Goal: Task Accomplishment & Management: Manage account settings

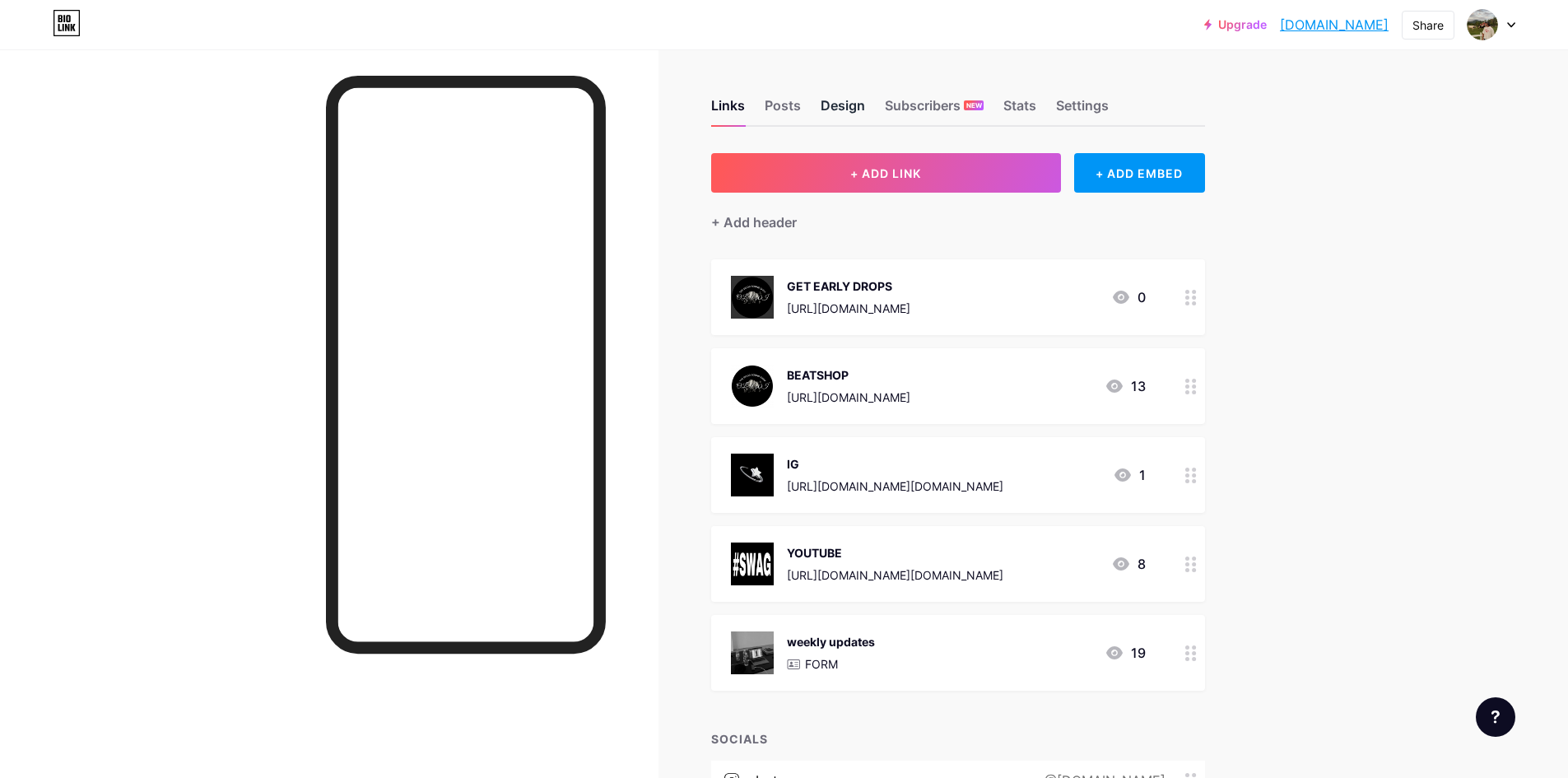
click at [860, 102] on div "Design" at bounding box center [843, 110] width 45 height 30
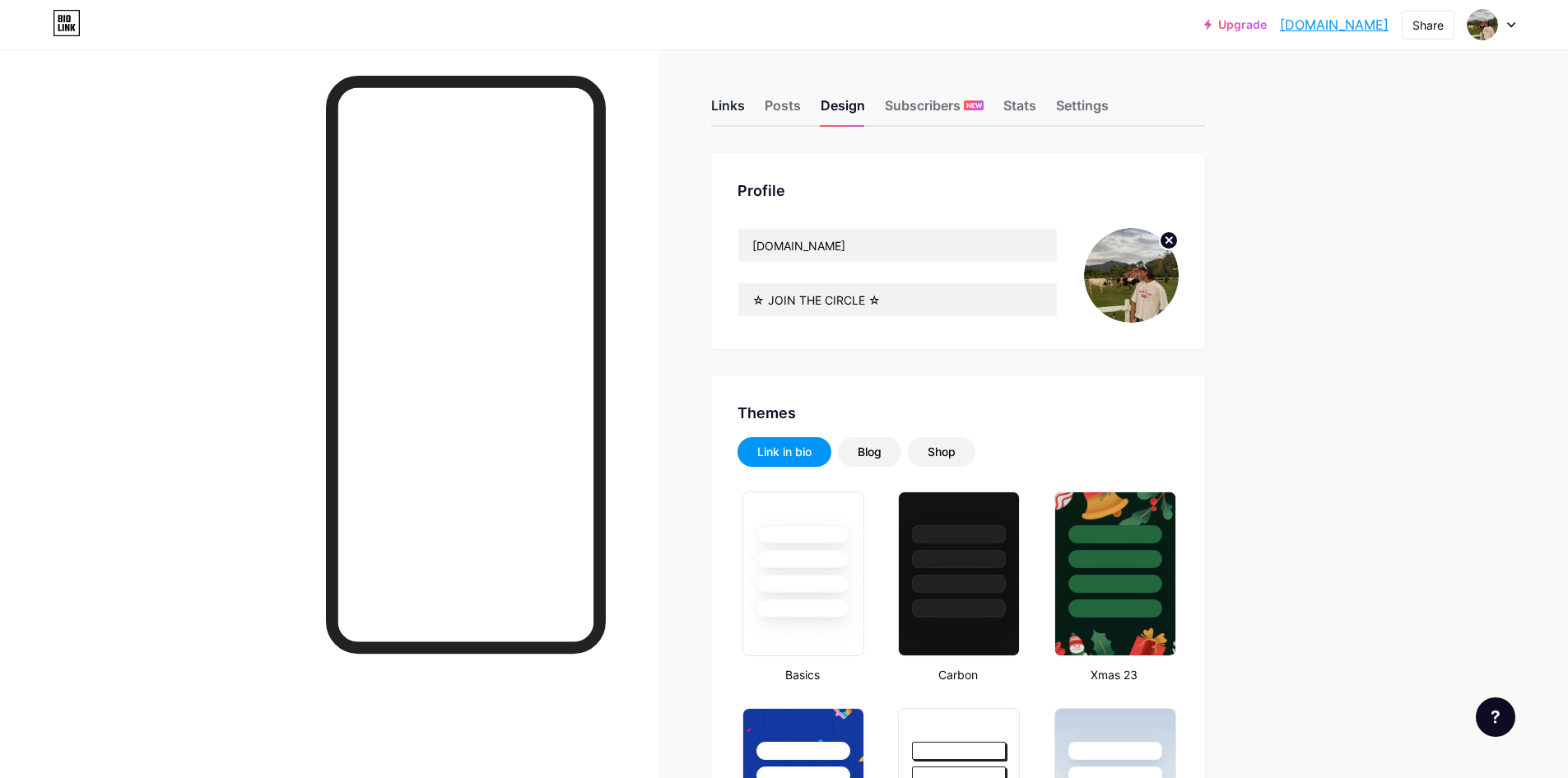
click at [731, 107] on div "Links" at bounding box center [728, 110] width 34 height 30
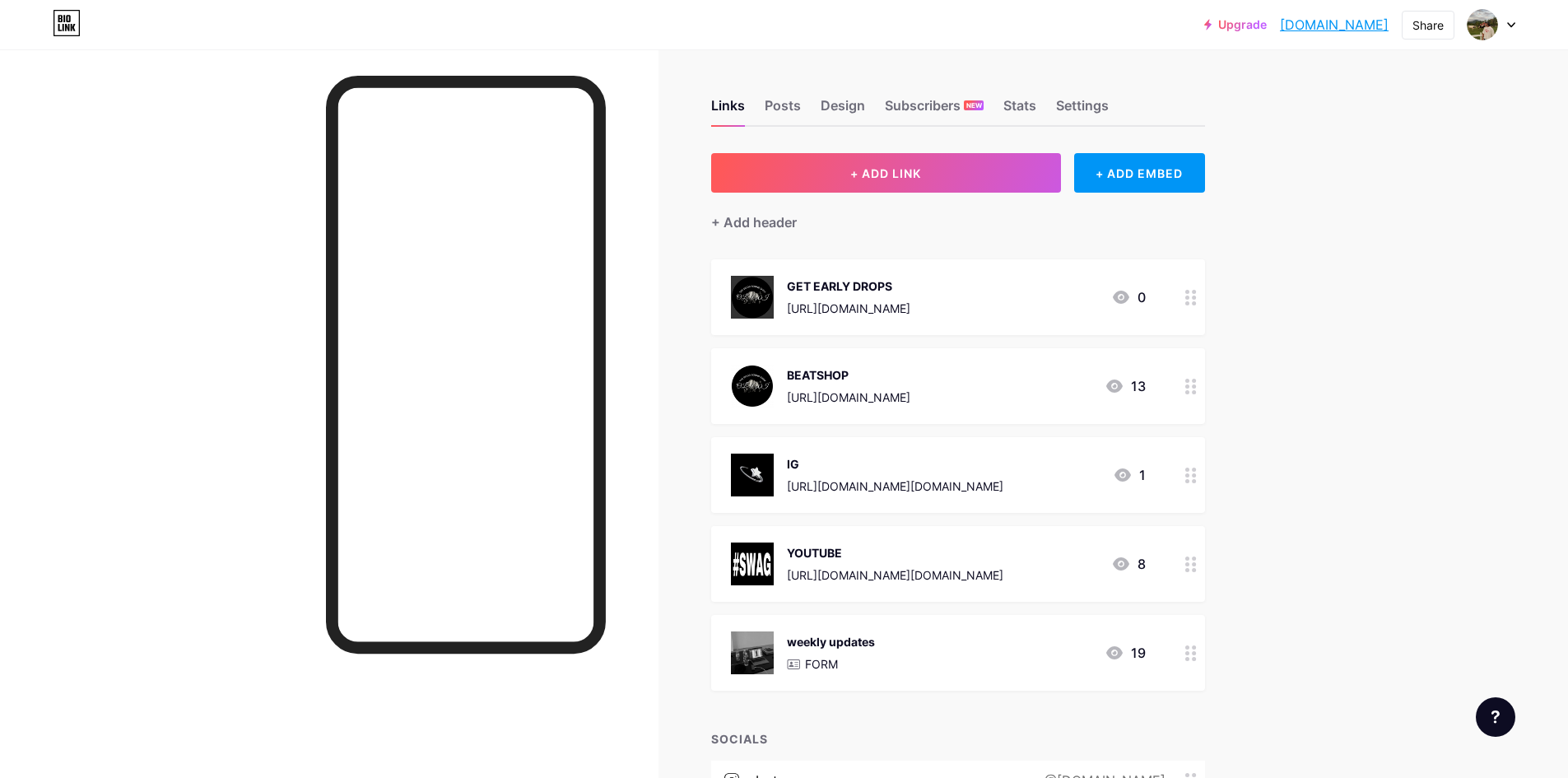
click at [872, 283] on div "GET EARLY DROPS" at bounding box center [849, 286] width 123 height 17
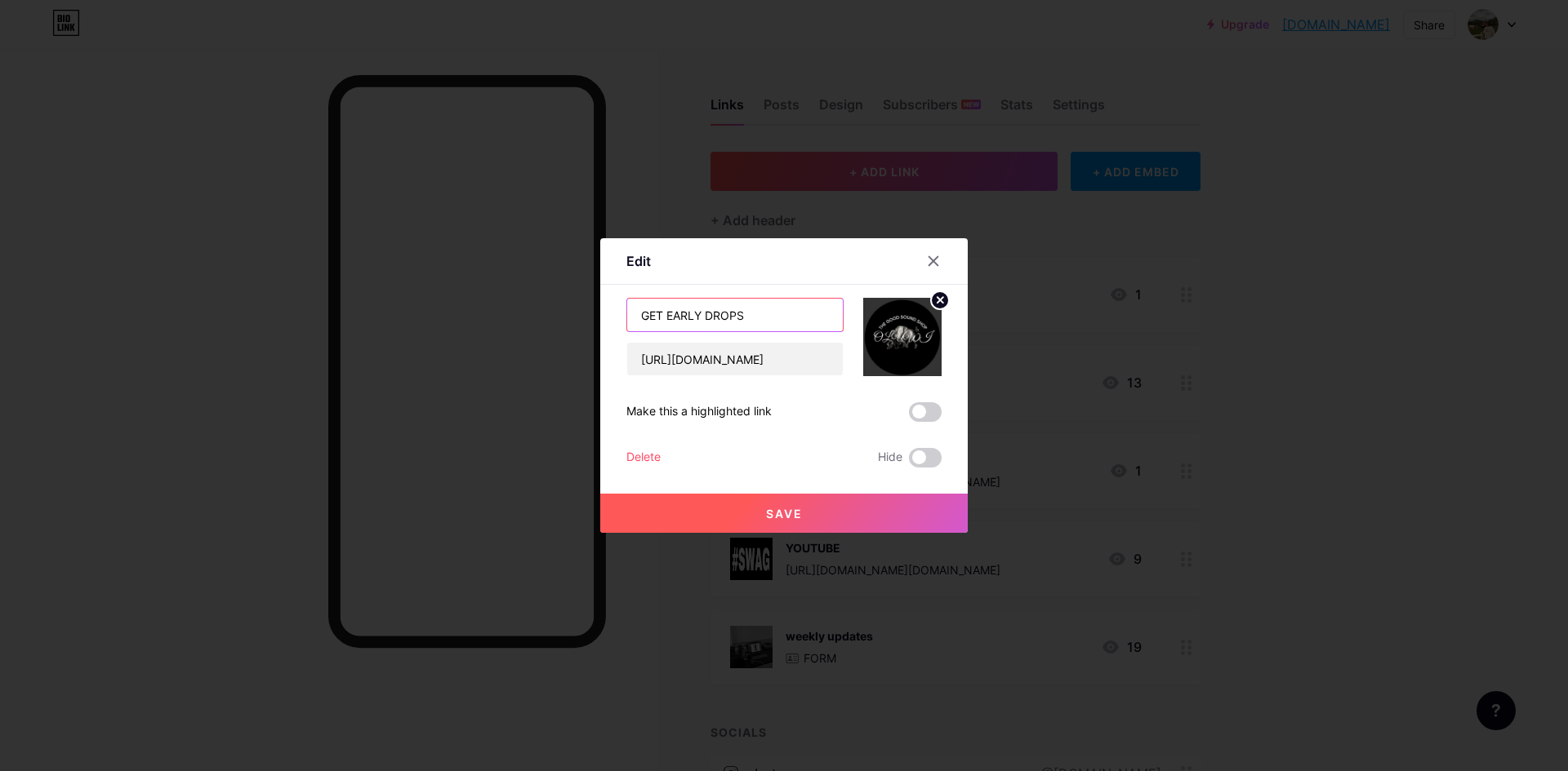
drag, startPoint x: 679, startPoint y: 318, endPoint x: 517, endPoint y: 312, distance: 162.1
click at [517, 312] on div "Edit Content YouTube Play YouTube video without leaving your page. ADD Vimeo Pl…" at bounding box center [784, 386] width 1568 height 771
type input "JOIN THE CLUB"
click at [927, 407] on span at bounding box center [925, 411] width 33 height 19
click at [909, 417] on input "checkbox" at bounding box center [909, 417] width 0 height 0
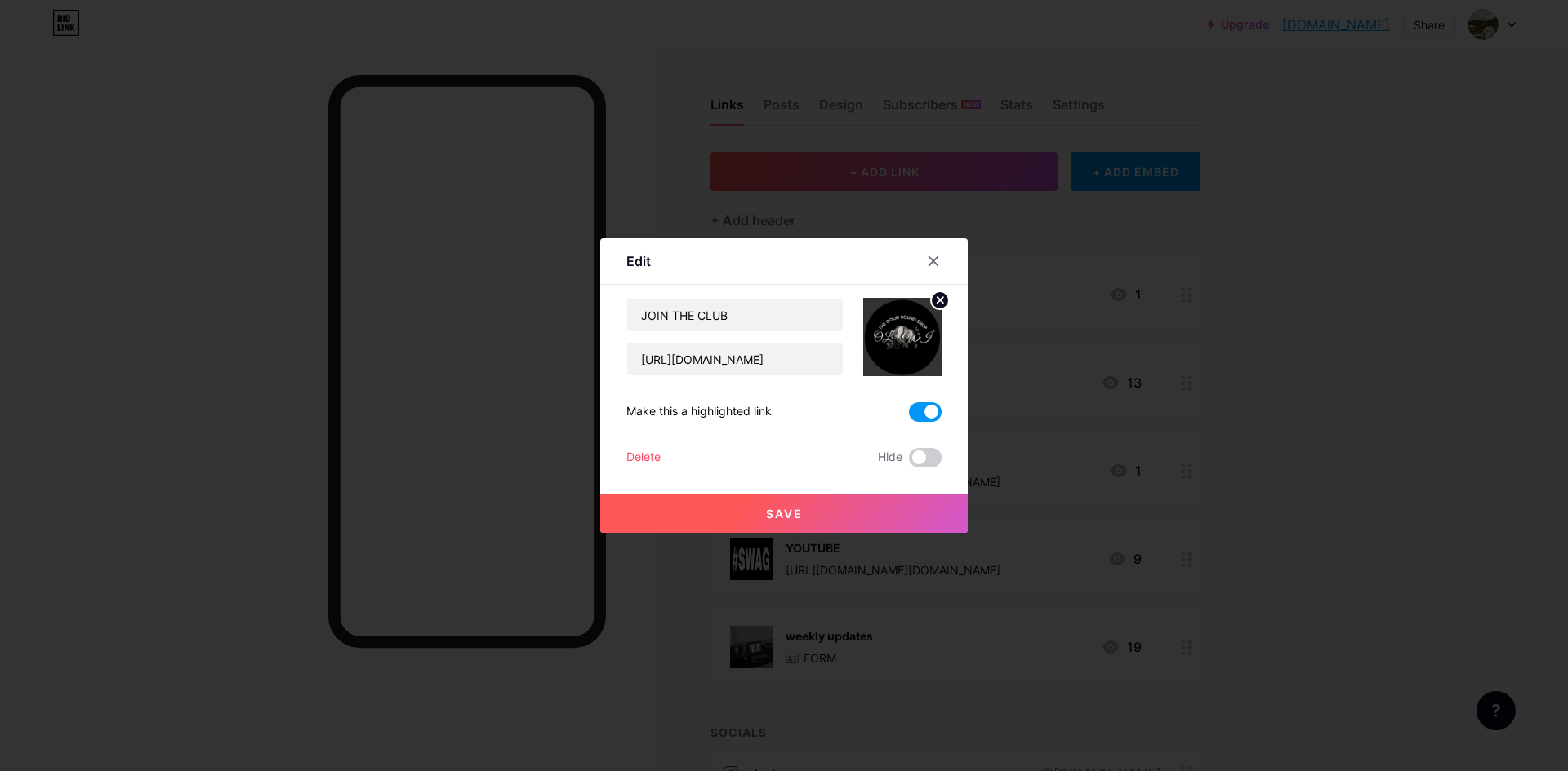
click at [828, 516] on button "Save" at bounding box center [784, 513] width 367 height 39
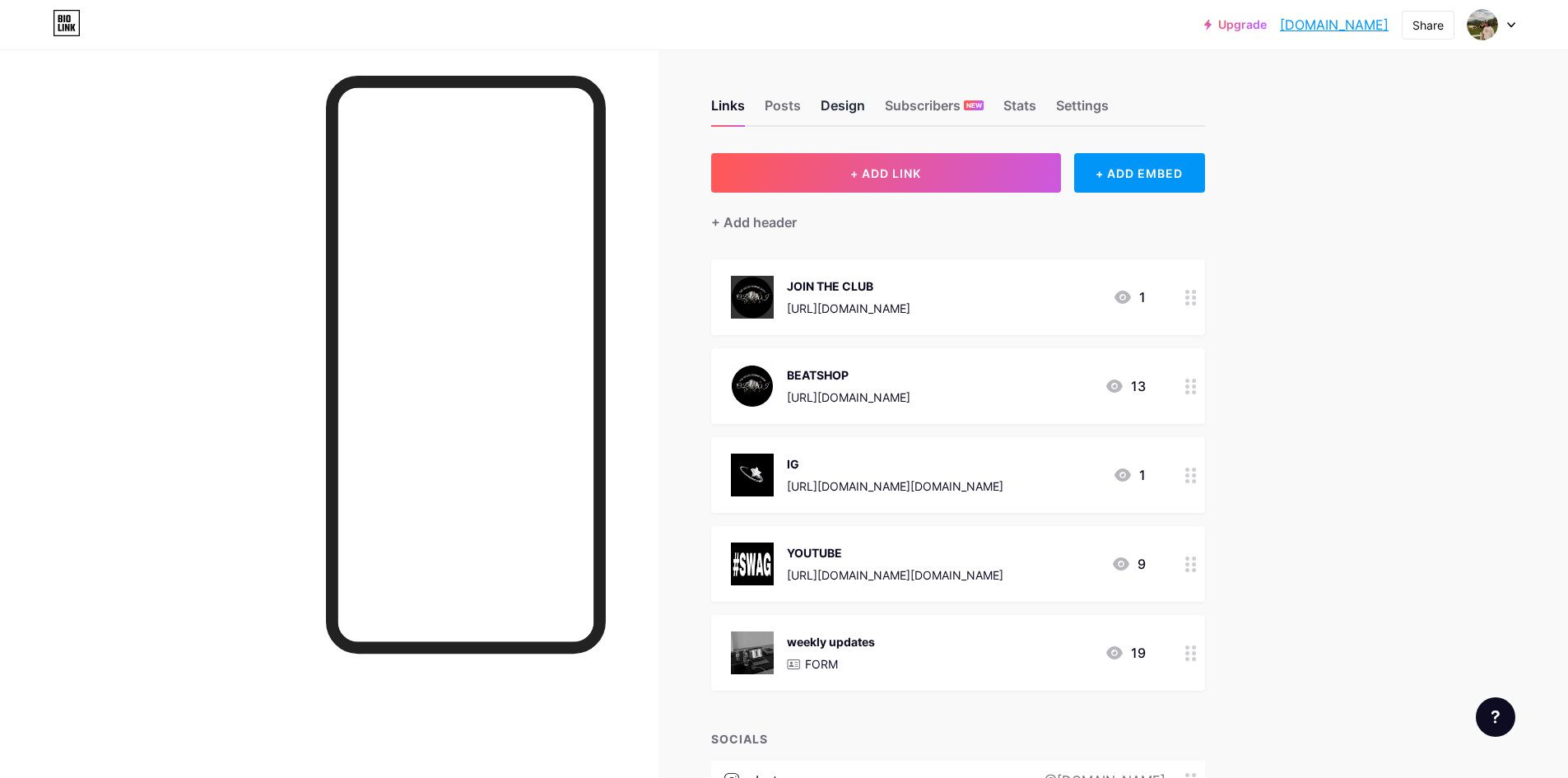
click at [833, 101] on div "Design" at bounding box center [843, 110] width 45 height 30
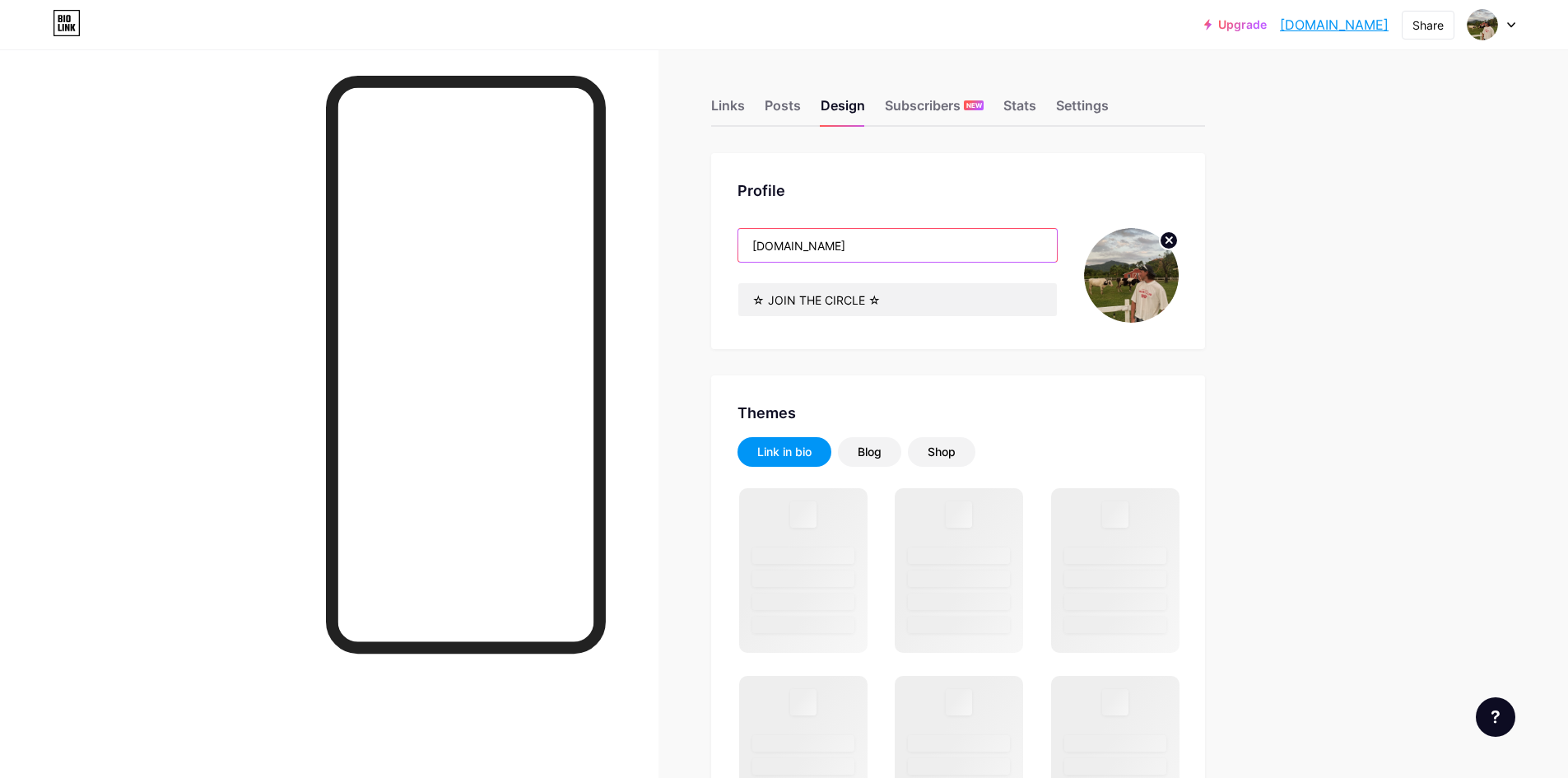
click at [863, 250] on input "[DOMAIN_NAME]" at bounding box center [898, 245] width 319 height 33
drag, startPoint x: 905, startPoint y: 301, endPoint x: 877, endPoint y: 301, distance: 28.0
click at [877, 301] on input "☆ JOIN THE CIRCLE ☆" at bounding box center [898, 299] width 319 height 33
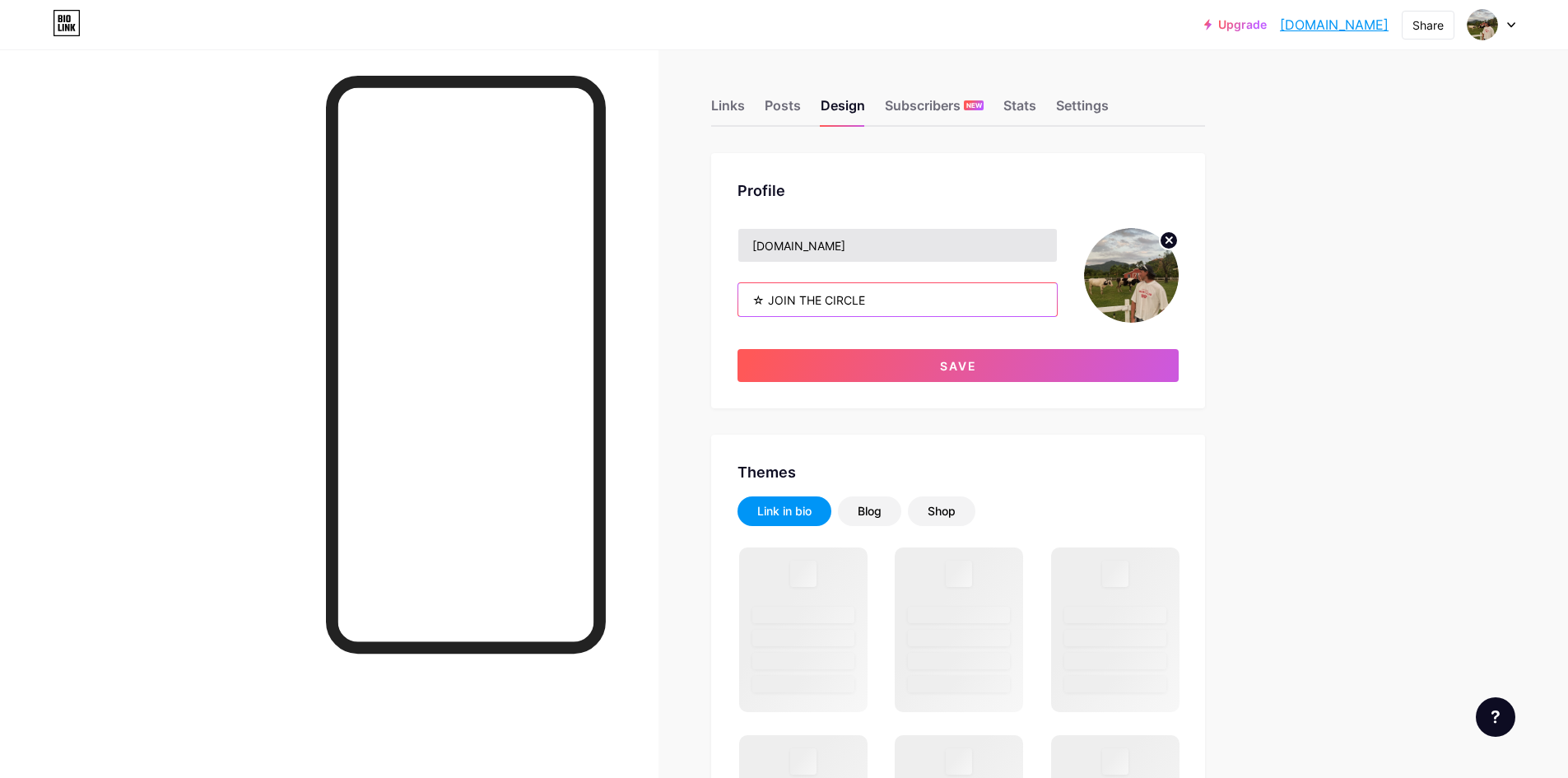
type input "☆ JOIN THE CIRCLE"
click at [855, 246] on input "[DOMAIN_NAME]" at bounding box center [898, 245] width 319 height 33
paste input "☆"
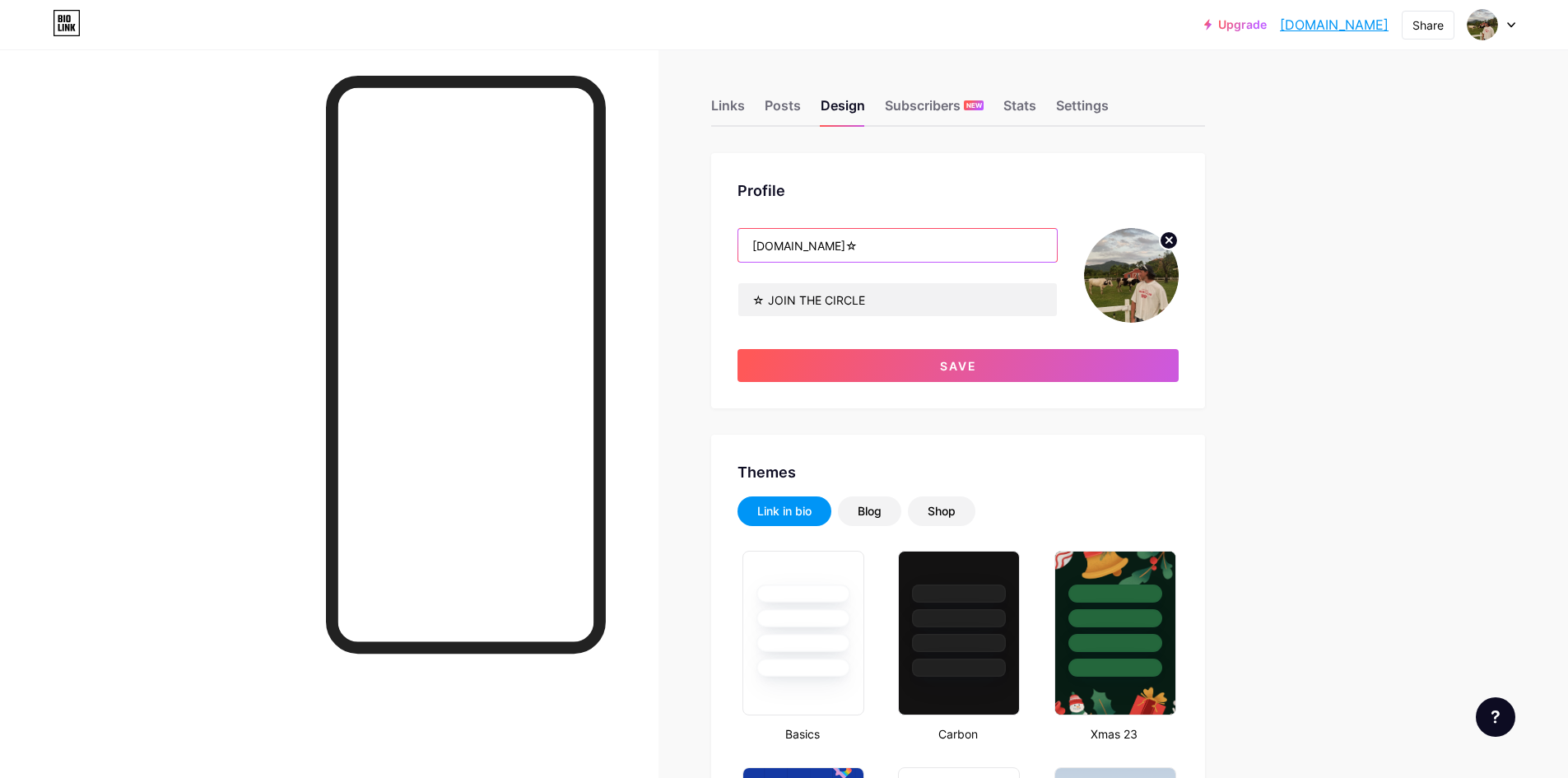
click at [827, 247] on input "[DOMAIN_NAME]☆" at bounding box center [898, 245] width 319 height 33
type input "[DOMAIN_NAME]☆"
click at [774, 299] on input "☆ JOIN THE CIRCLE" at bounding box center [898, 299] width 319 height 33
drag, startPoint x: 770, startPoint y: 300, endPoint x: 748, endPoint y: 295, distance: 22.6
click at [740, 300] on div "Profile [DOMAIN_NAME]☆ ☆ JOIN THE CIRCLE Save" at bounding box center [958, 281] width 494 height 255
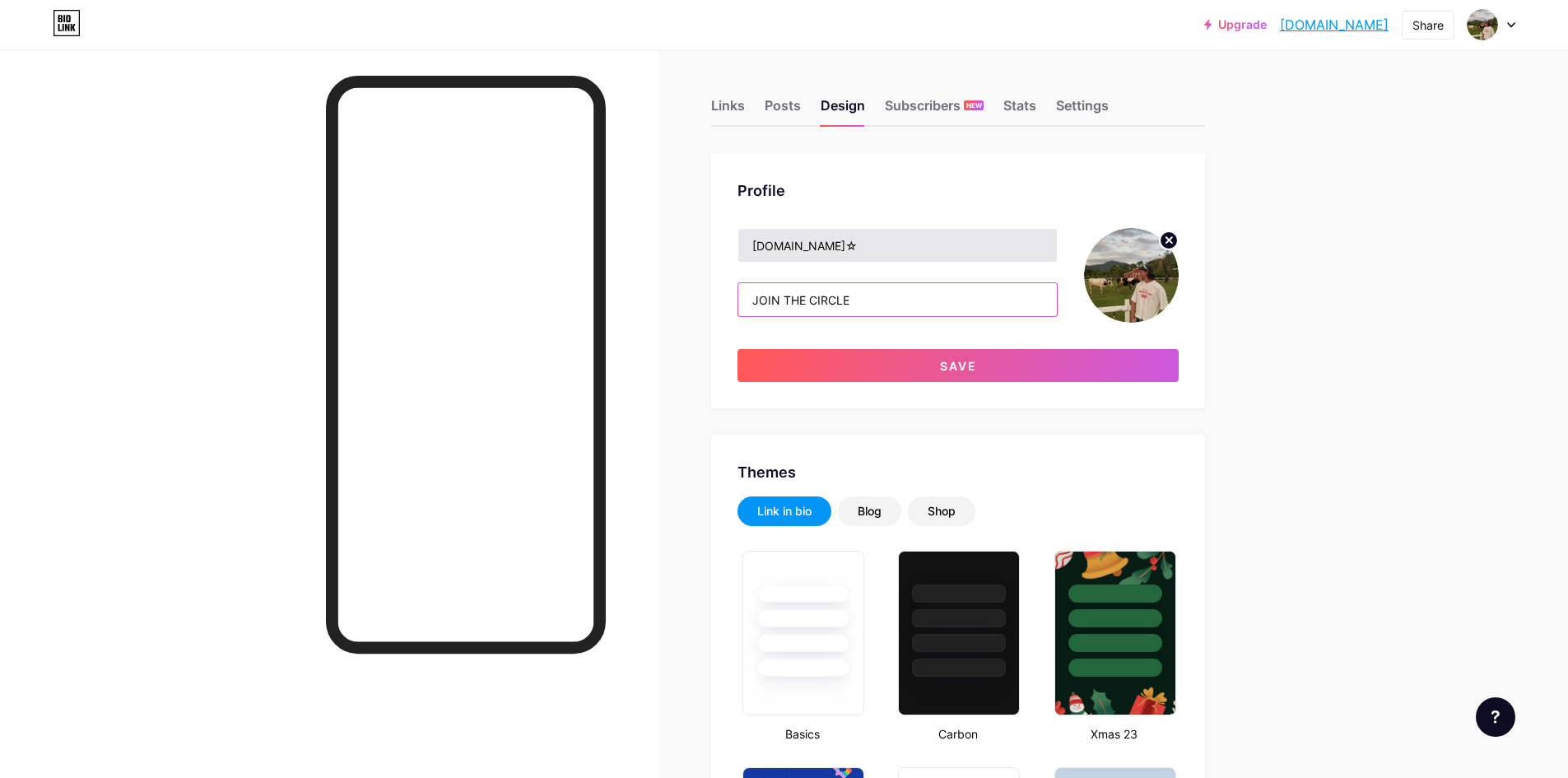
type input "JOIN THE CIRCLE"
click at [755, 242] on input "[DOMAIN_NAME]☆" at bounding box center [898, 245] width 319 height 33
paste input "☆"
click at [873, 247] on input "☆[DOMAIN_NAME]☆" at bounding box center [898, 245] width 319 height 33
type input "☆[DOMAIN_NAME]☆"
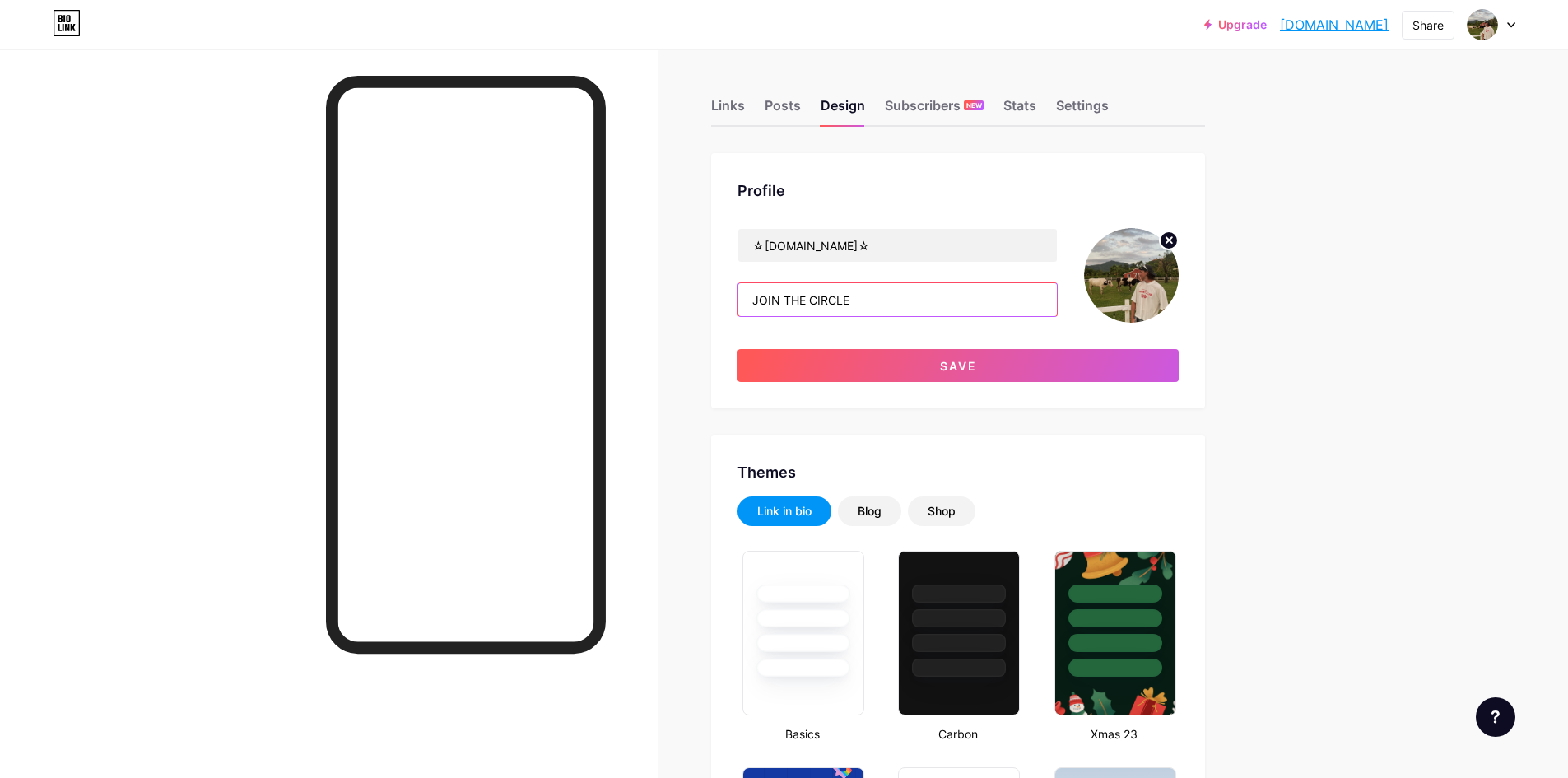
drag, startPoint x: 871, startPoint y: 298, endPoint x: 740, endPoint y: 303, distance: 131.1
paste input "Making music, together"
drag, startPoint x: 925, startPoint y: 300, endPoint x: 620, endPoint y: 296, distance: 305.0
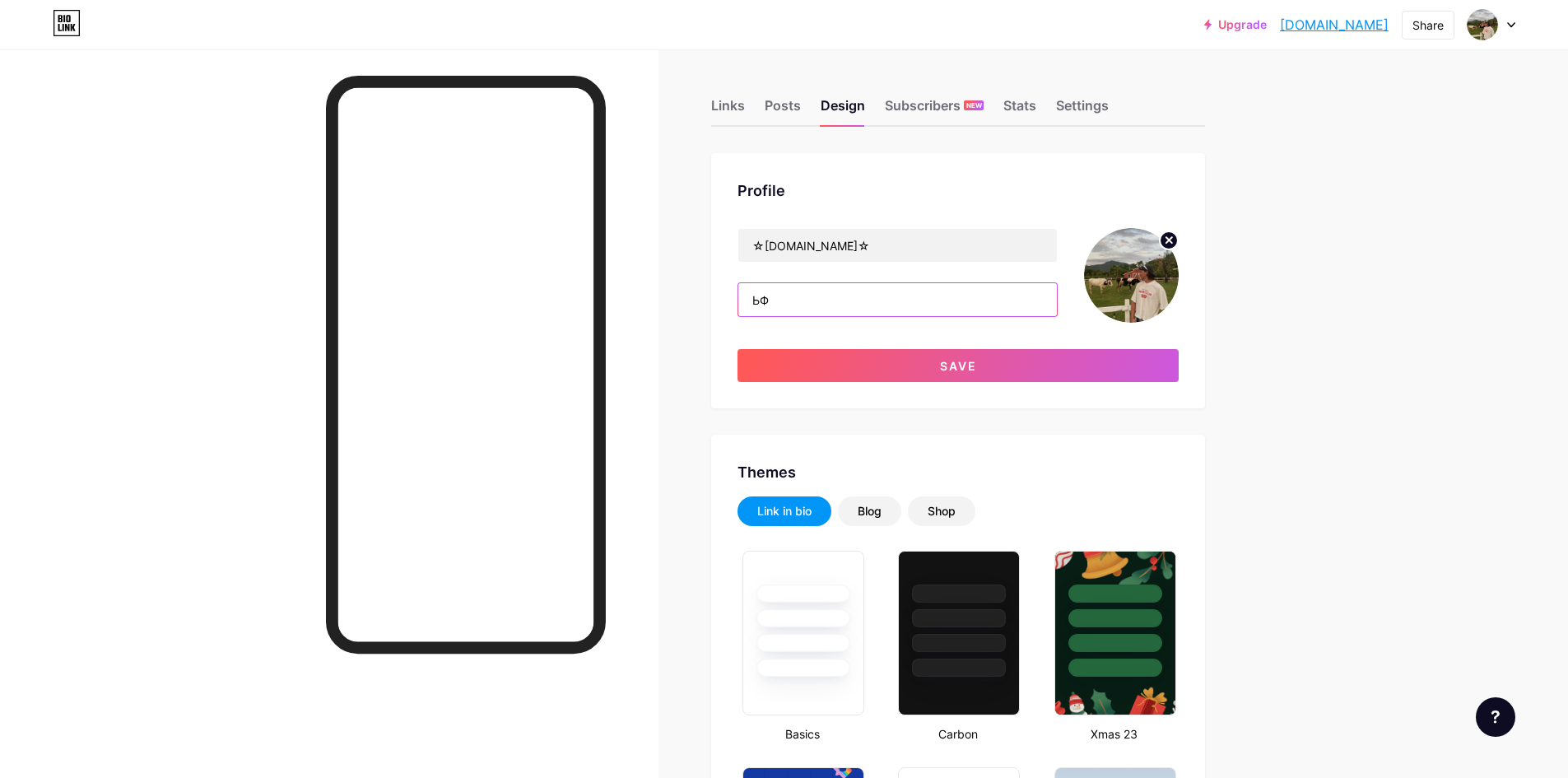
type input "Ь"
type input "MAKING MUSIC TOGETHER"
click at [937, 259] on input "☆[DOMAIN_NAME]☆" at bounding box center [898, 245] width 319 height 33
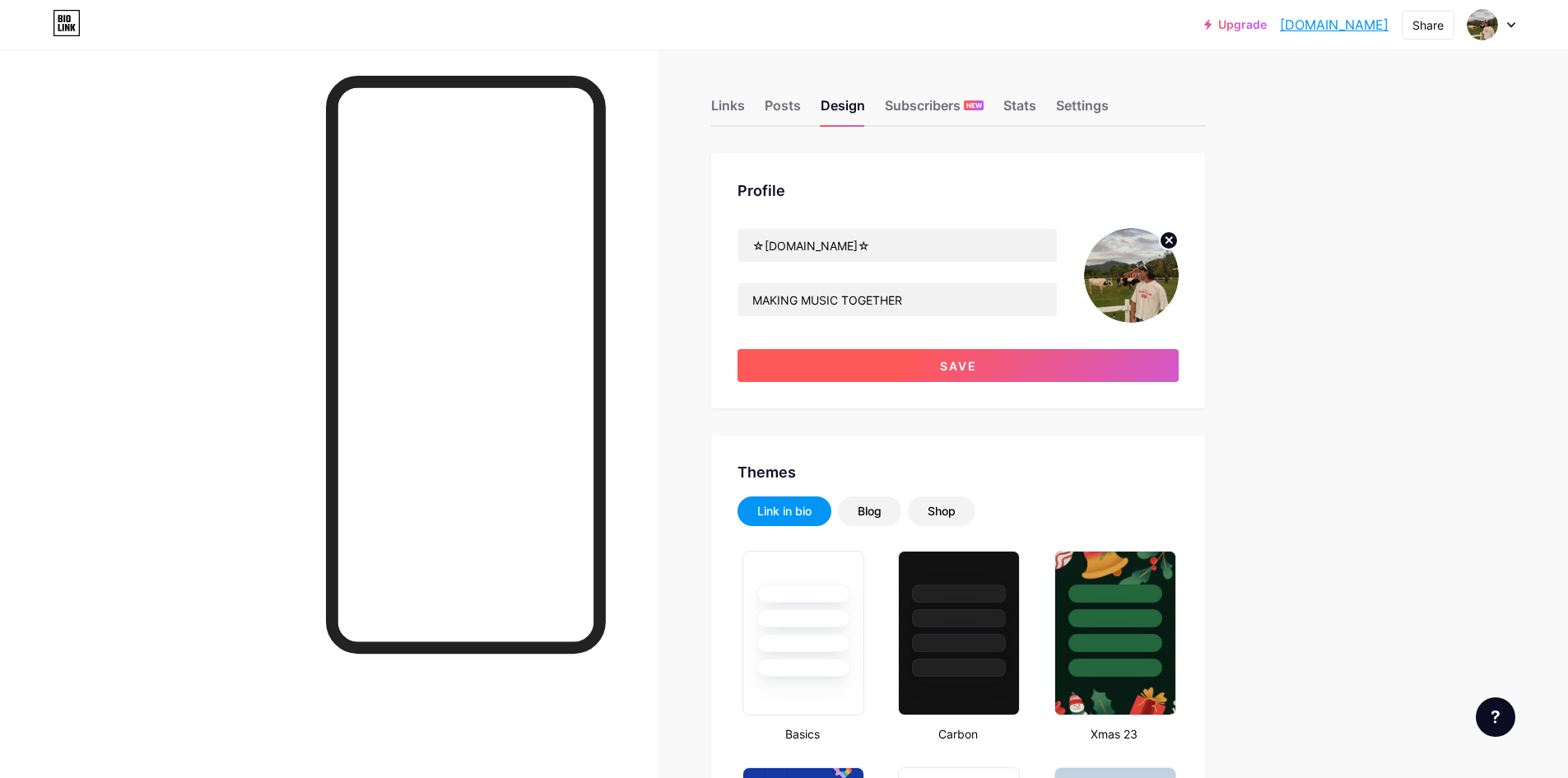
click at [995, 365] on button "Save" at bounding box center [959, 365] width 441 height 33
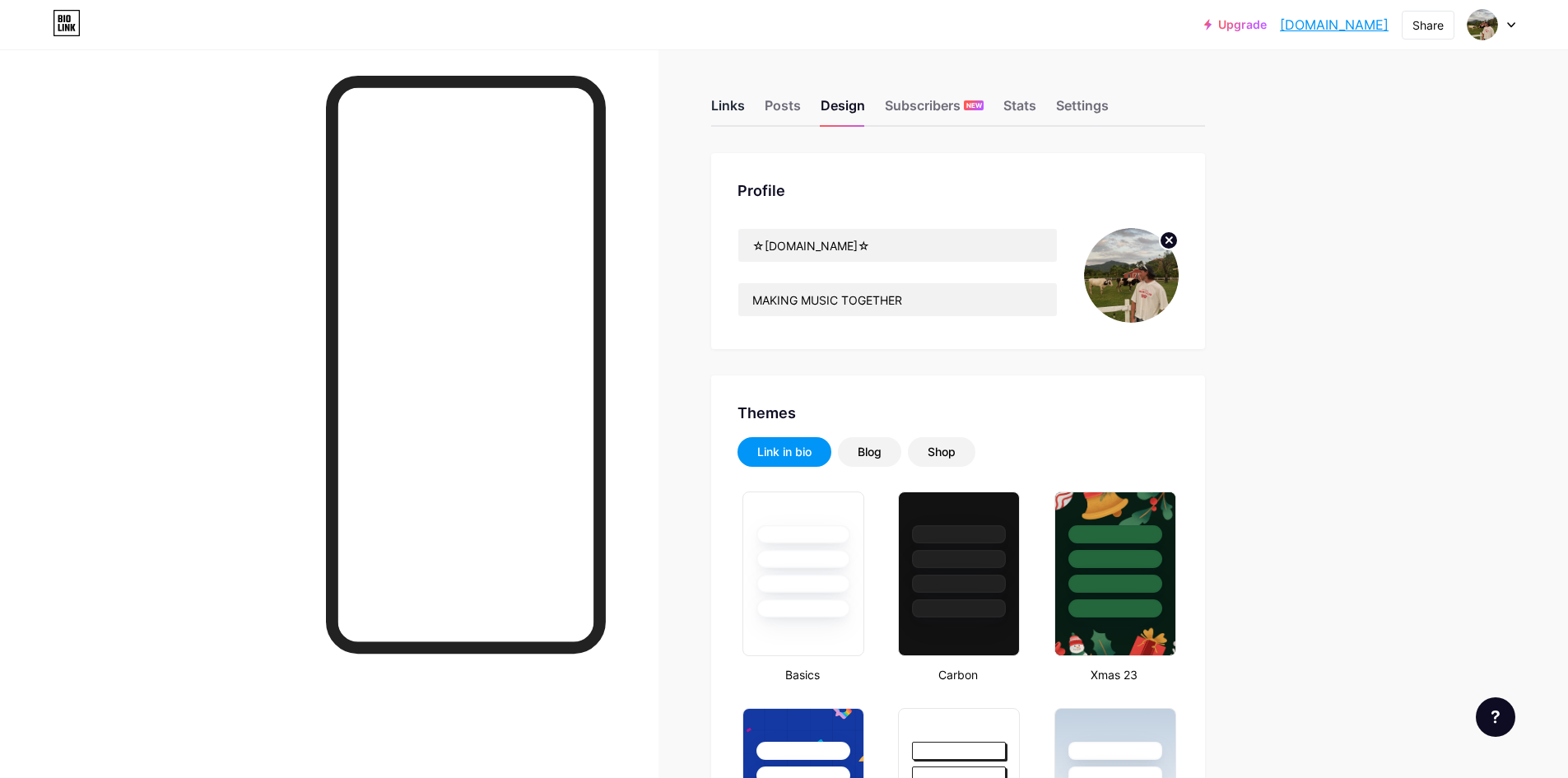
click at [745, 110] on div "Links" at bounding box center [728, 110] width 34 height 30
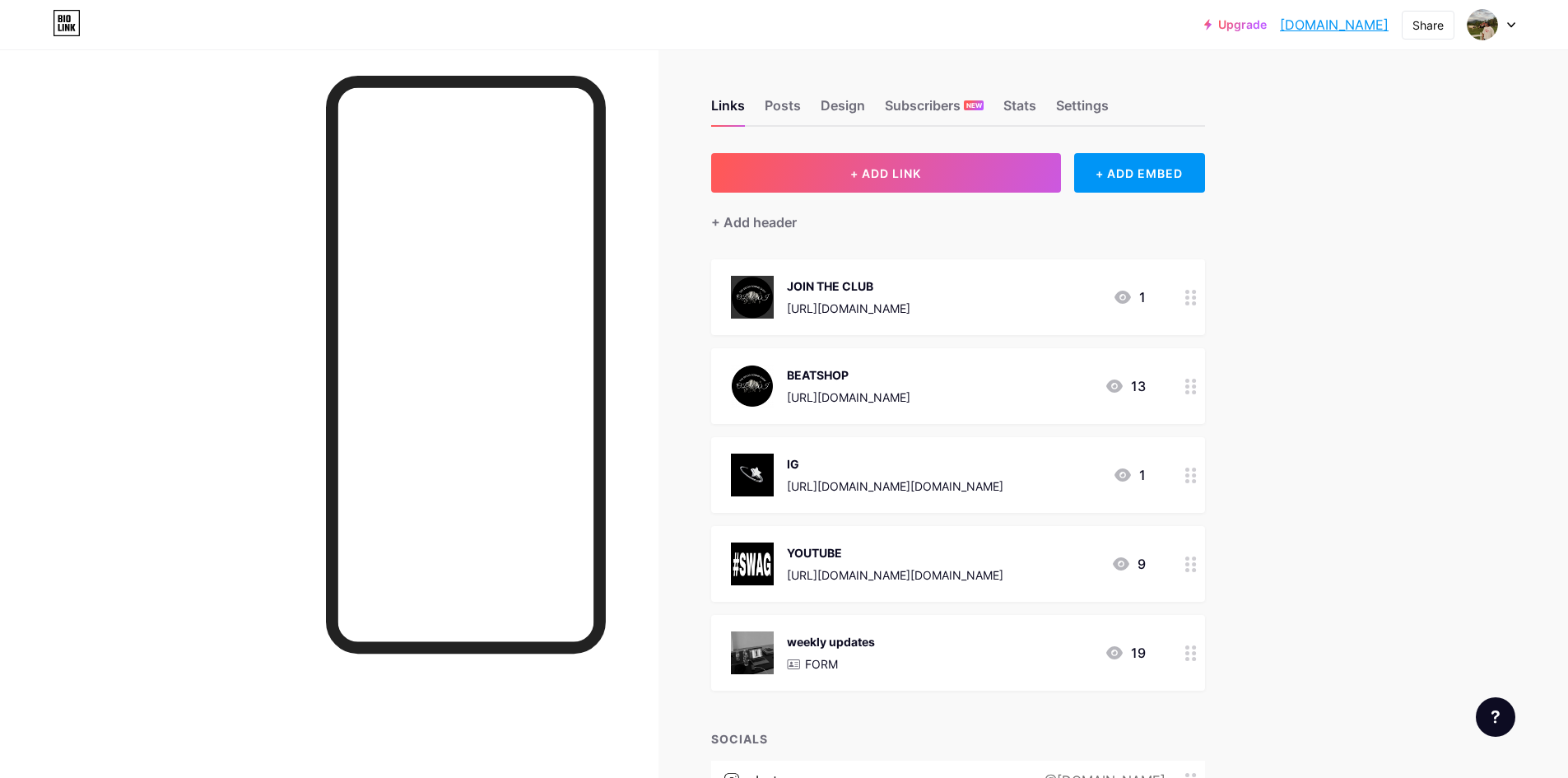
click at [765, 299] on img at bounding box center [752, 297] width 43 height 43
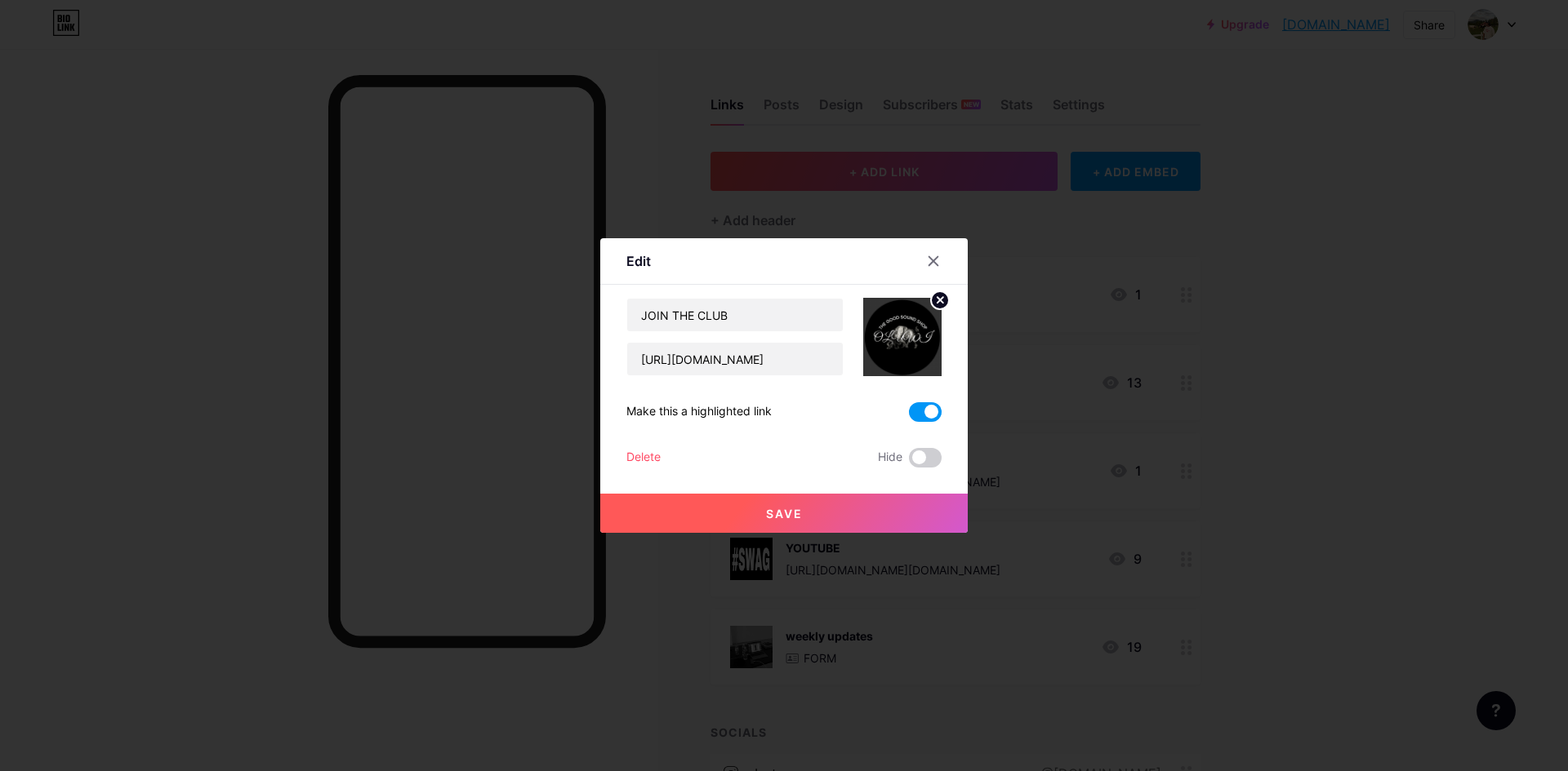
click at [901, 339] on img at bounding box center [901, 336] width 78 height 78
click at [936, 299] on icon at bounding box center [939, 300] width 19 height 19
click at [895, 335] on rect at bounding box center [899, 325] width 26 height 26
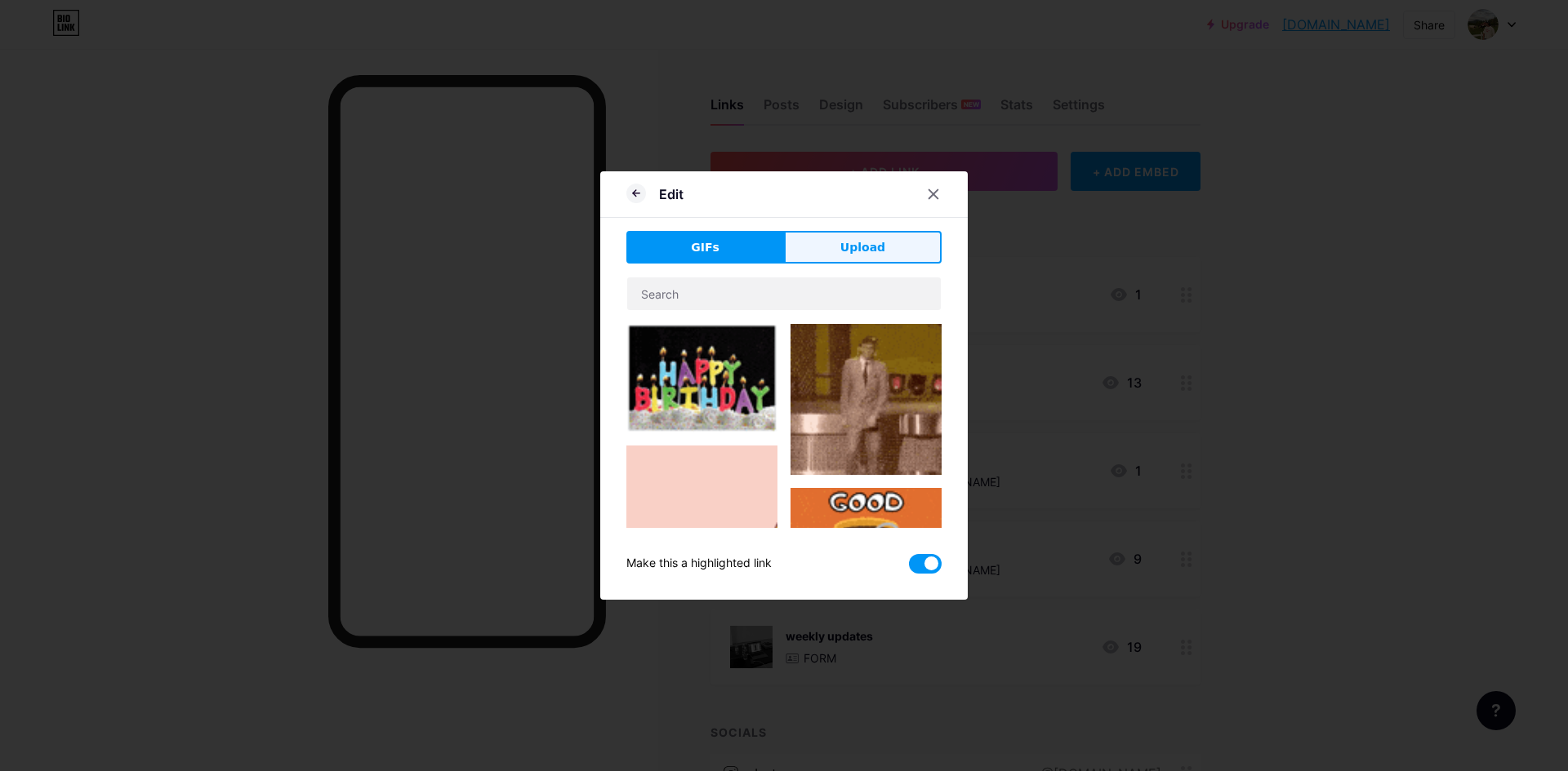
click at [856, 251] on span "Upload" at bounding box center [863, 247] width 45 height 17
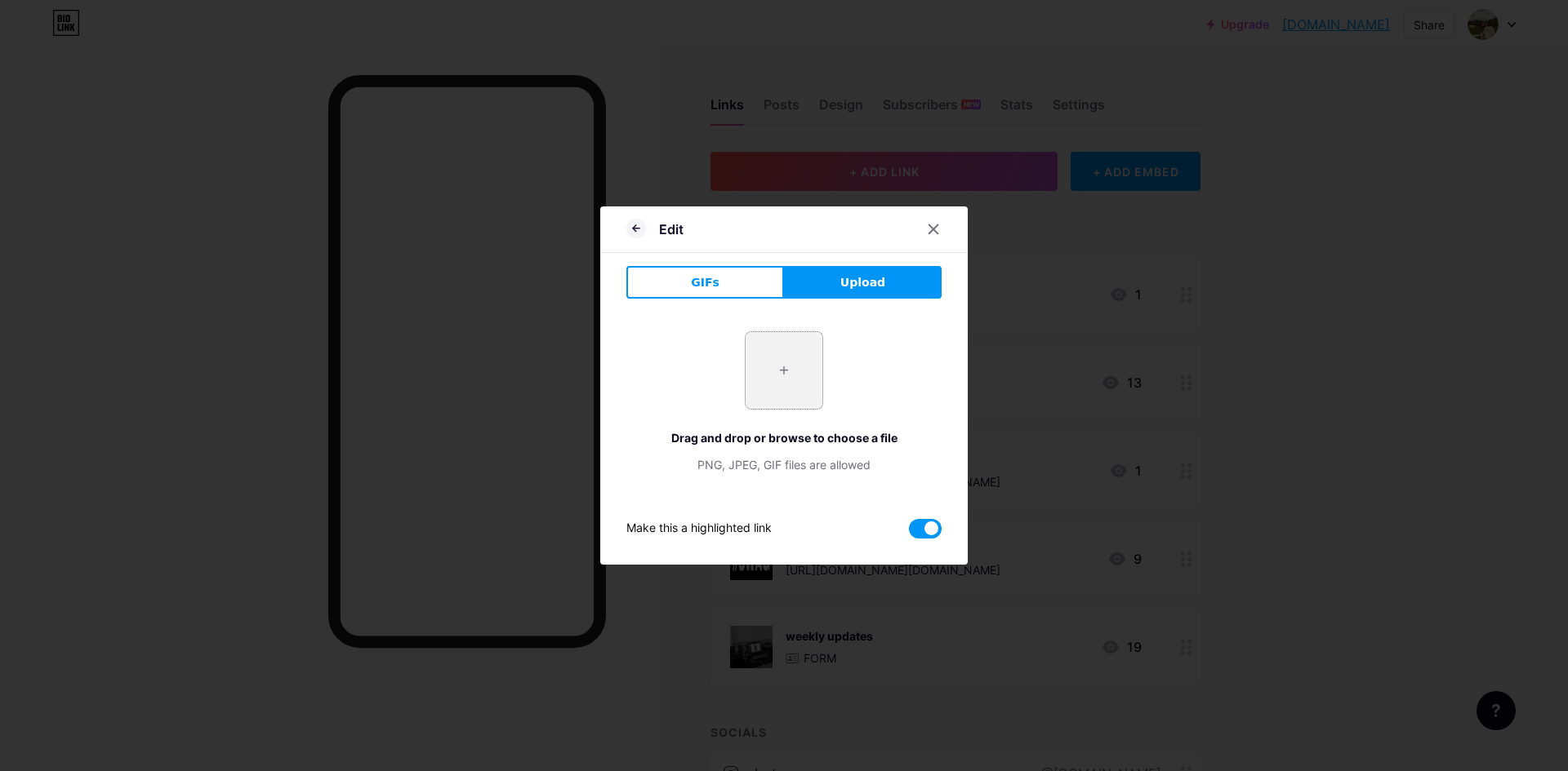
click at [792, 361] on input "file" at bounding box center [784, 370] width 77 height 77
type input "C:\fakepath\3D LOGO GIF BLACK.gif"
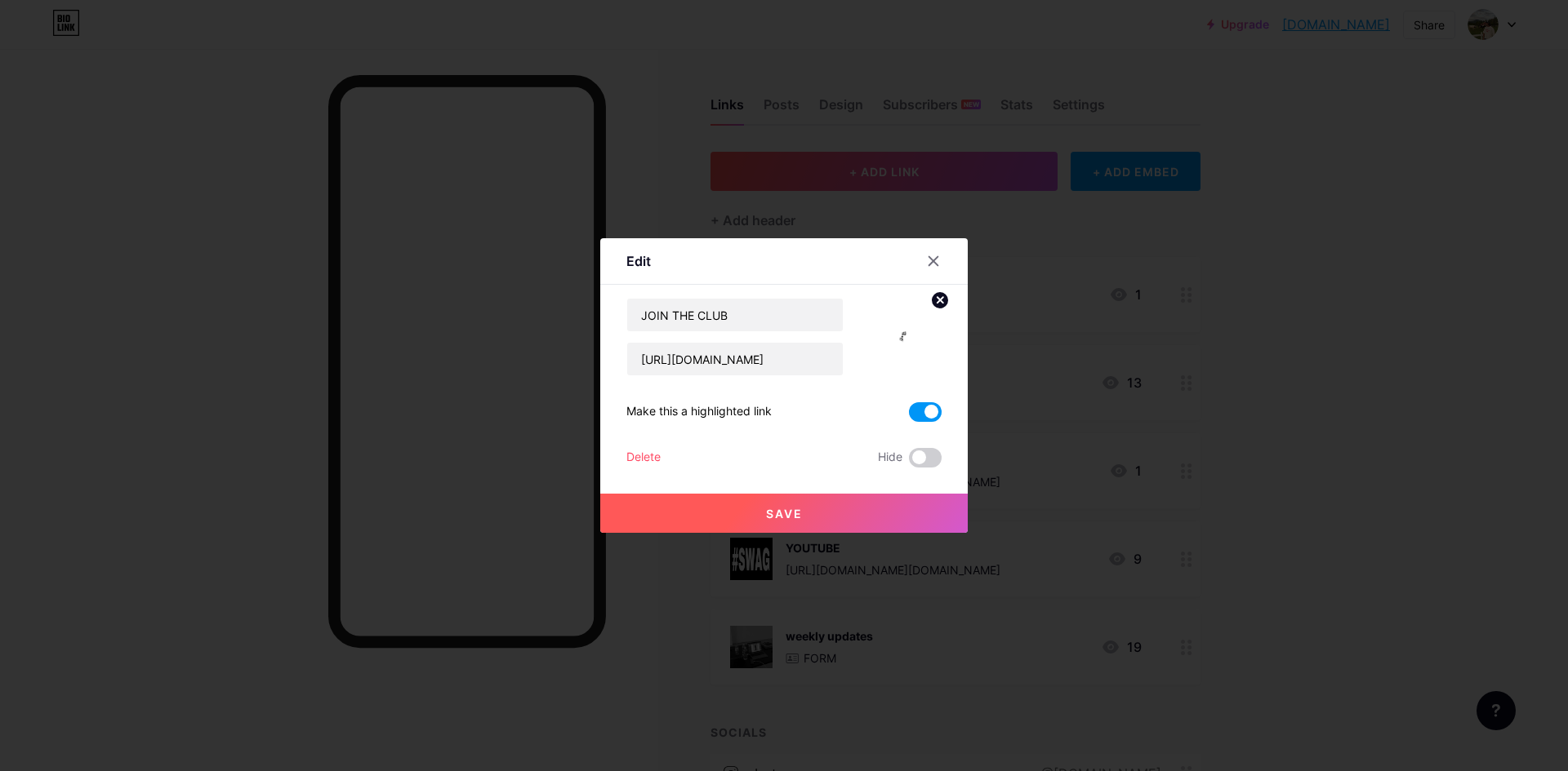
click at [821, 504] on button "Save" at bounding box center [784, 513] width 367 height 39
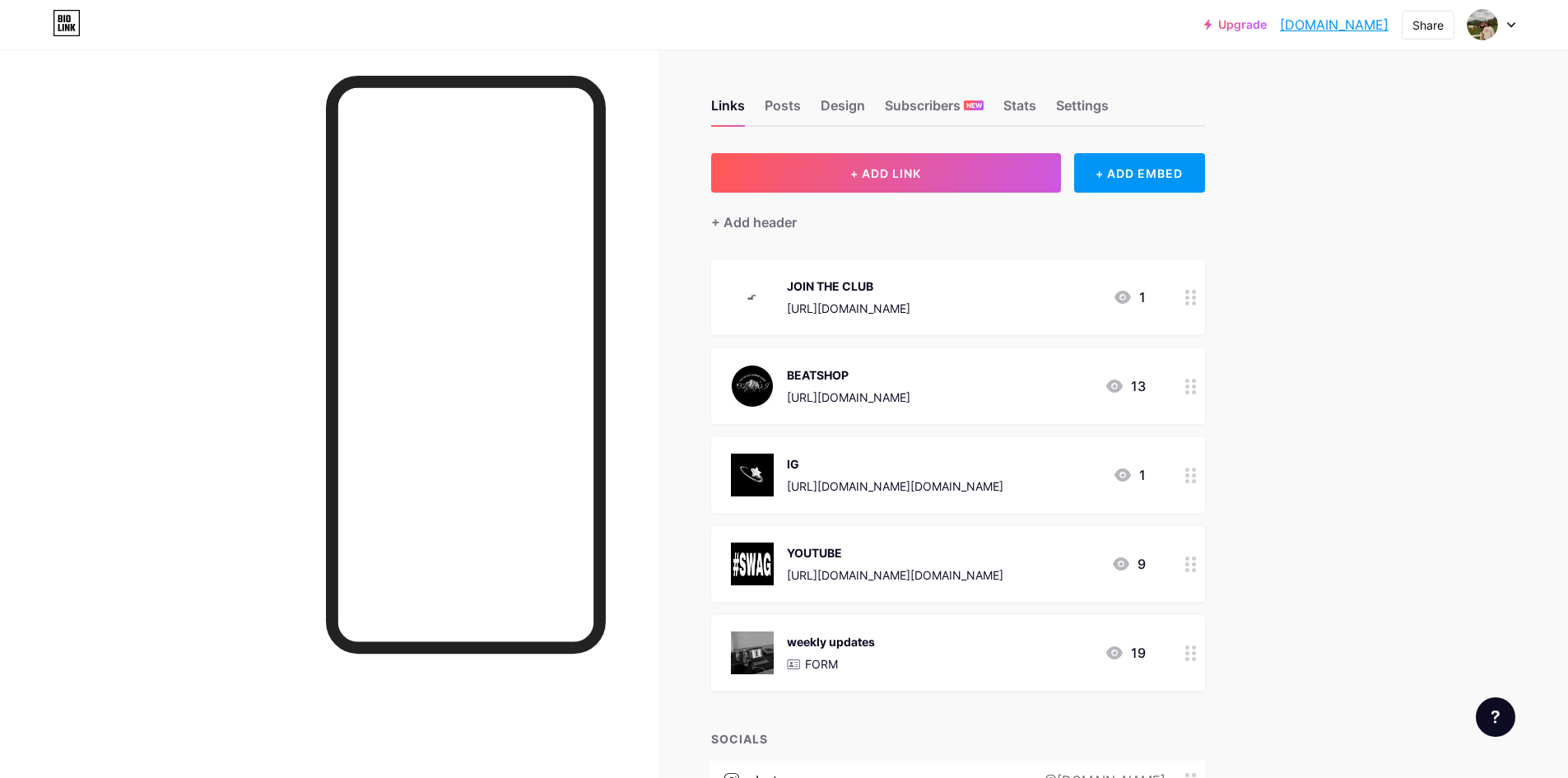
click at [769, 390] on img at bounding box center [752, 386] width 43 height 43
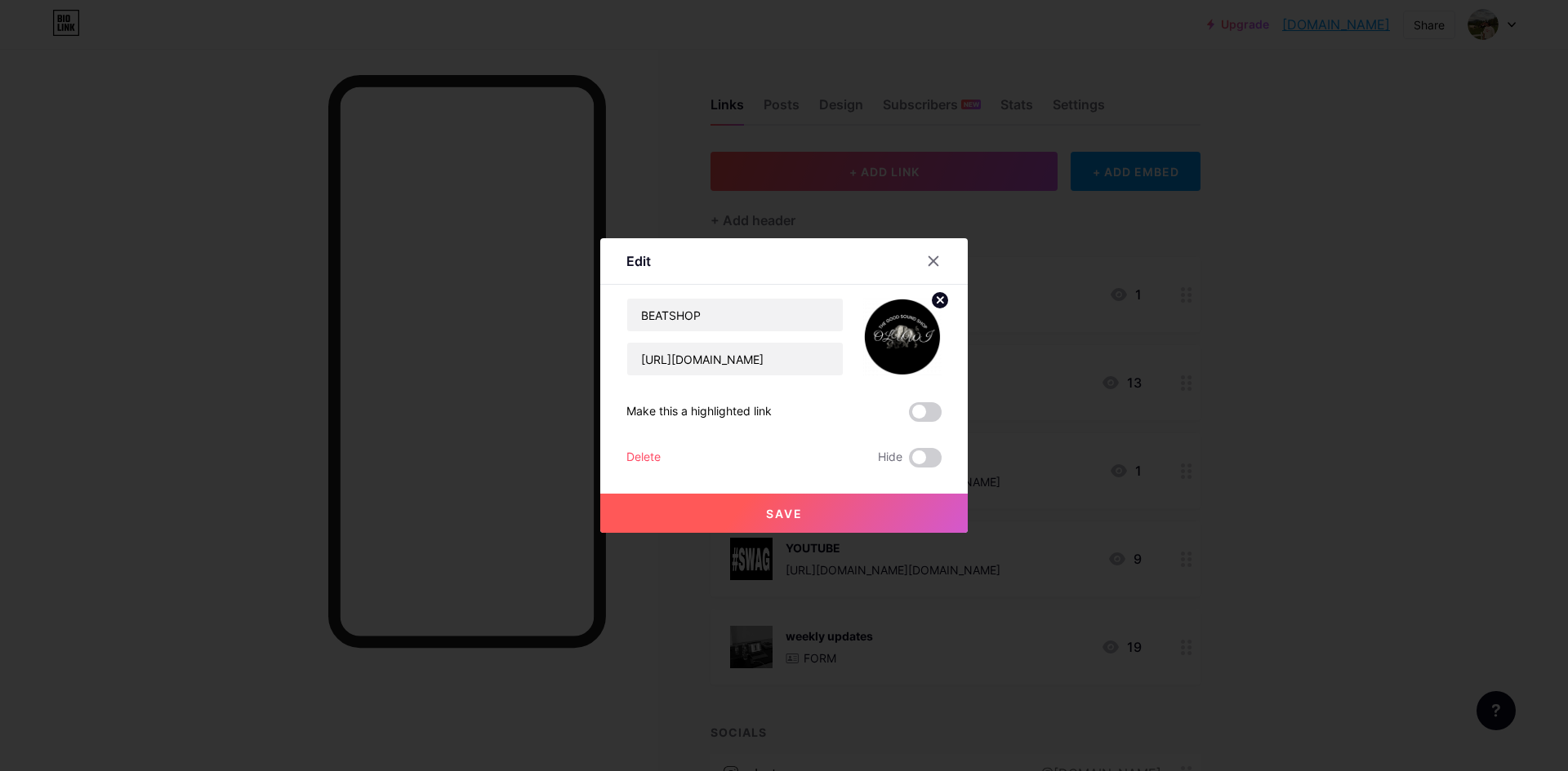
click at [937, 299] on icon at bounding box center [940, 300] width 6 height 6
click at [904, 333] on rect at bounding box center [911, 338] width 15 height 10
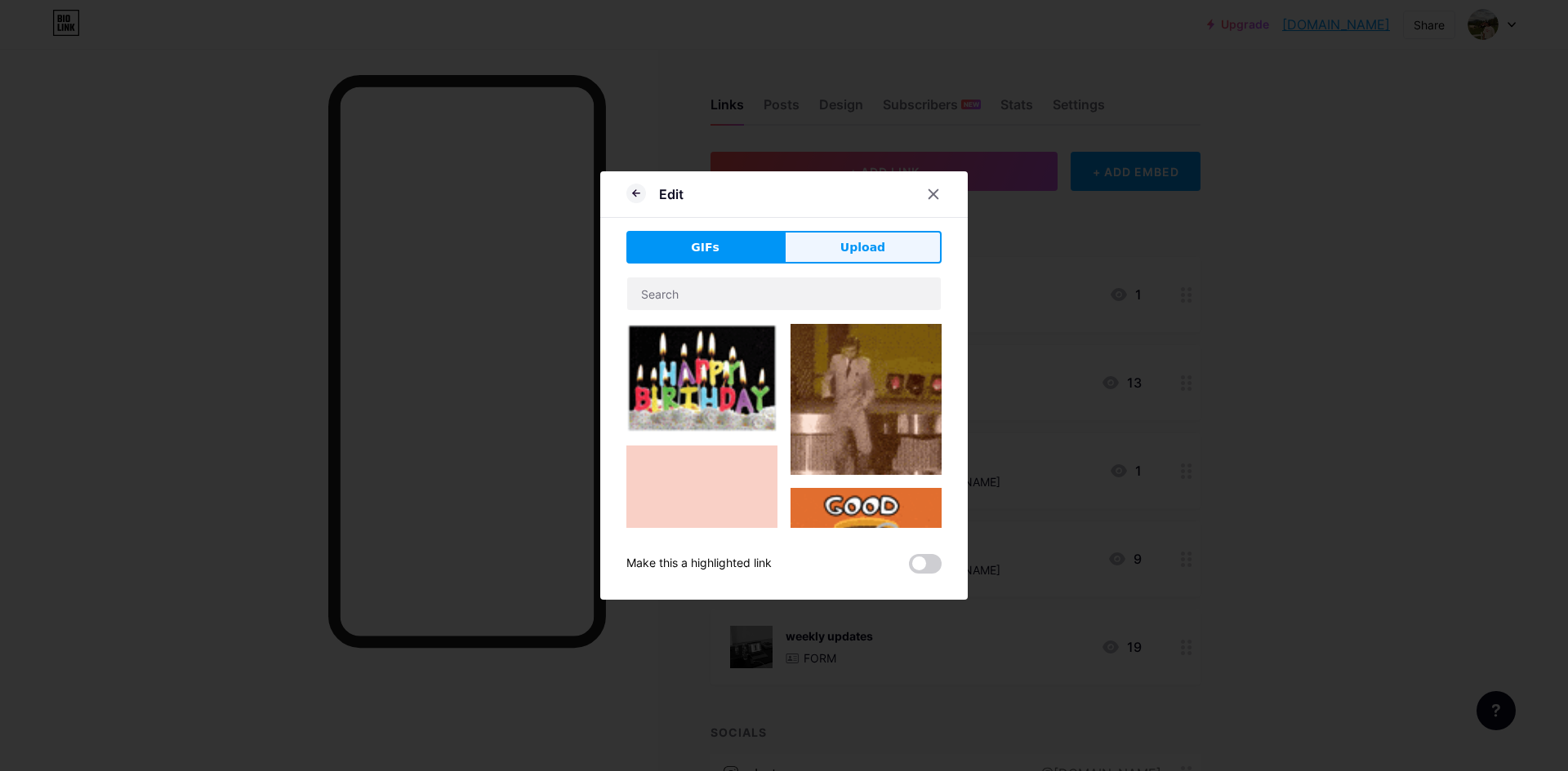
click at [890, 250] on button "Upload" at bounding box center [863, 247] width 158 height 33
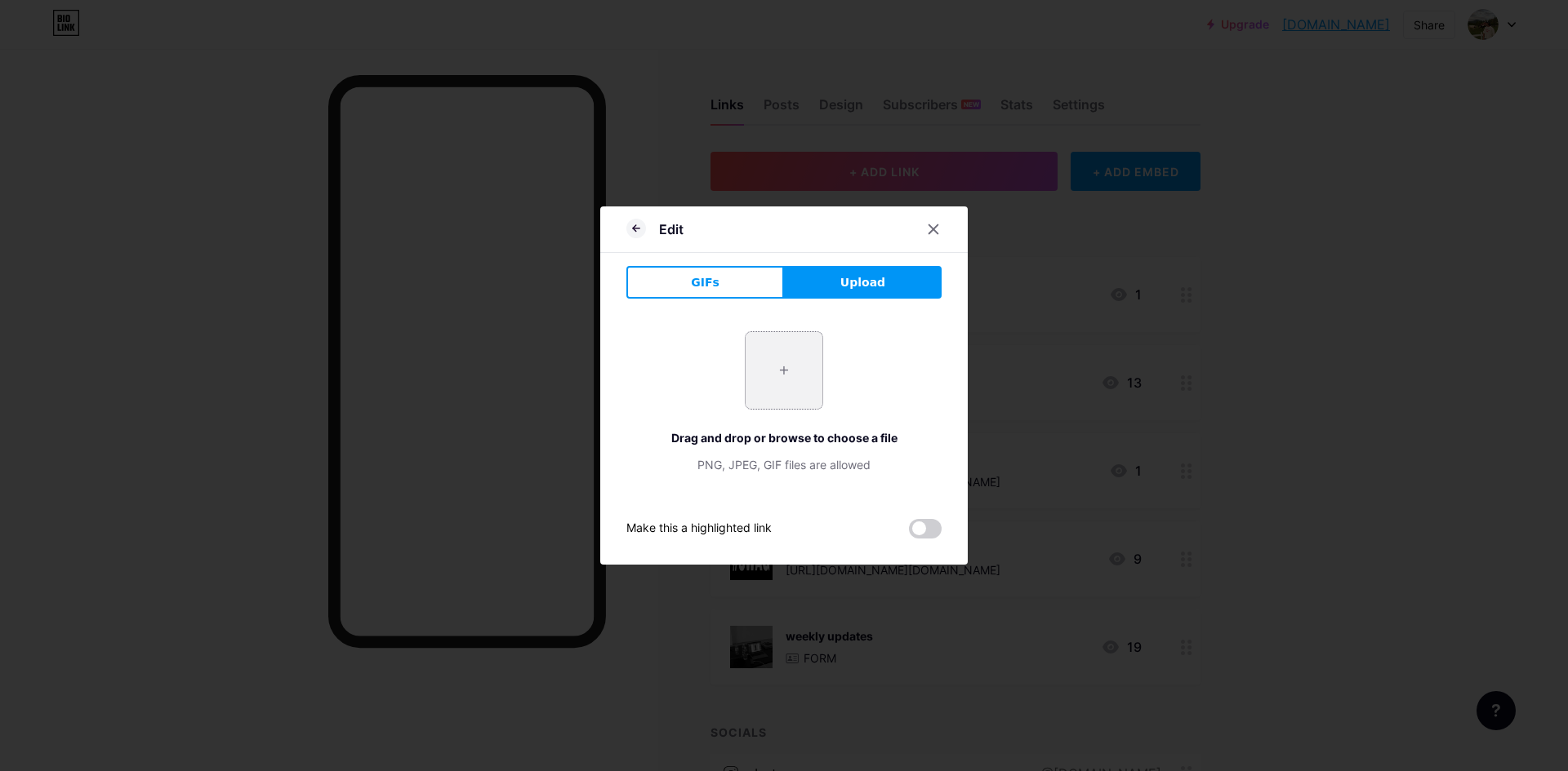
click at [795, 385] on input "file" at bounding box center [784, 370] width 77 height 77
type input "C:\fakepath\3D LOGO GIF BLUE.gif"
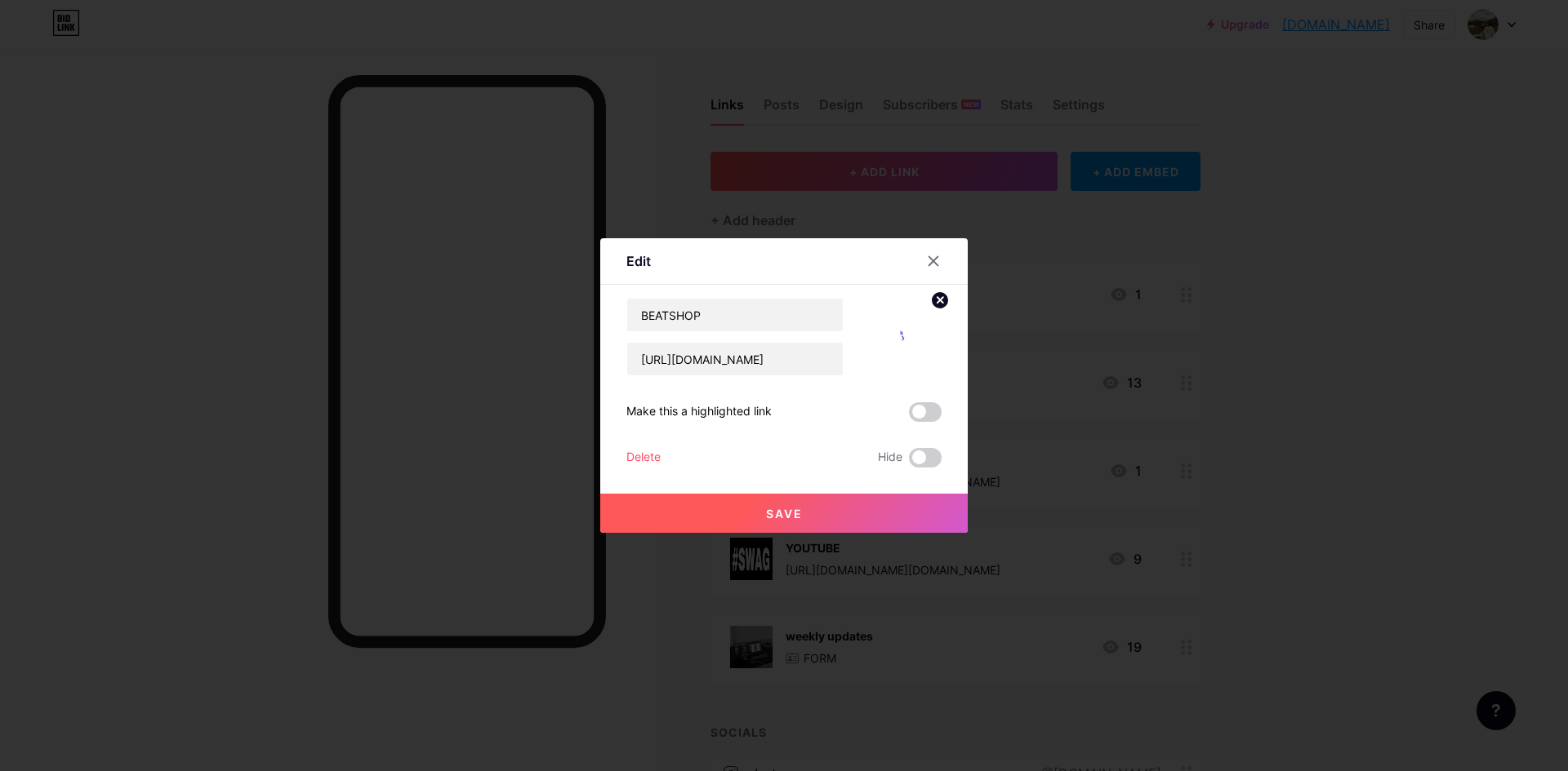
click at [873, 513] on button "Save" at bounding box center [784, 513] width 367 height 39
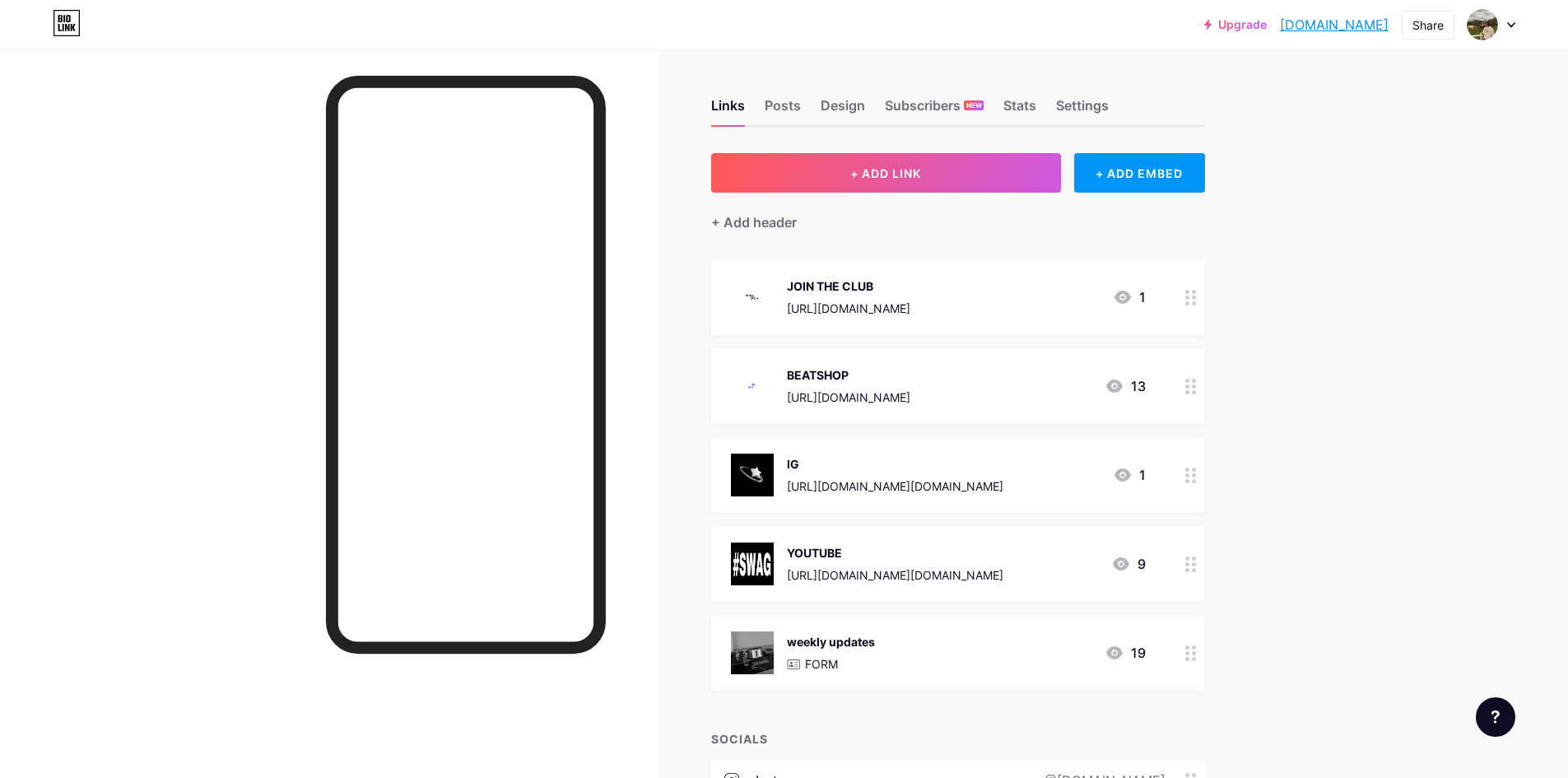
click at [873, 461] on div "IG" at bounding box center [895, 464] width 216 height 17
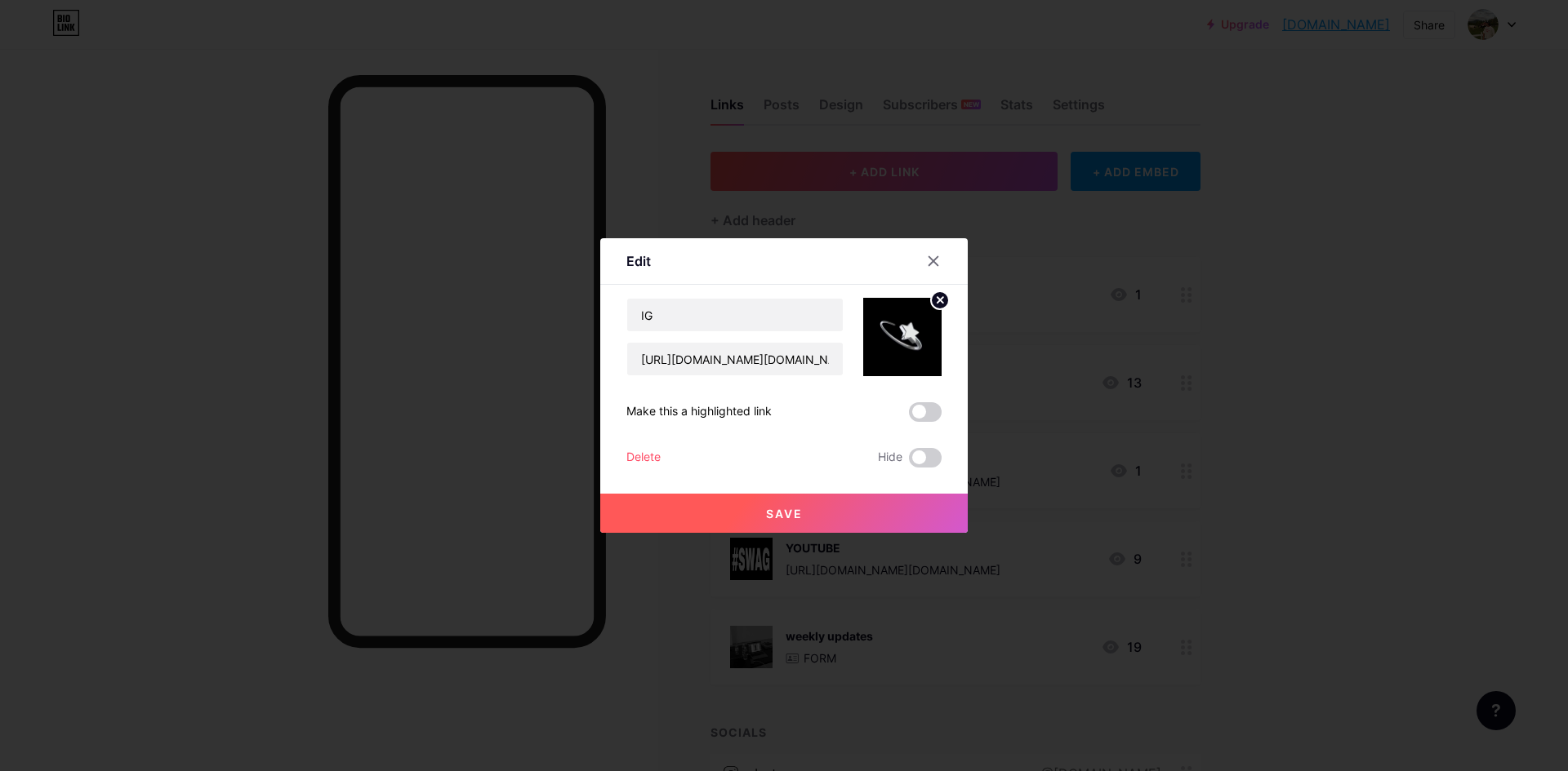
click at [931, 300] on circle at bounding box center [939, 300] width 18 height 18
click at [905, 331] on rect at bounding box center [899, 325] width 26 height 26
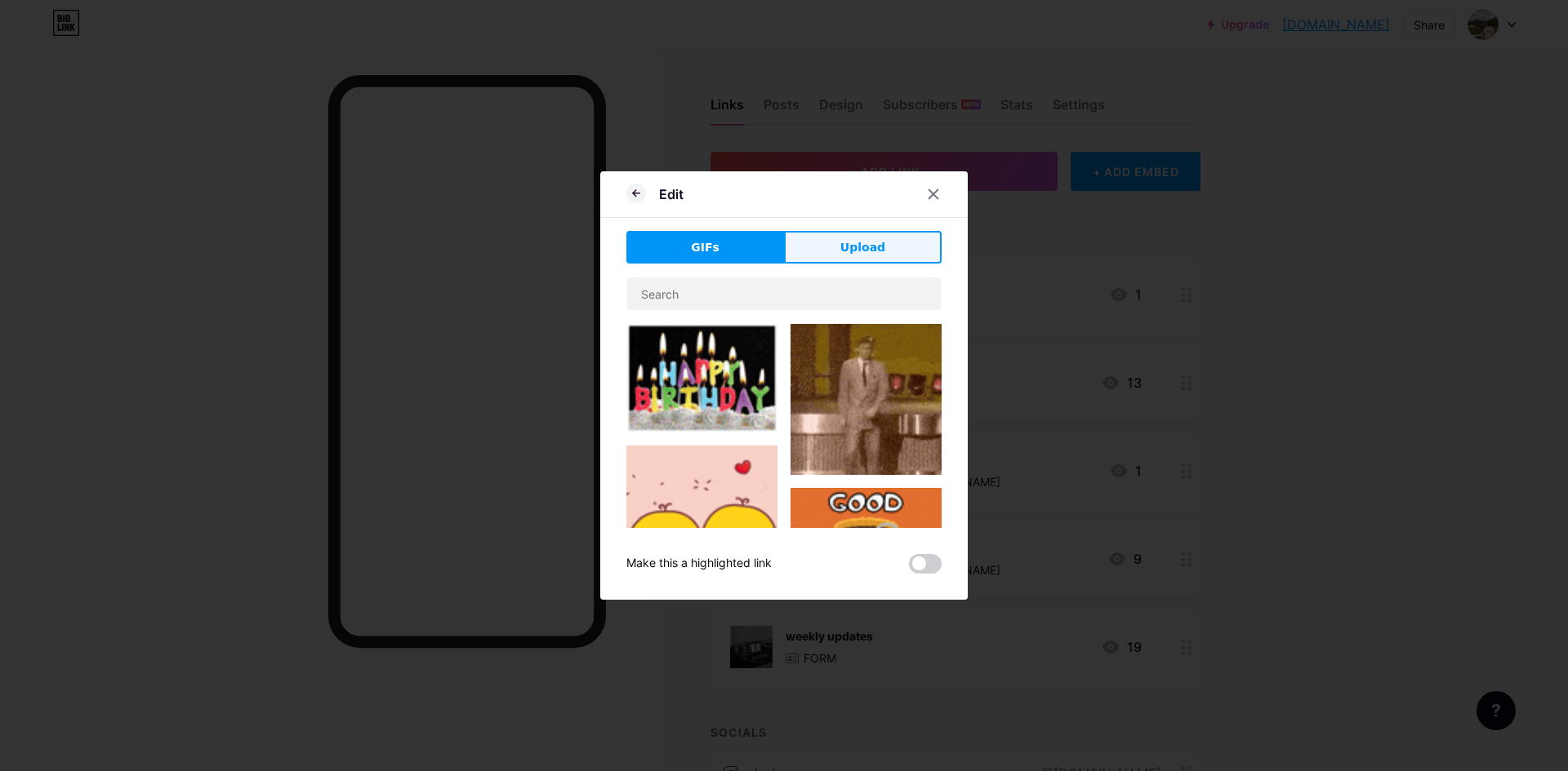
click at [862, 240] on span "Upload" at bounding box center [863, 247] width 45 height 17
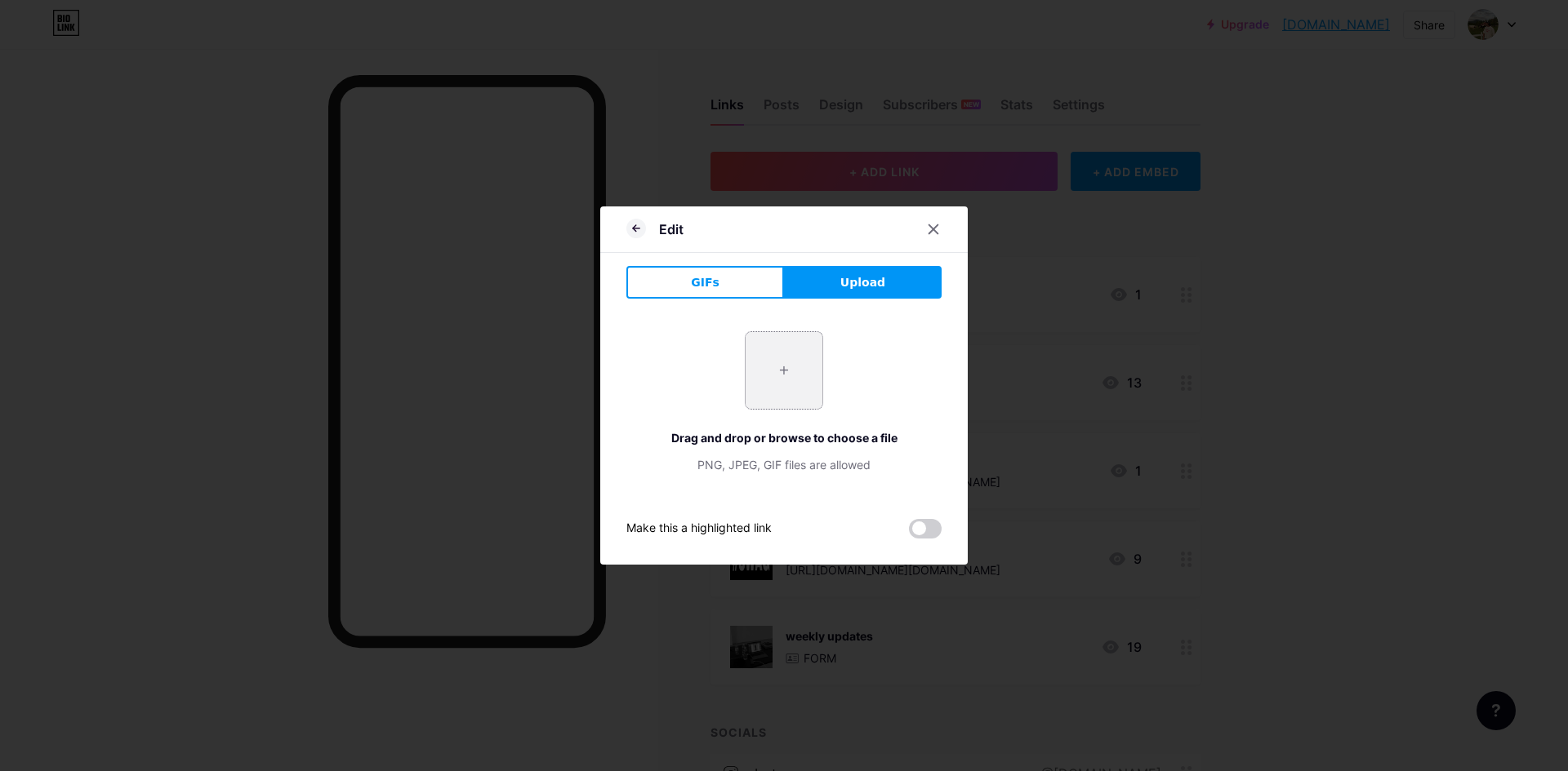
click at [777, 375] on input "file" at bounding box center [784, 370] width 77 height 77
type input "C:\fakepath\3D LOGO GIF BLACK.gif"
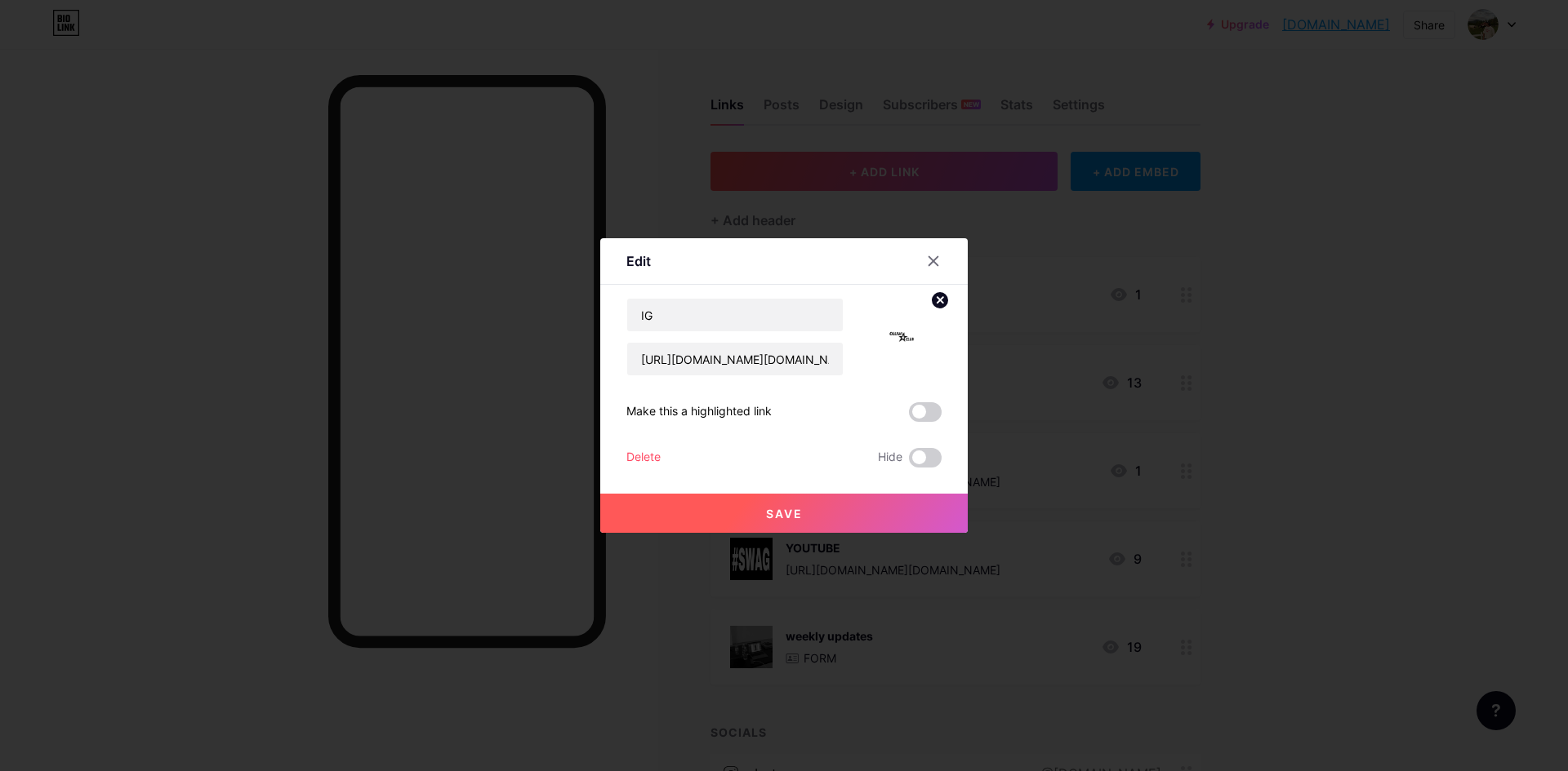
click at [839, 513] on button "Save" at bounding box center [784, 513] width 367 height 39
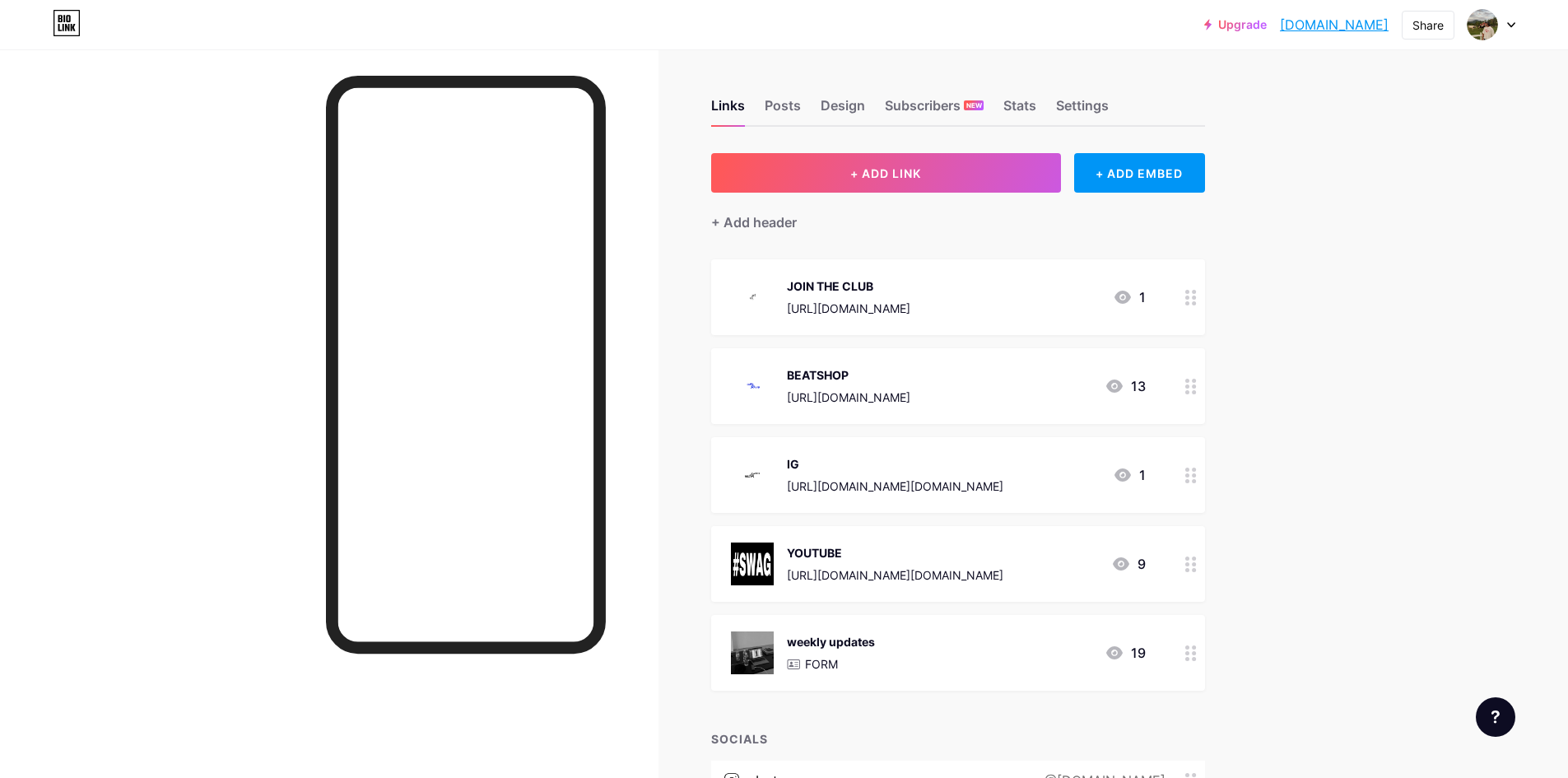
click at [947, 559] on div "YOUTUBE" at bounding box center [895, 553] width 216 height 17
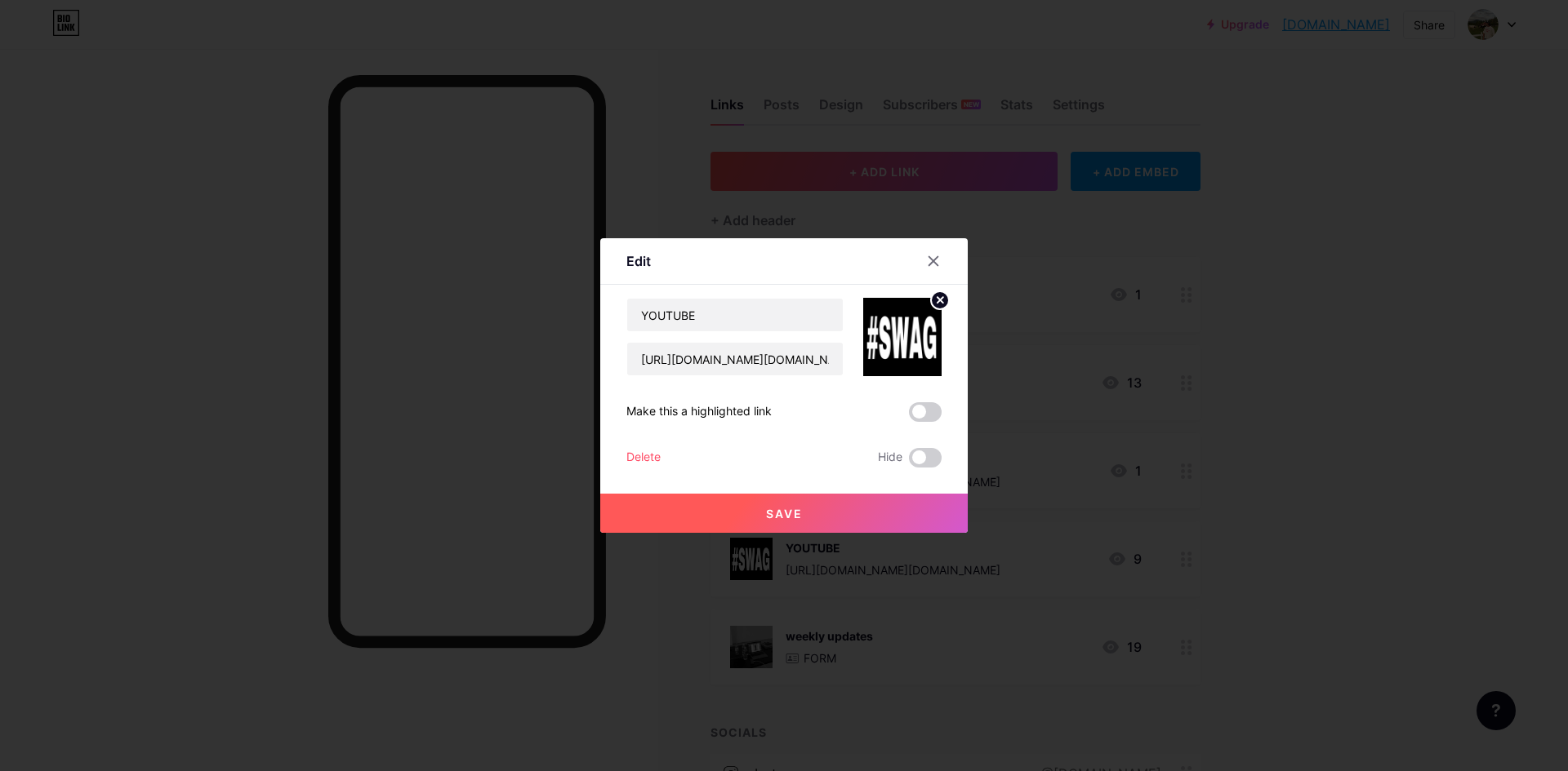
click at [937, 292] on icon at bounding box center [939, 300] width 19 height 19
click at [906, 334] on rect at bounding box center [911, 338] width 13 height 8
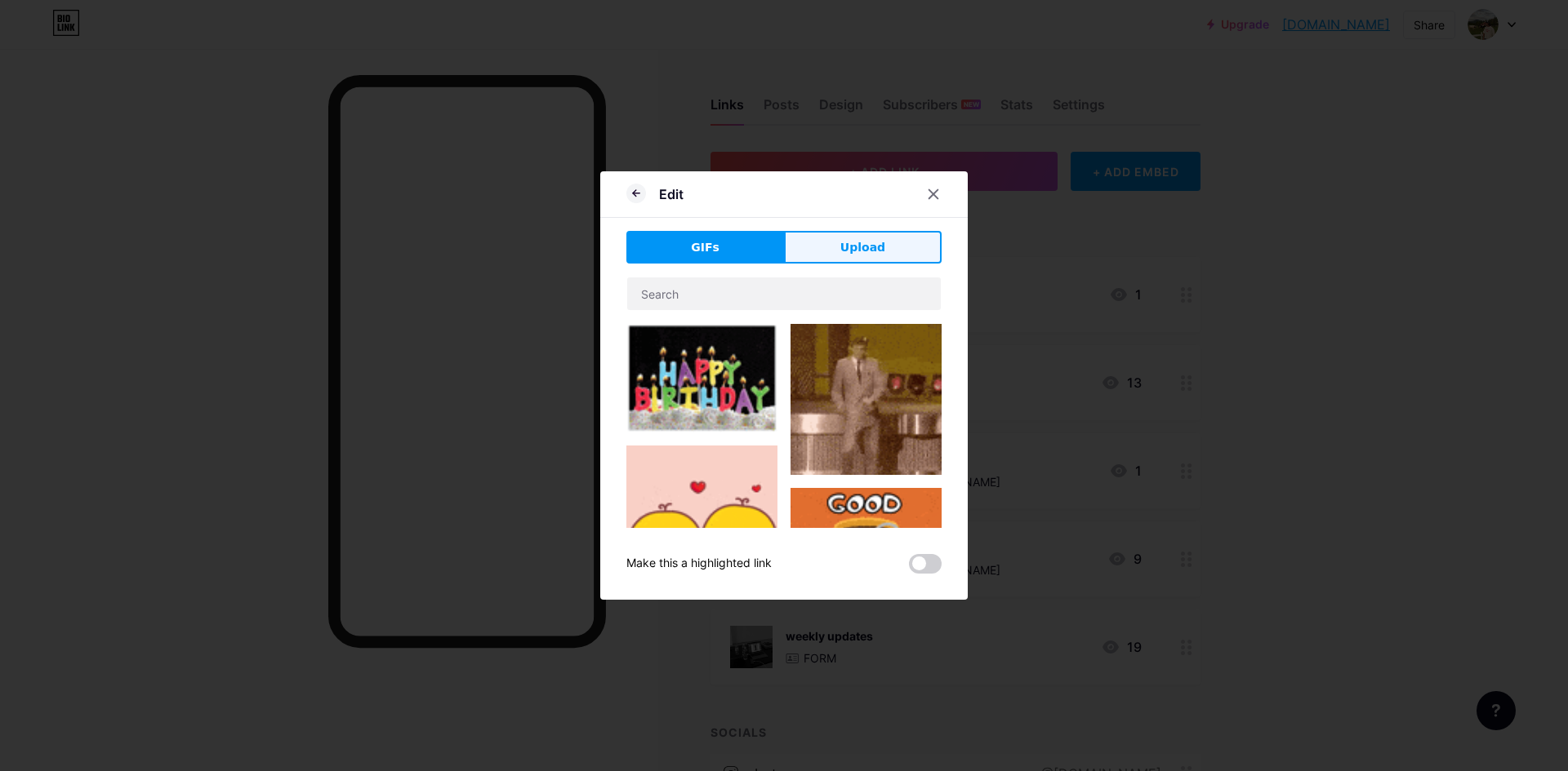
click at [886, 257] on button "Upload" at bounding box center [863, 247] width 158 height 33
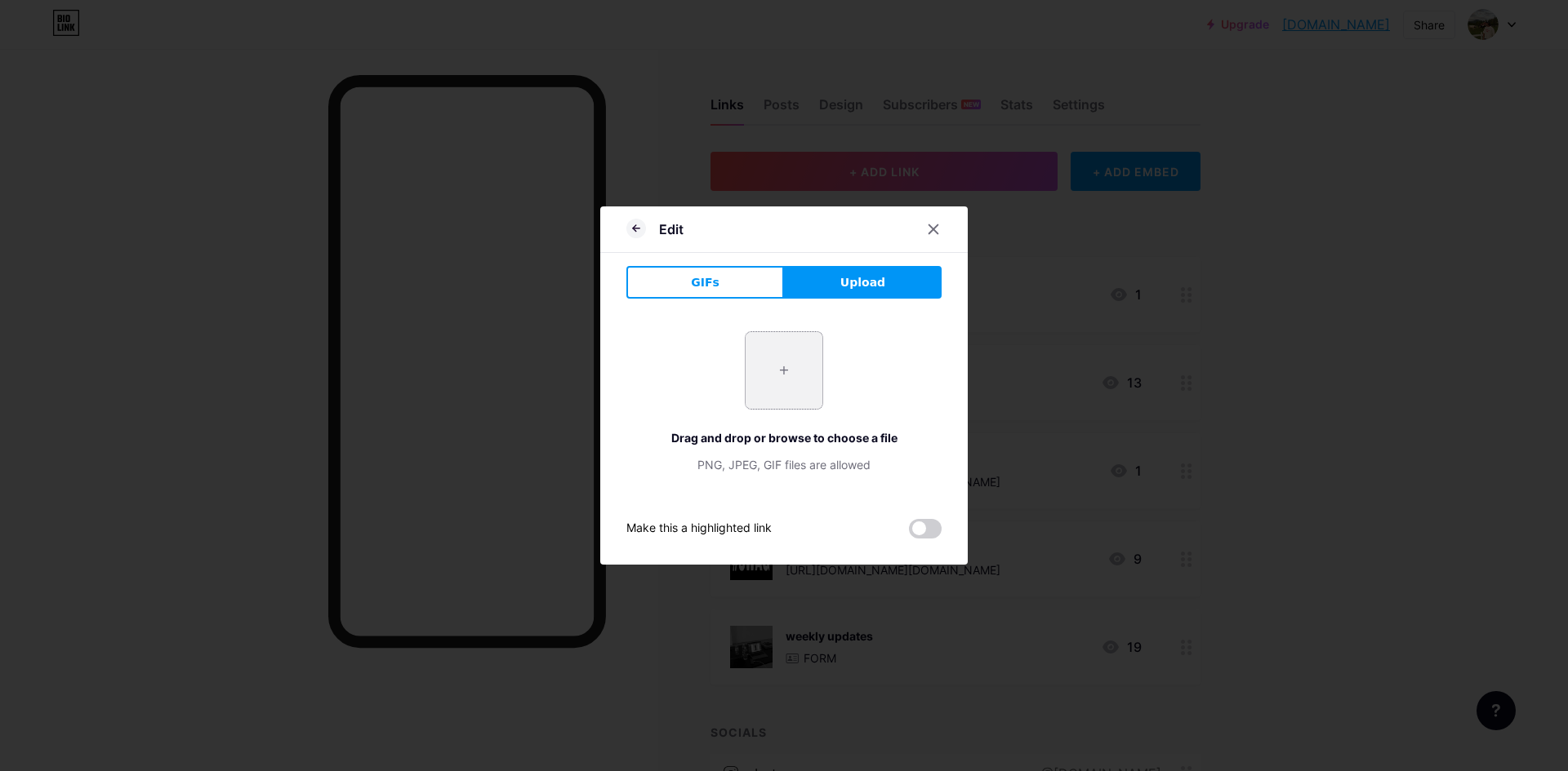
click at [789, 374] on input "file" at bounding box center [784, 370] width 77 height 77
type input "C:\fakepath\3D LOGO GIF BLUE.gif"
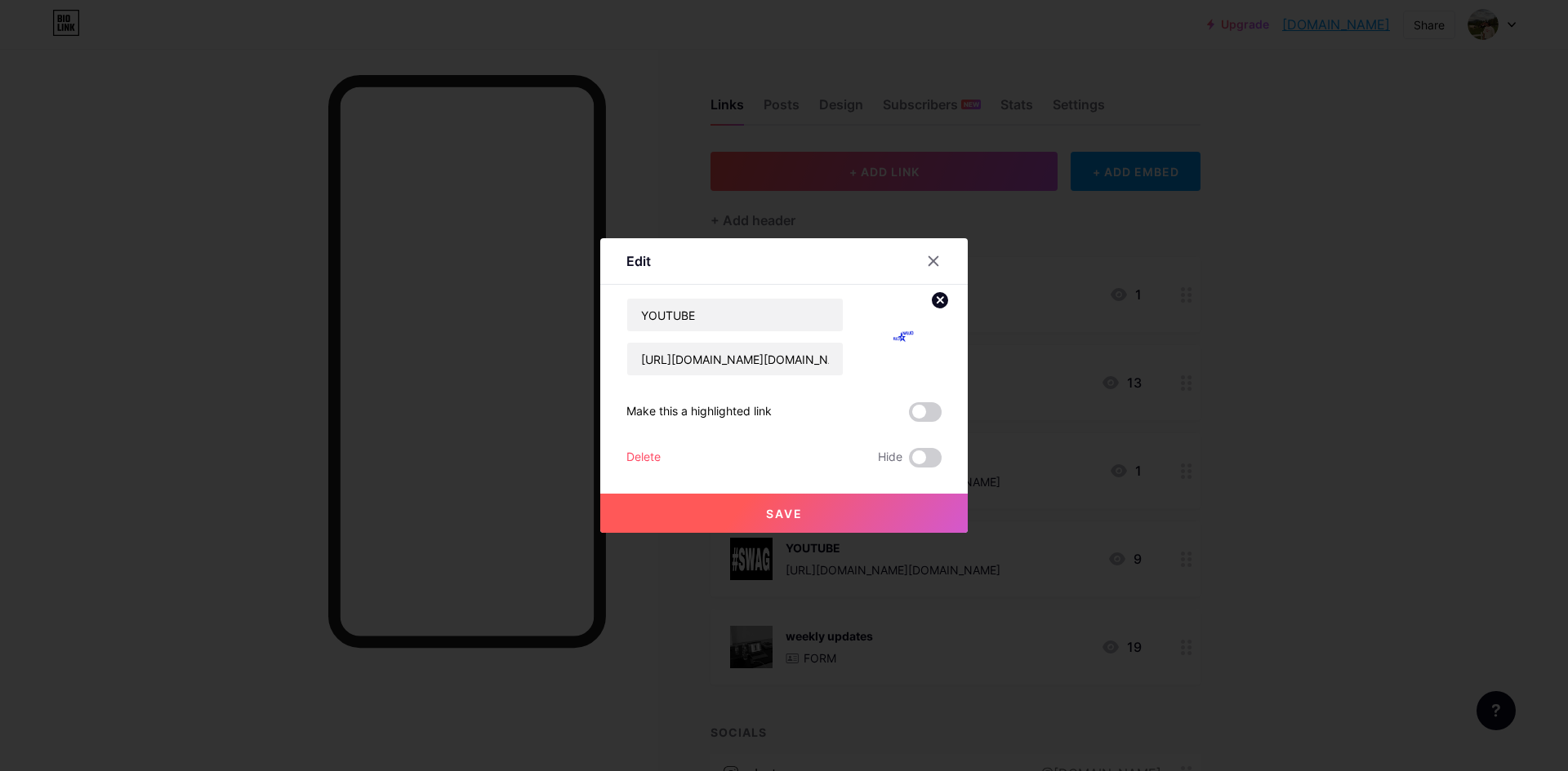
click at [859, 502] on button "Save" at bounding box center [784, 513] width 367 height 39
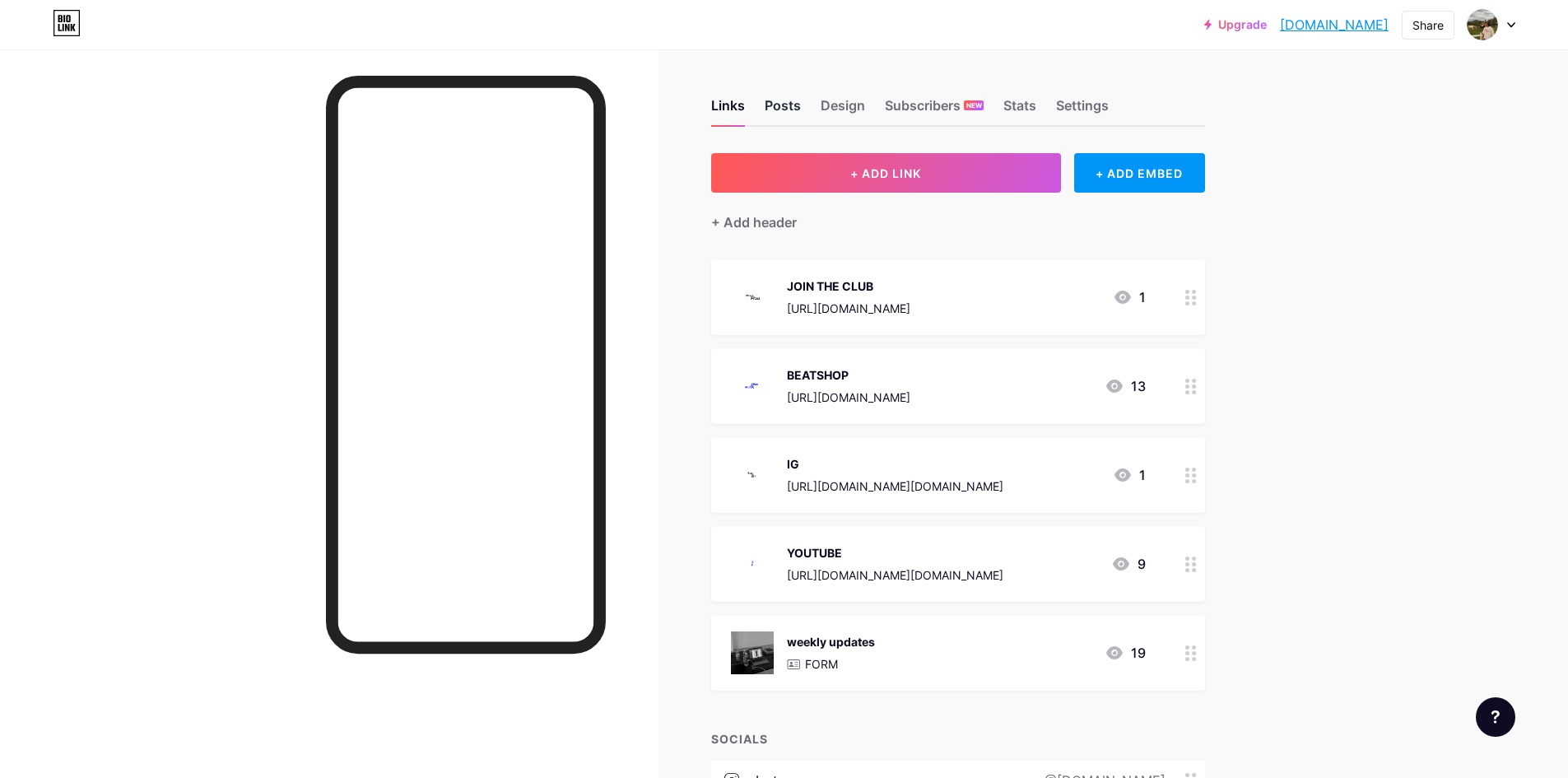
click at [798, 102] on div "Posts" at bounding box center [783, 110] width 36 height 30
click at [848, 108] on div "Design" at bounding box center [843, 110] width 45 height 30
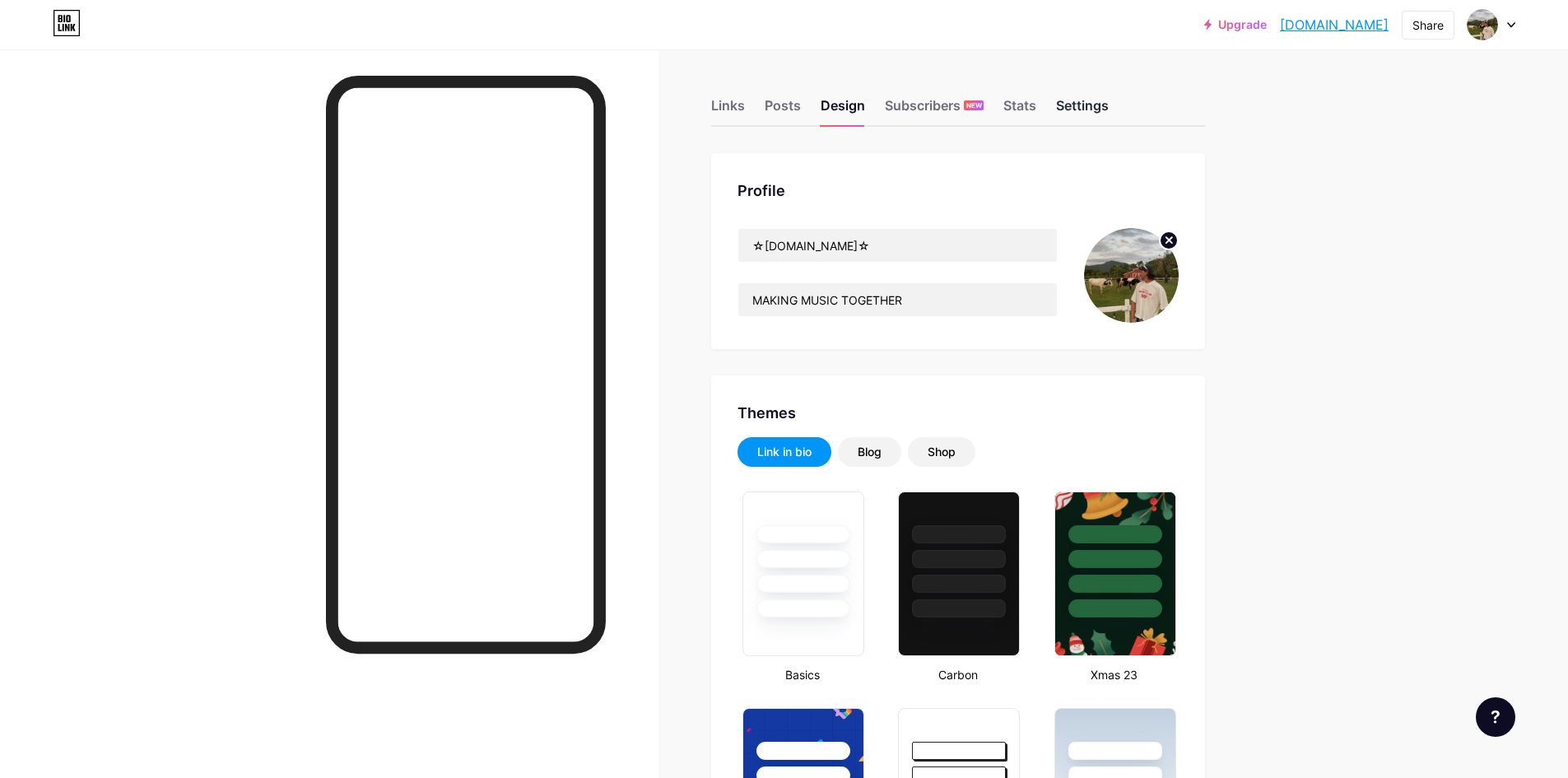
click at [1105, 111] on div "Settings" at bounding box center [1083, 110] width 52 height 30
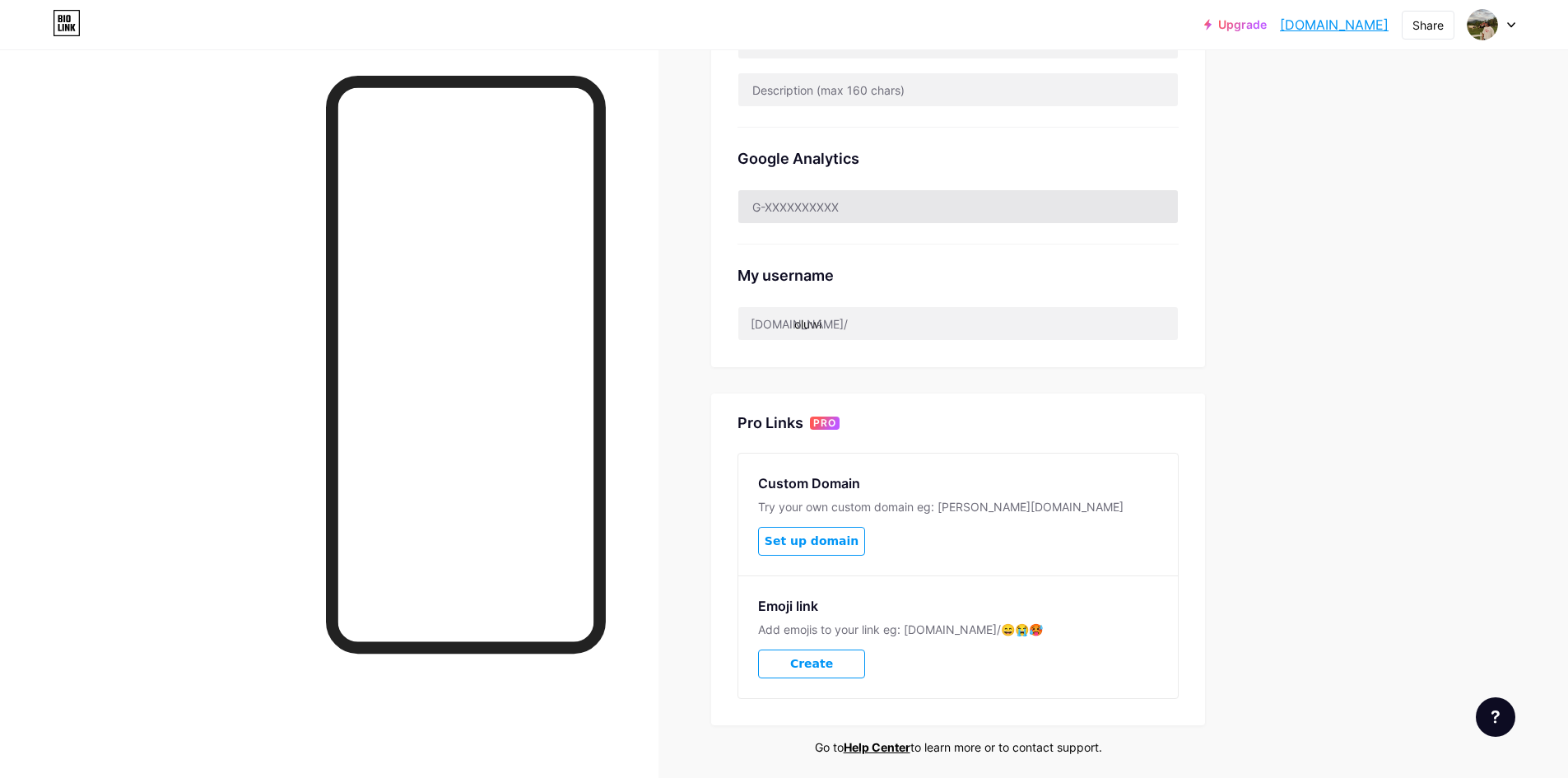
scroll to position [247, 0]
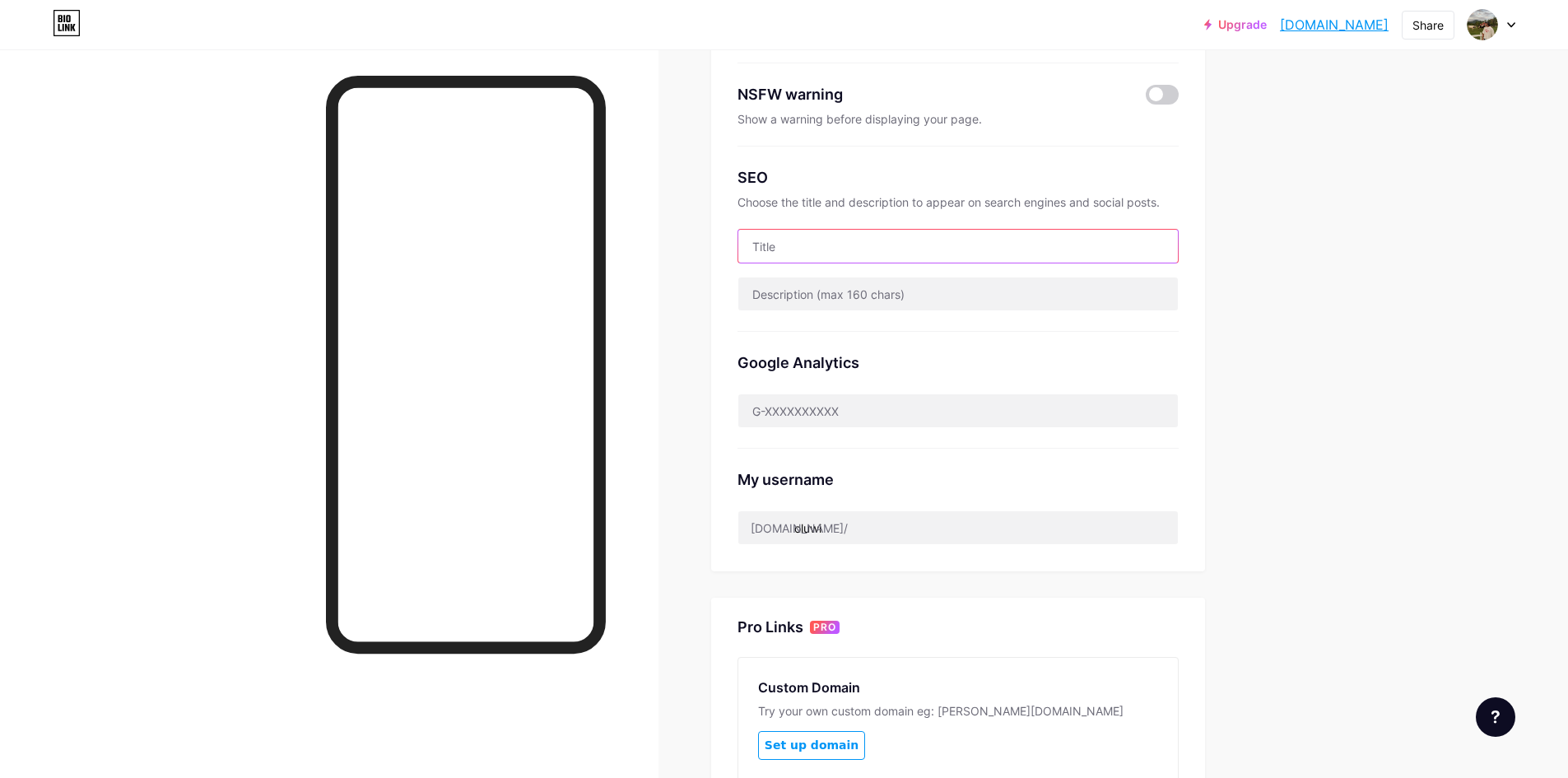
click at [1050, 260] on input "text" at bounding box center [959, 246] width 440 height 33
click at [1260, 247] on div "Links Posts Design Subscribers NEW Stats Settings Preferred link This is an aes…" at bounding box center [637, 422] width 1275 height 1241
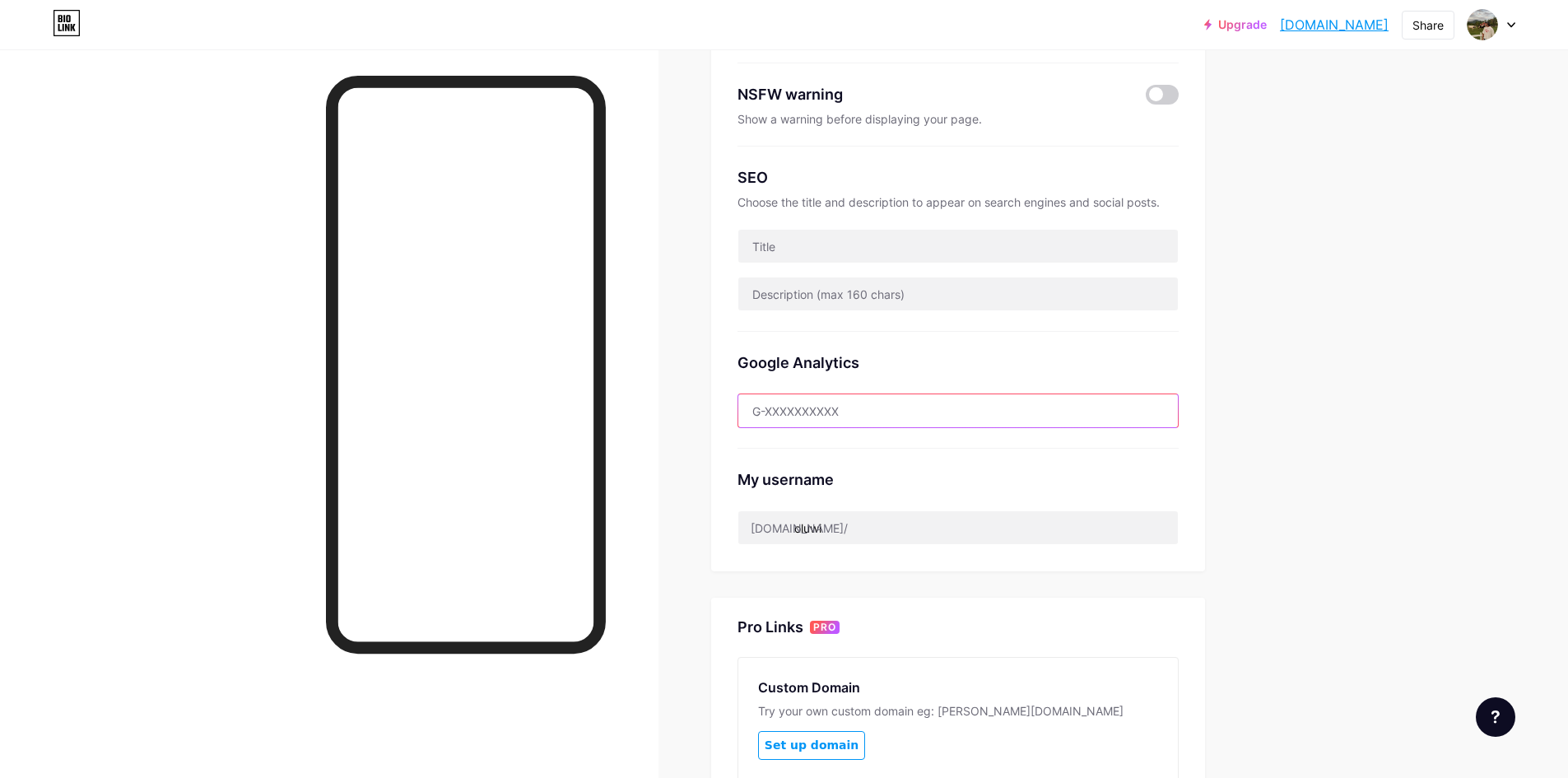
click at [862, 416] on input "text" at bounding box center [959, 411] width 440 height 33
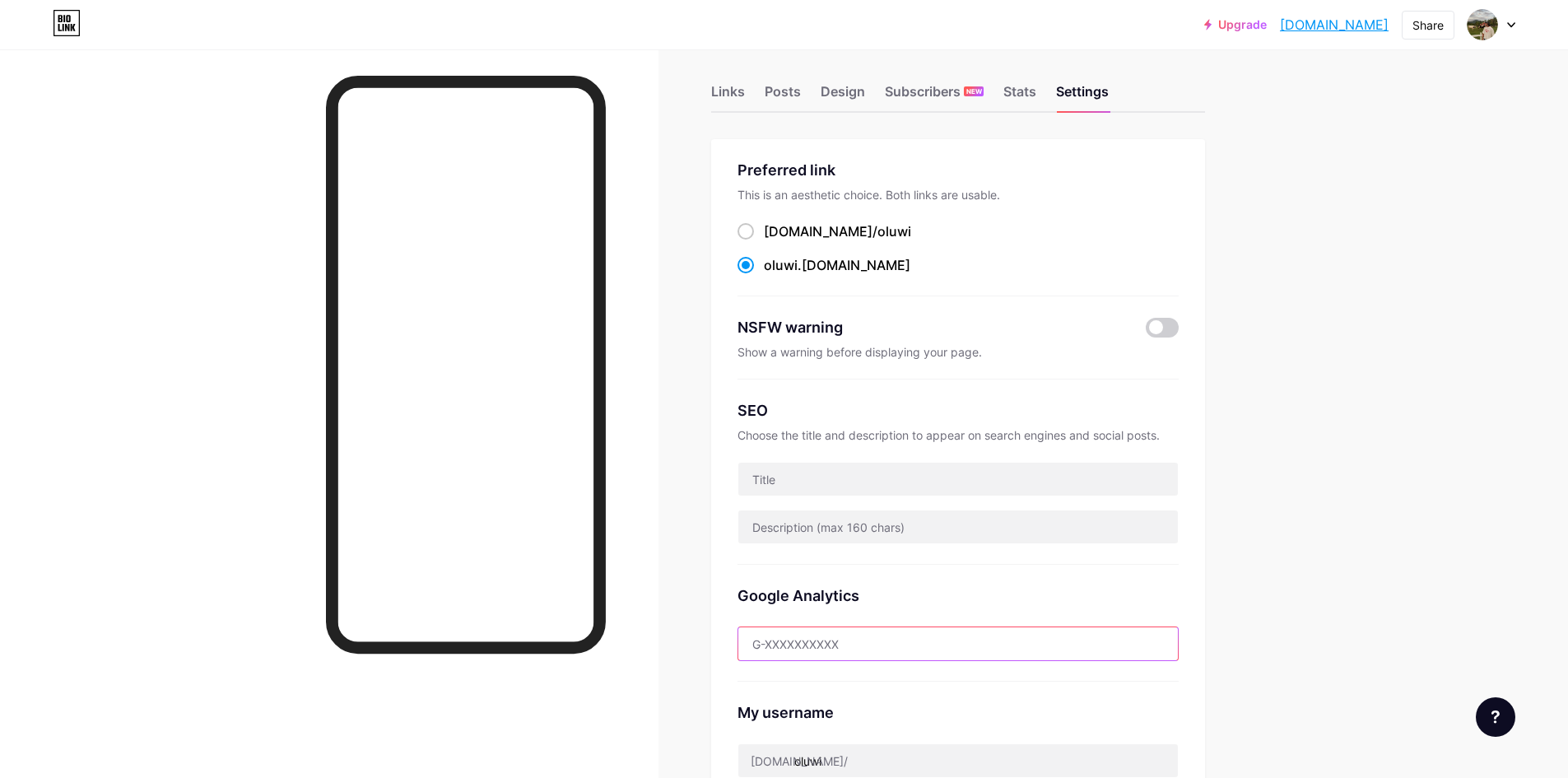
scroll to position [0, 0]
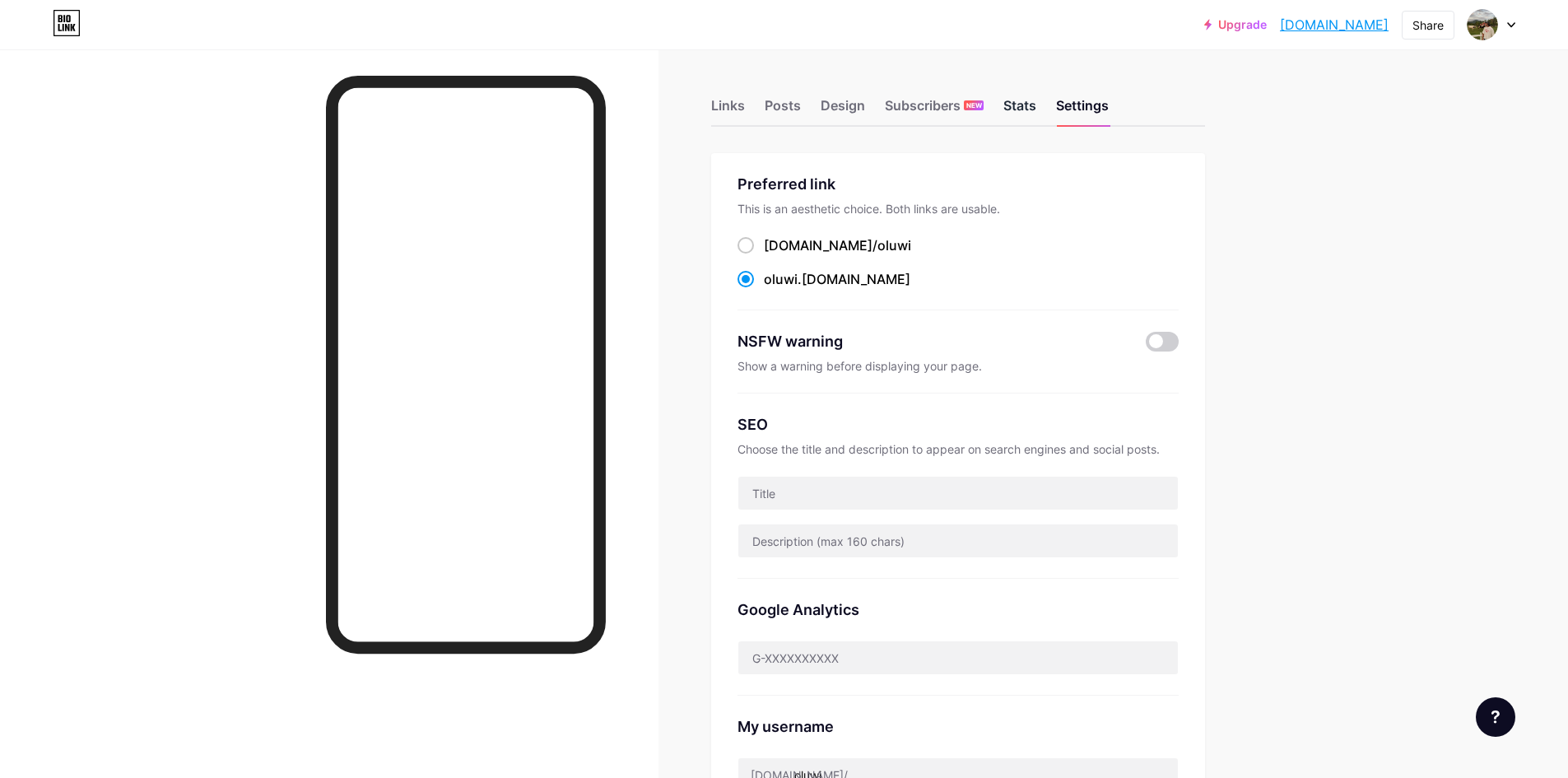
click at [1035, 108] on div "Stats" at bounding box center [1019, 110] width 33 height 30
click at [921, 101] on div "Subscribers NEW" at bounding box center [934, 110] width 99 height 30
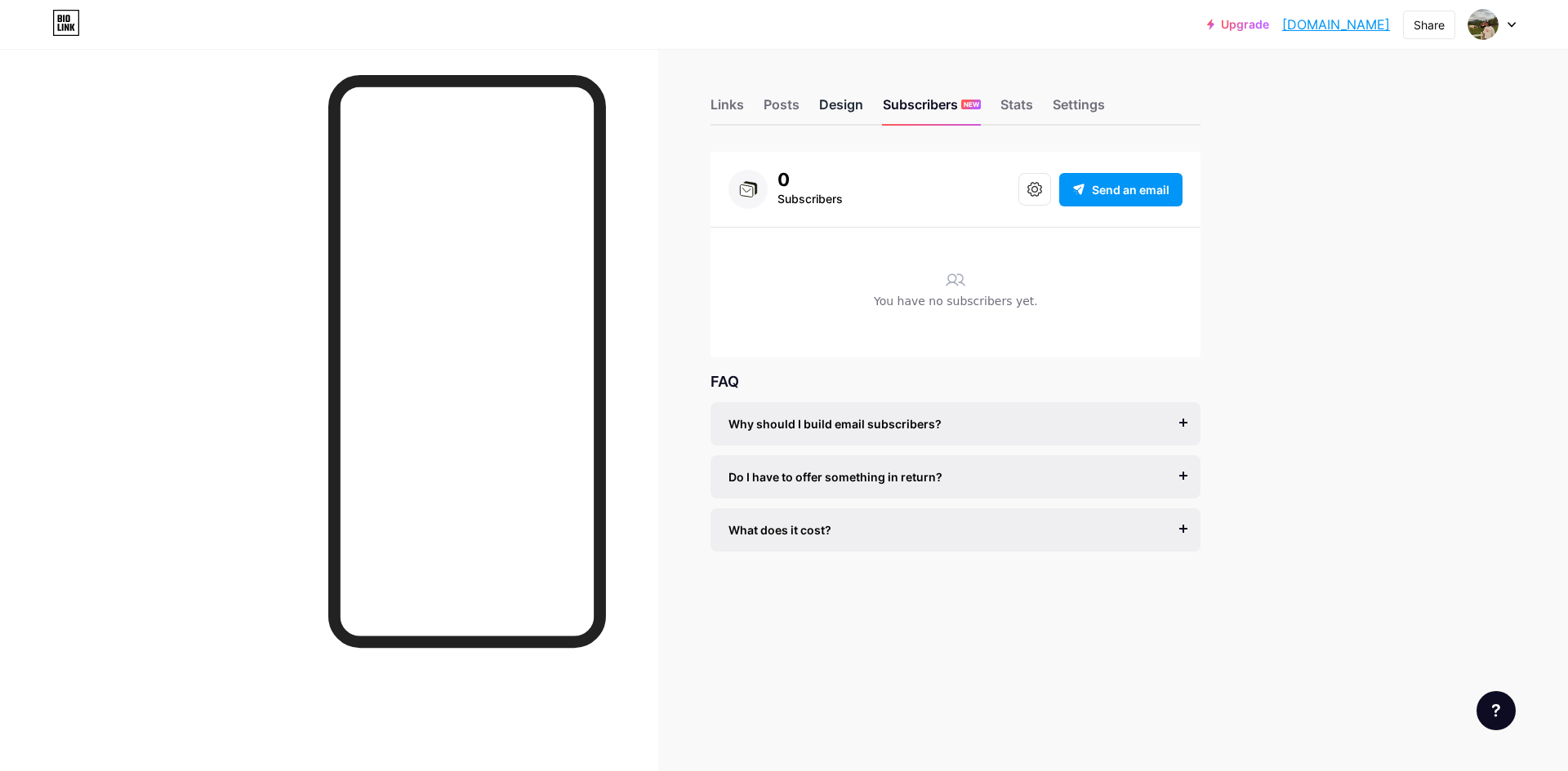
click at [855, 108] on div "Design" at bounding box center [841, 109] width 44 height 29
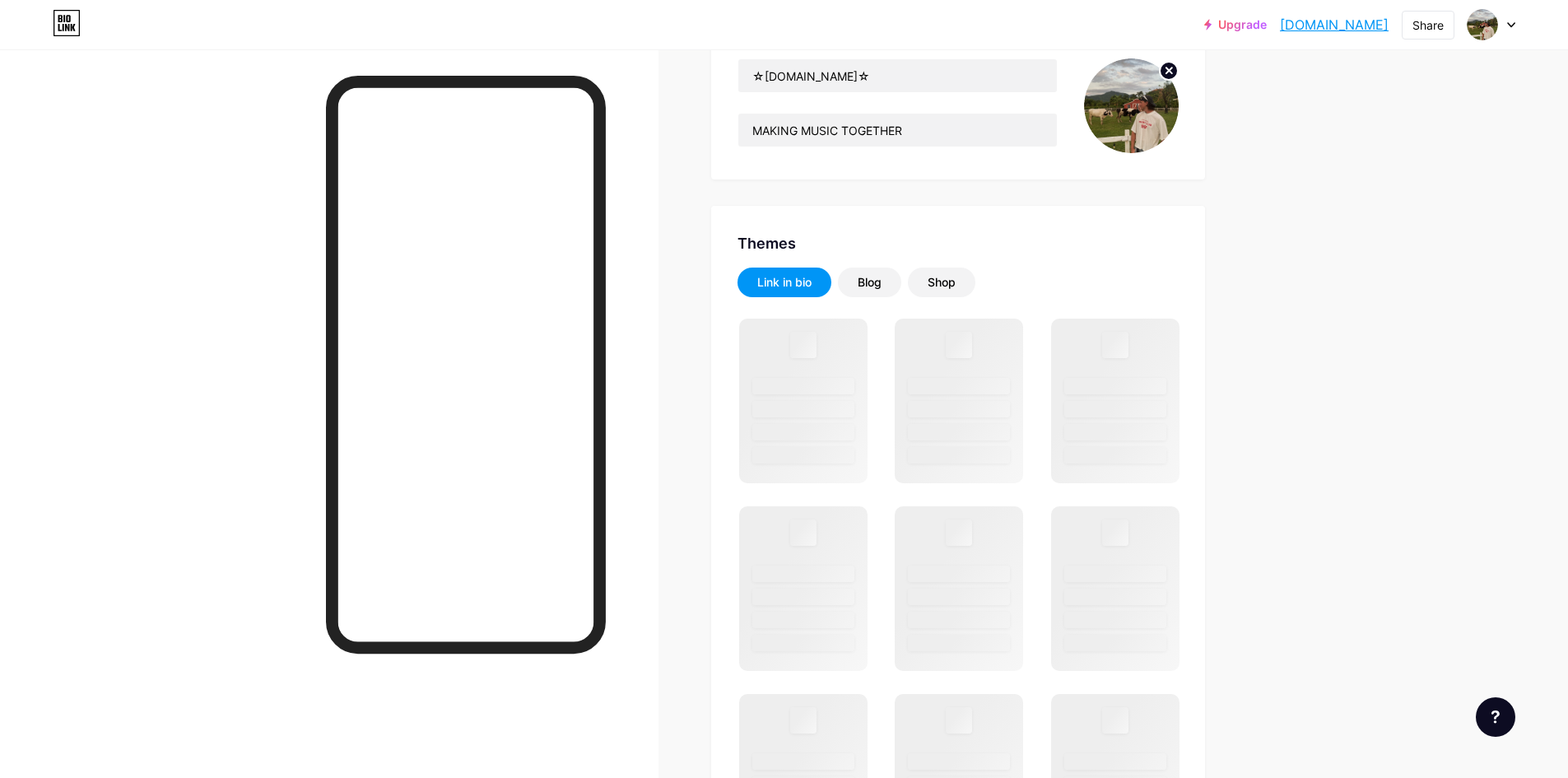
scroll to position [165, 0]
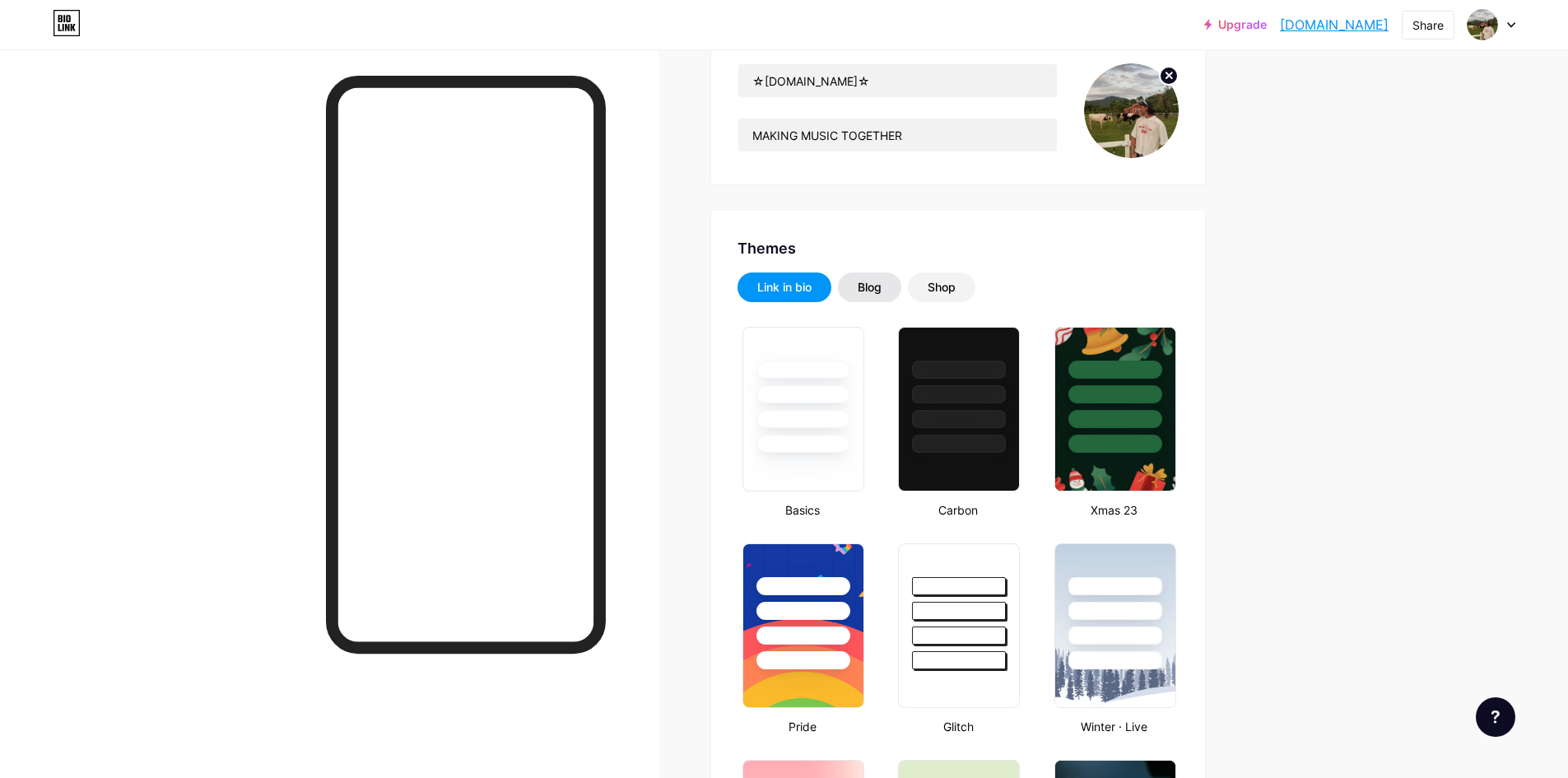
click at [882, 289] on div "Blog" at bounding box center [870, 287] width 24 height 16
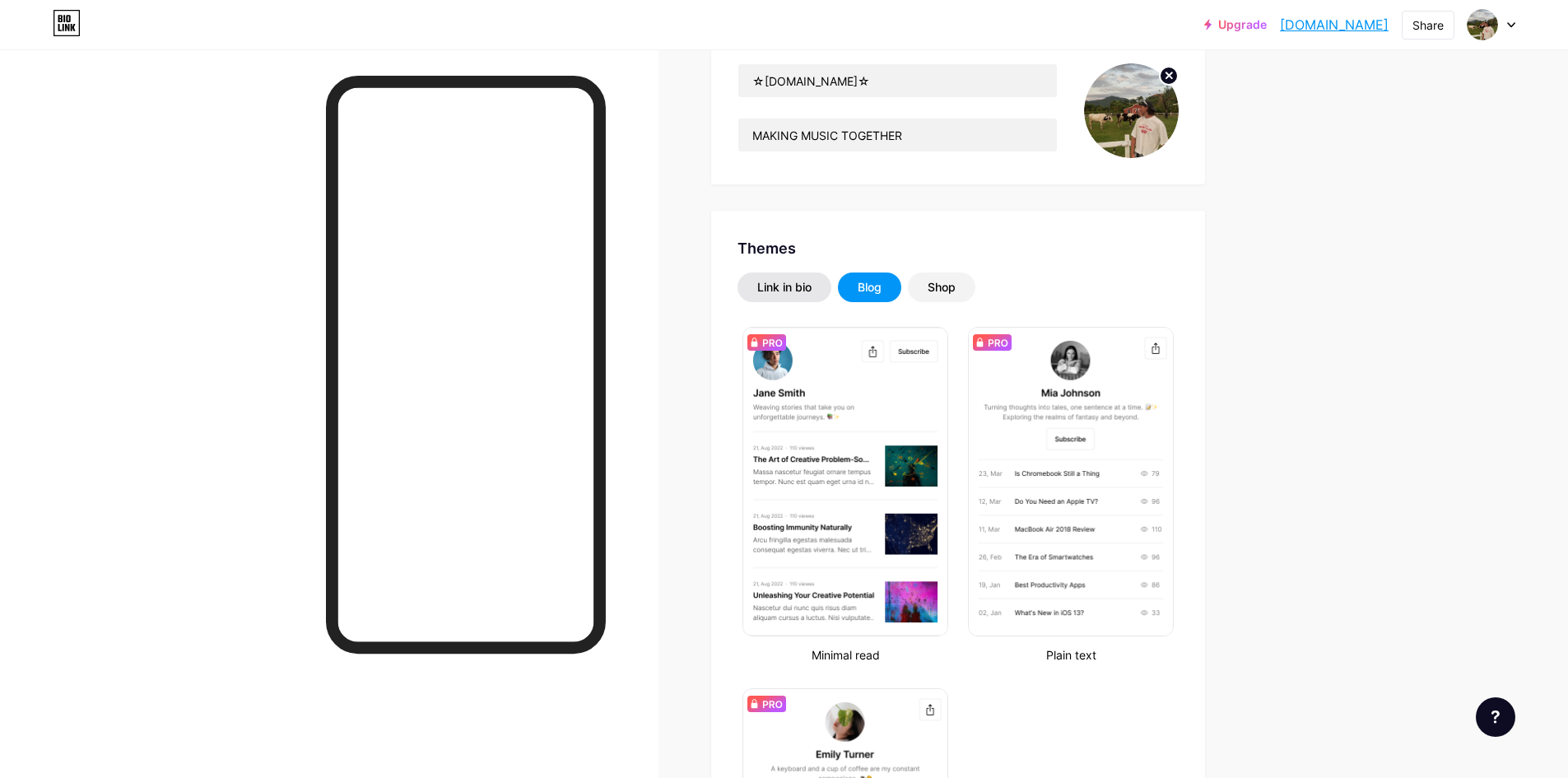
click at [796, 291] on div "Link in bio" at bounding box center [784, 287] width 54 height 16
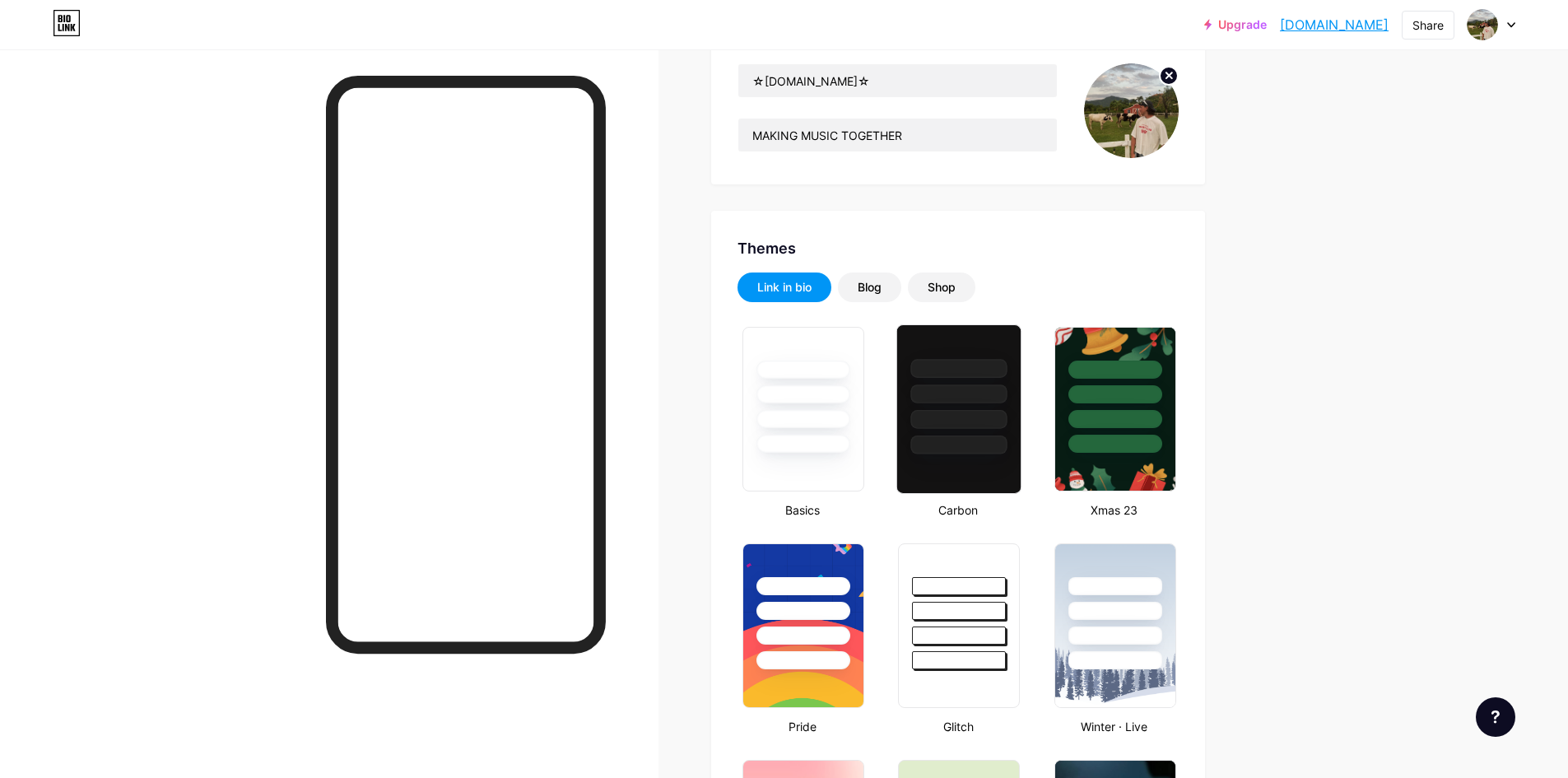
click at [930, 359] on div at bounding box center [959, 390] width 123 height 129
click at [807, 384] on div at bounding box center [804, 390] width 123 height 129
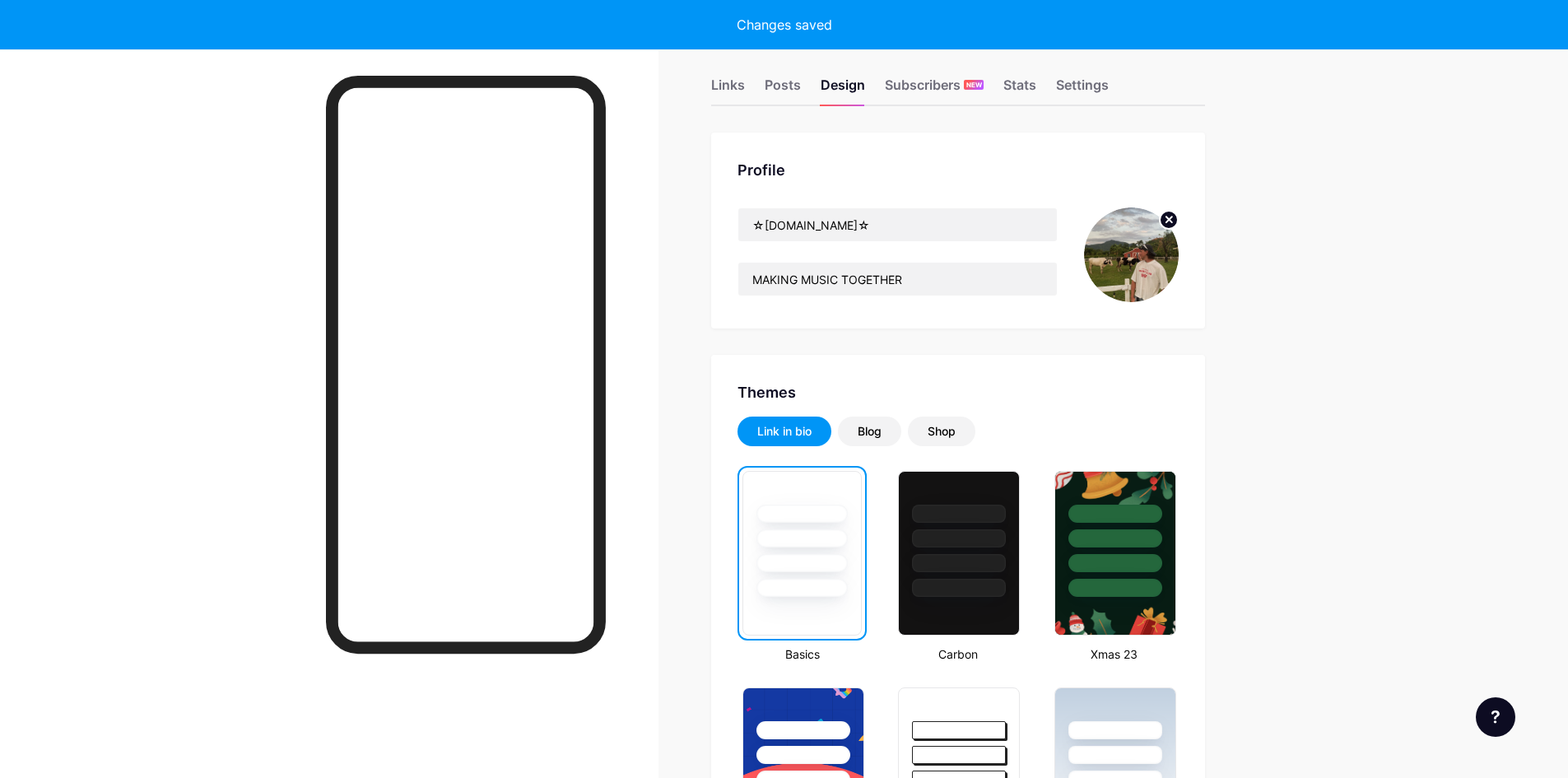
scroll to position [0, 0]
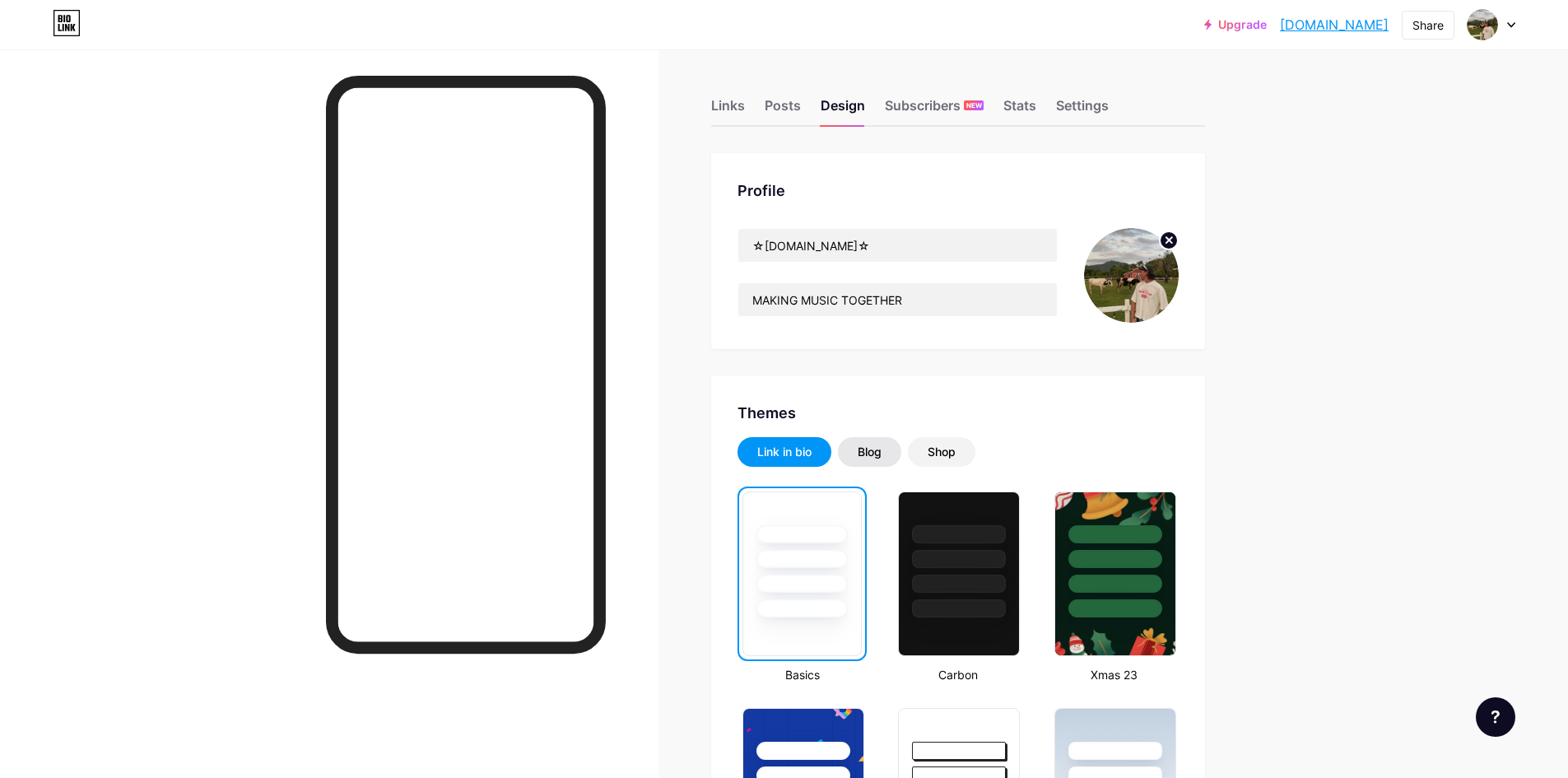
click at [873, 445] on div "Blog" at bounding box center [870, 452] width 24 height 16
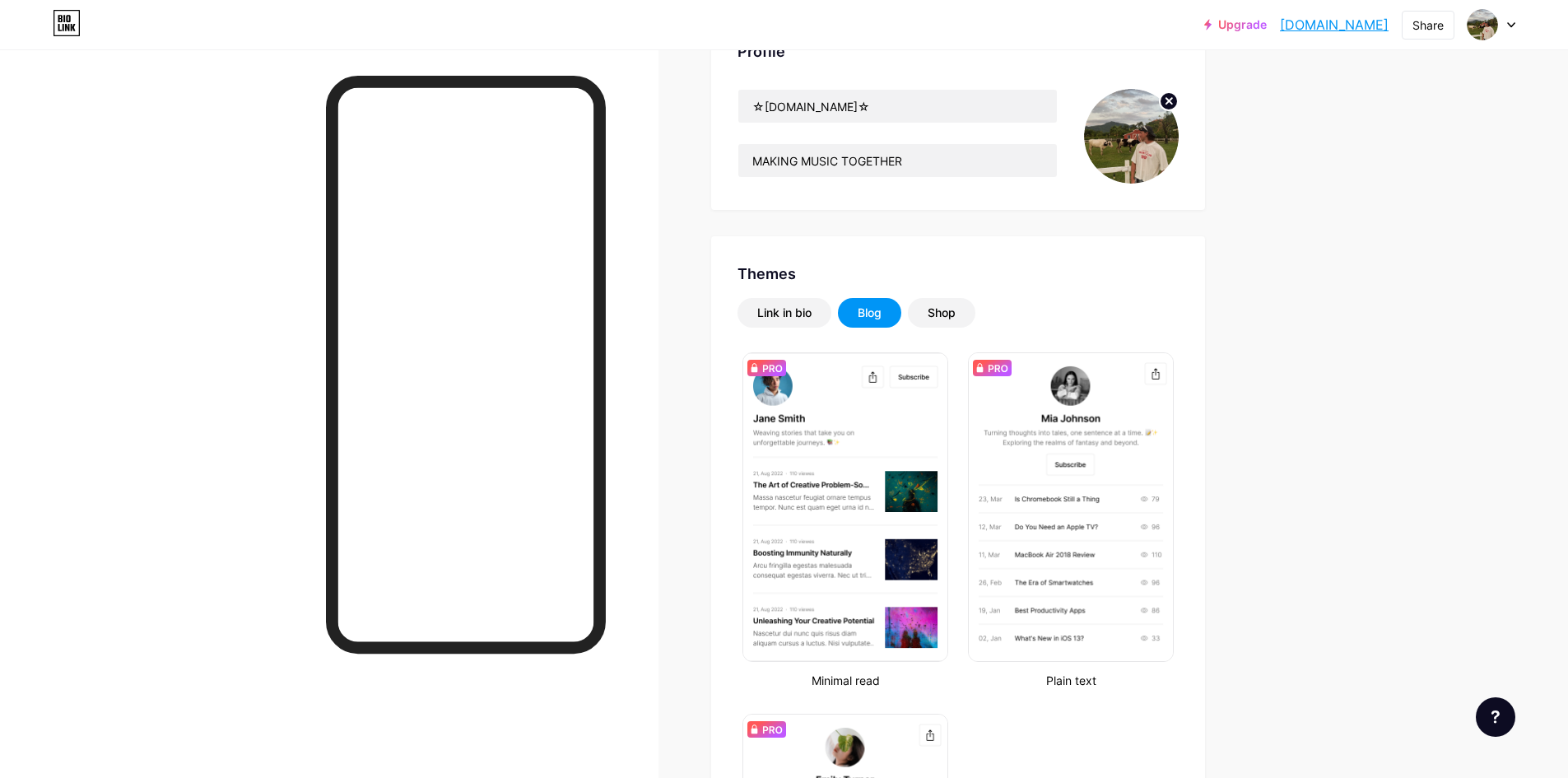
scroll to position [165, 0]
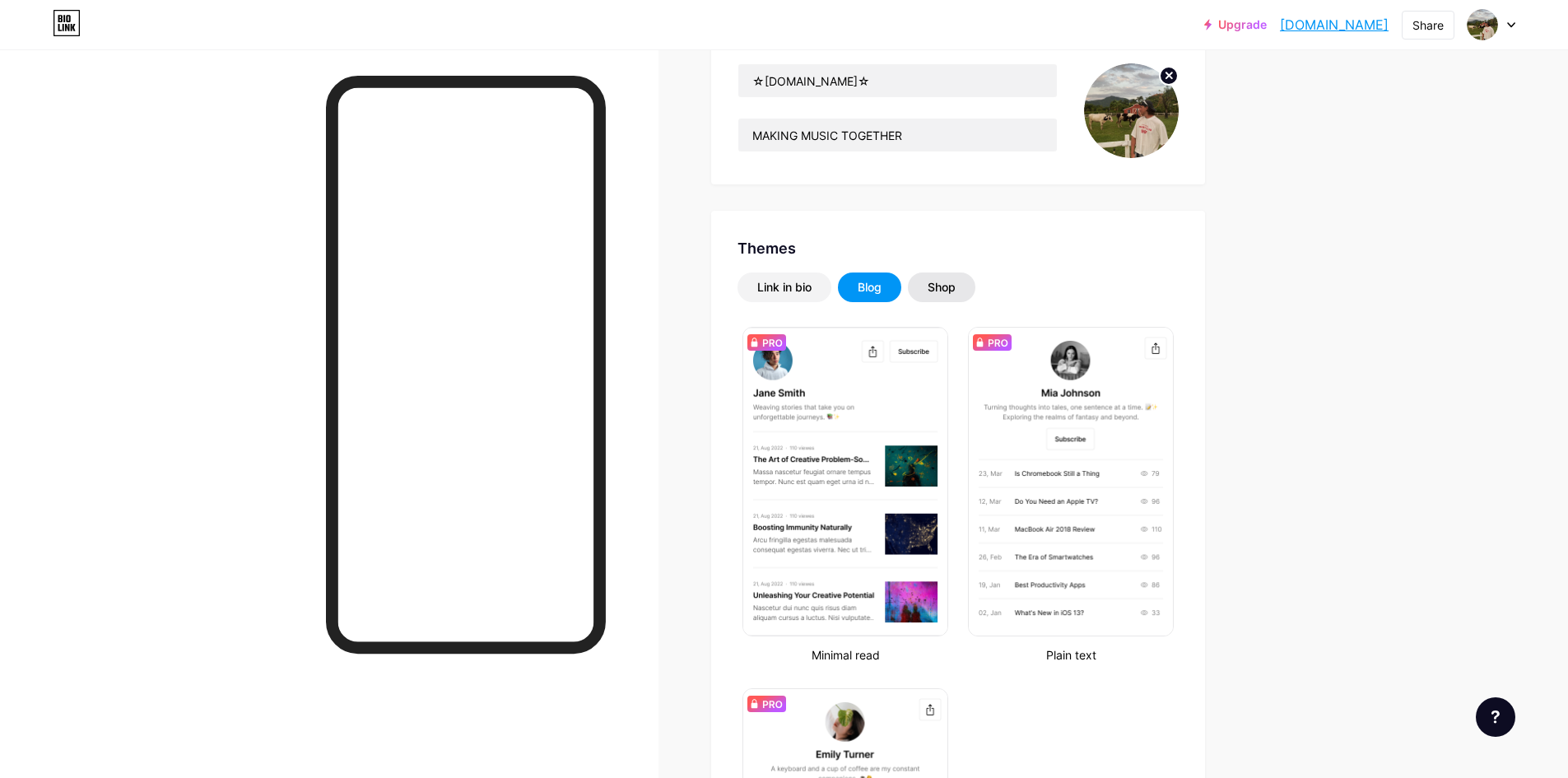
click at [948, 293] on div "Shop" at bounding box center [942, 287] width 28 height 16
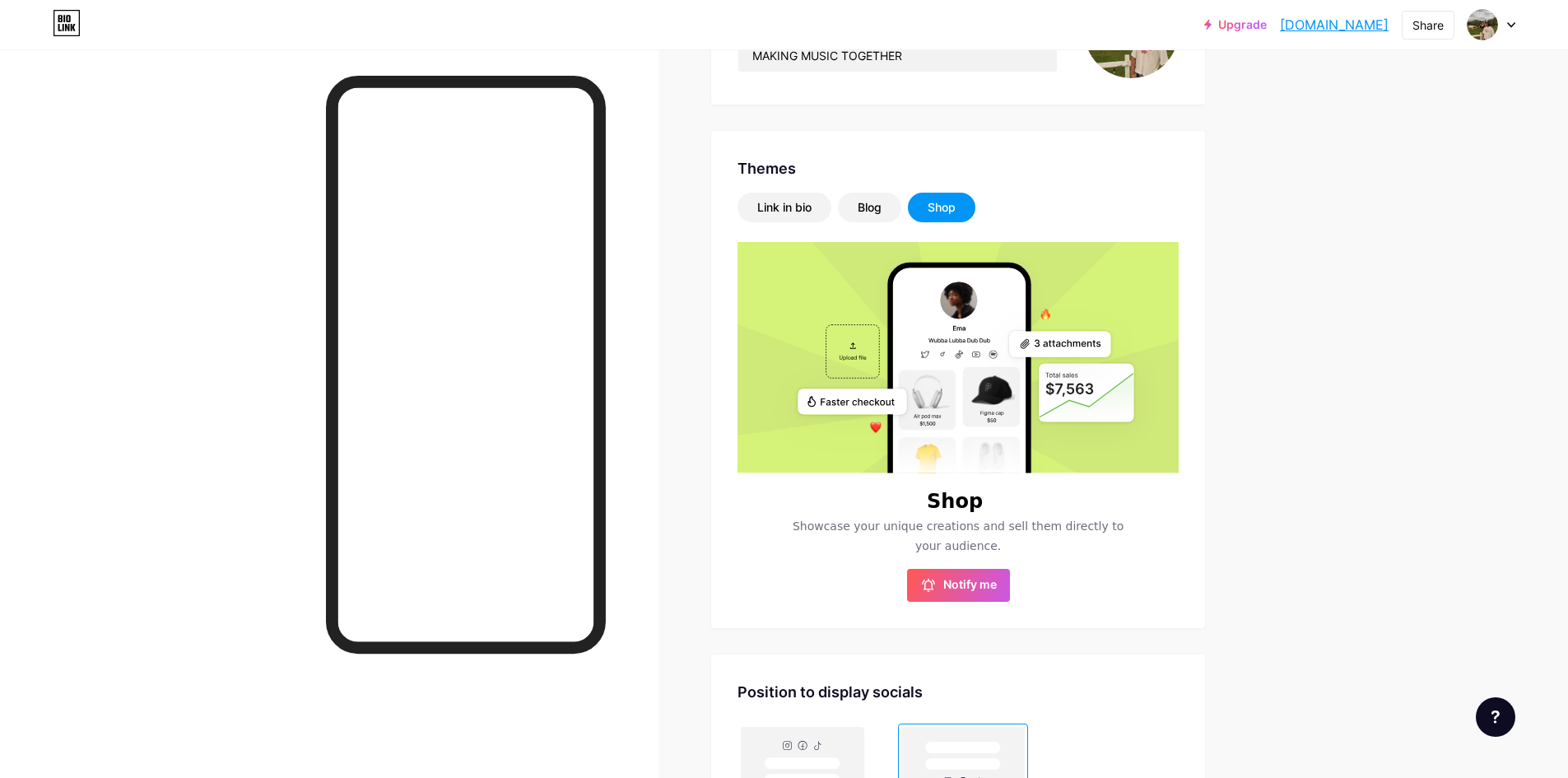
scroll to position [247, 0]
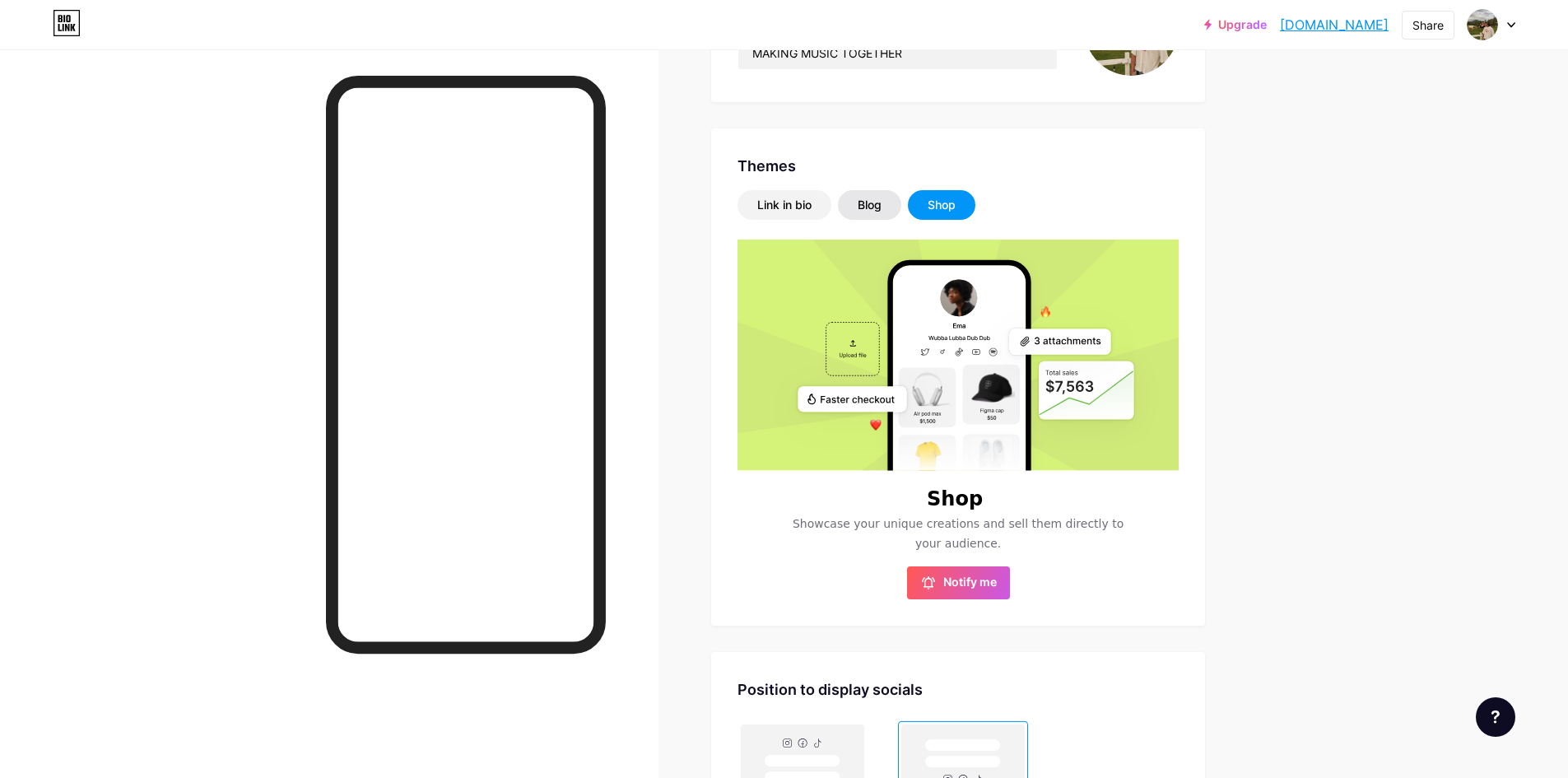
click at [880, 209] on div "Blog" at bounding box center [870, 205] width 24 height 16
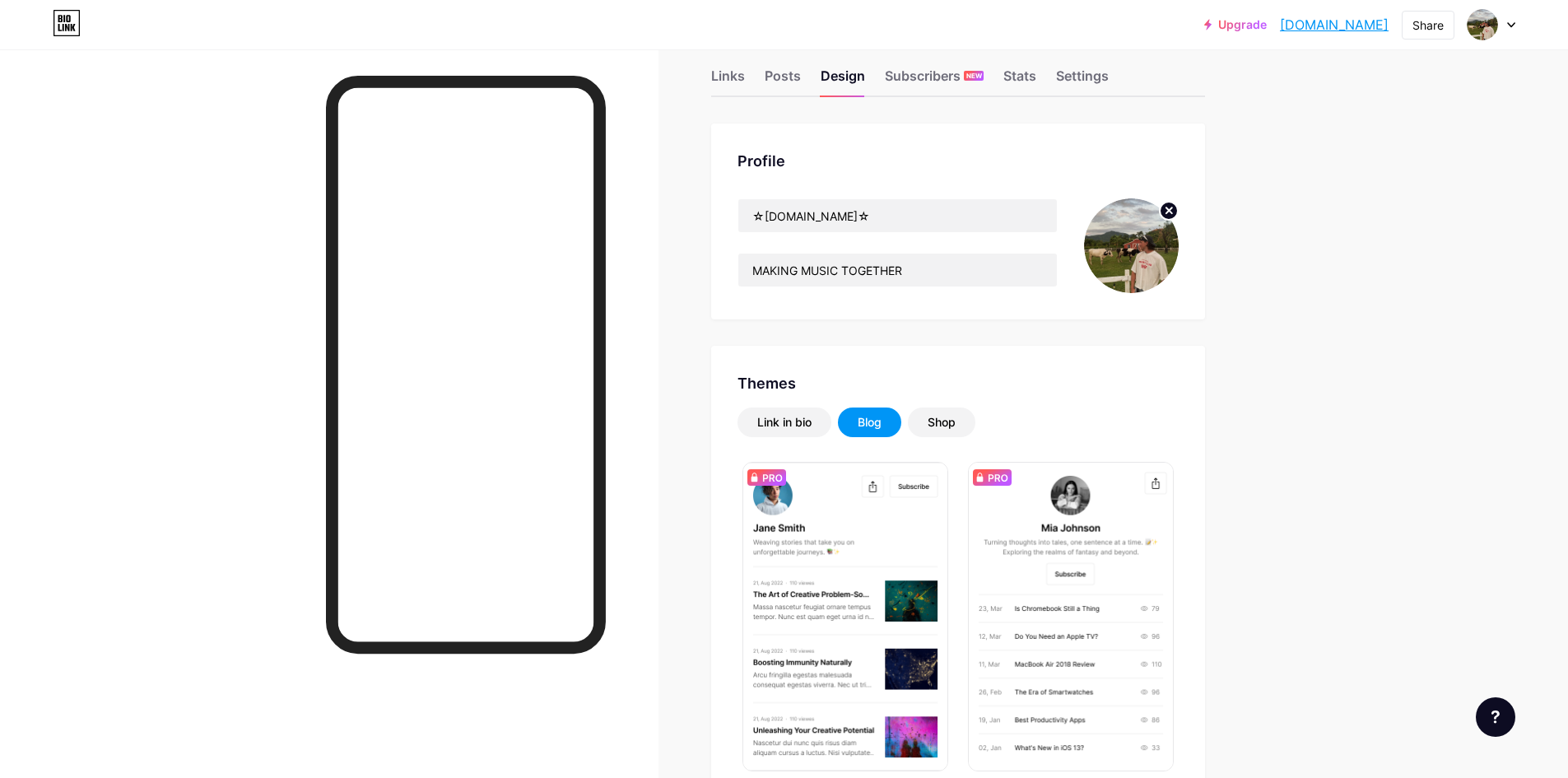
scroll to position [0, 0]
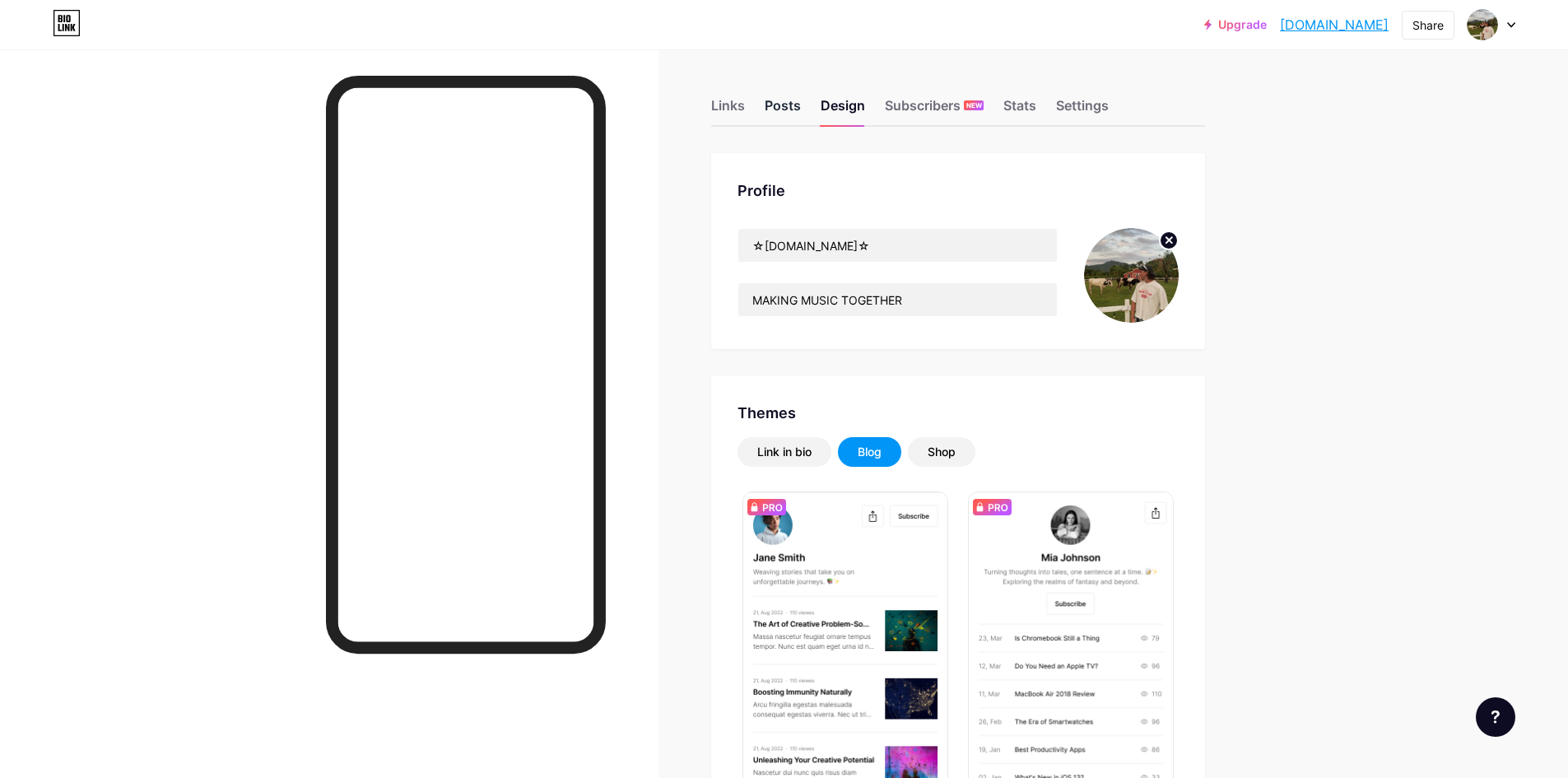
click at [791, 107] on div "Posts" at bounding box center [783, 110] width 36 height 30
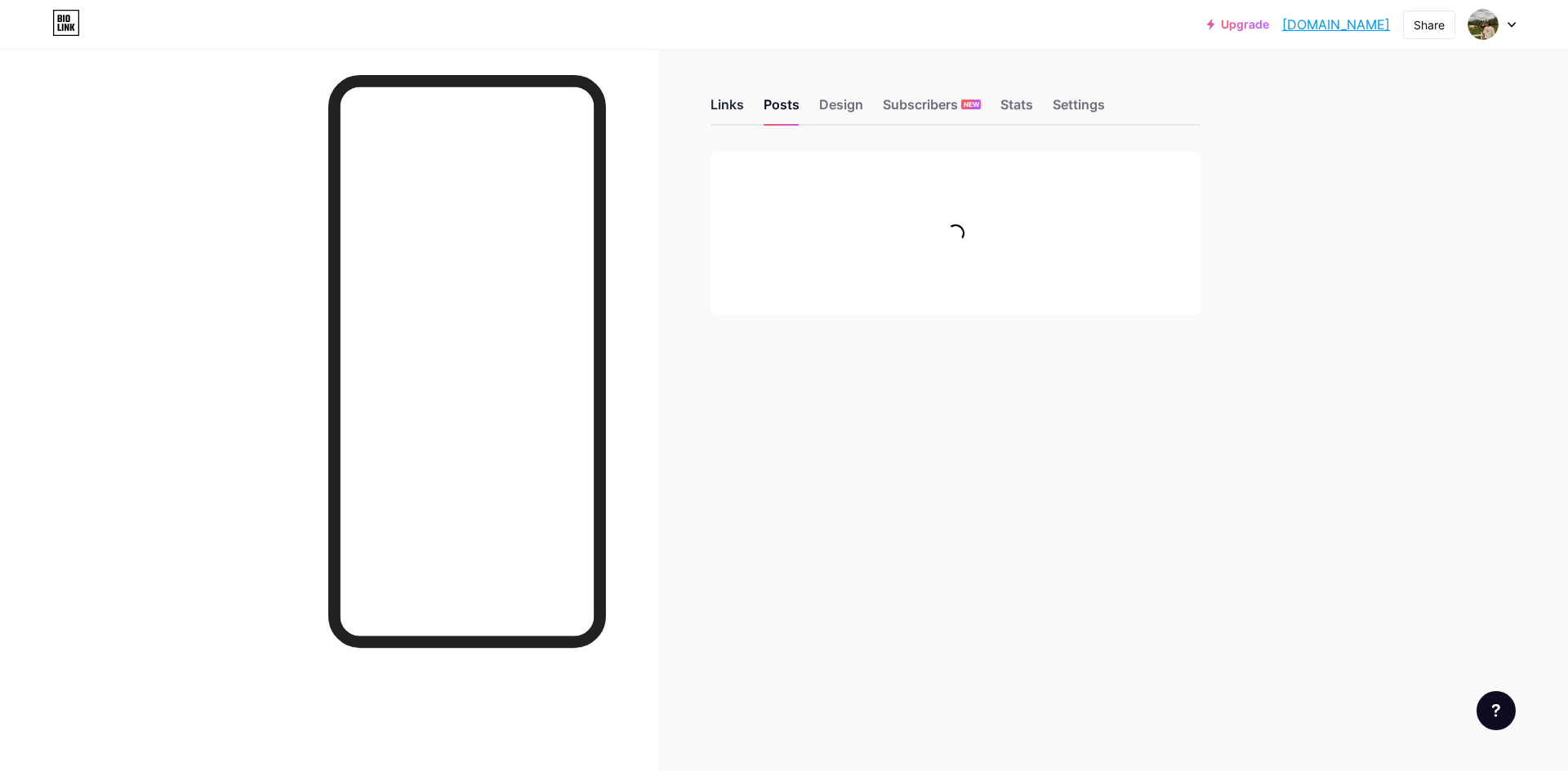
click at [727, 110] on div "Links" at bounding box center [727, 109] width 34 height 29
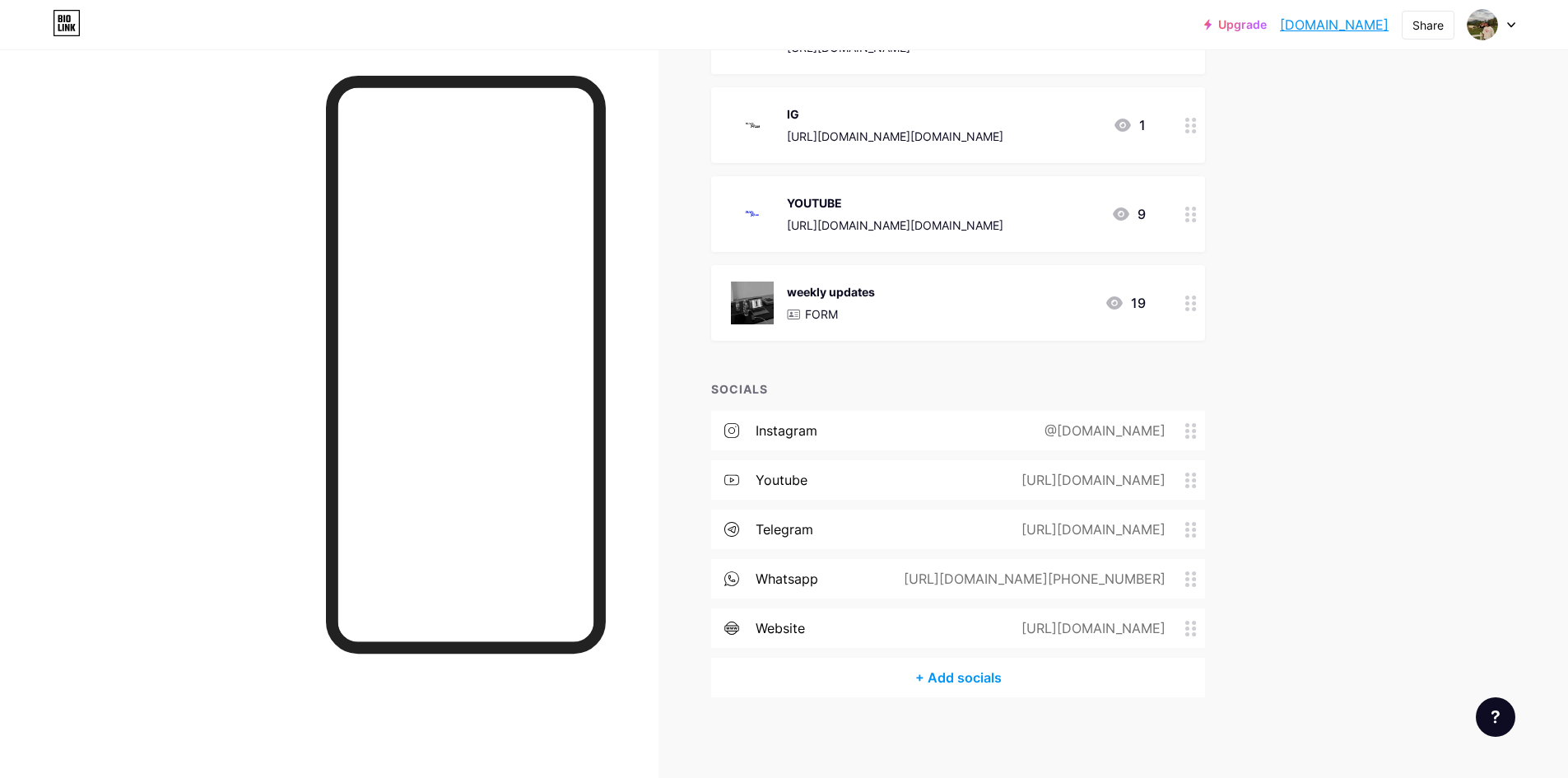
scroll to position [351, 0]
click at [948, 422] on div "instagram @[DOMAIN_NAME]" at bounding box center [958, 430] width 494 height 40
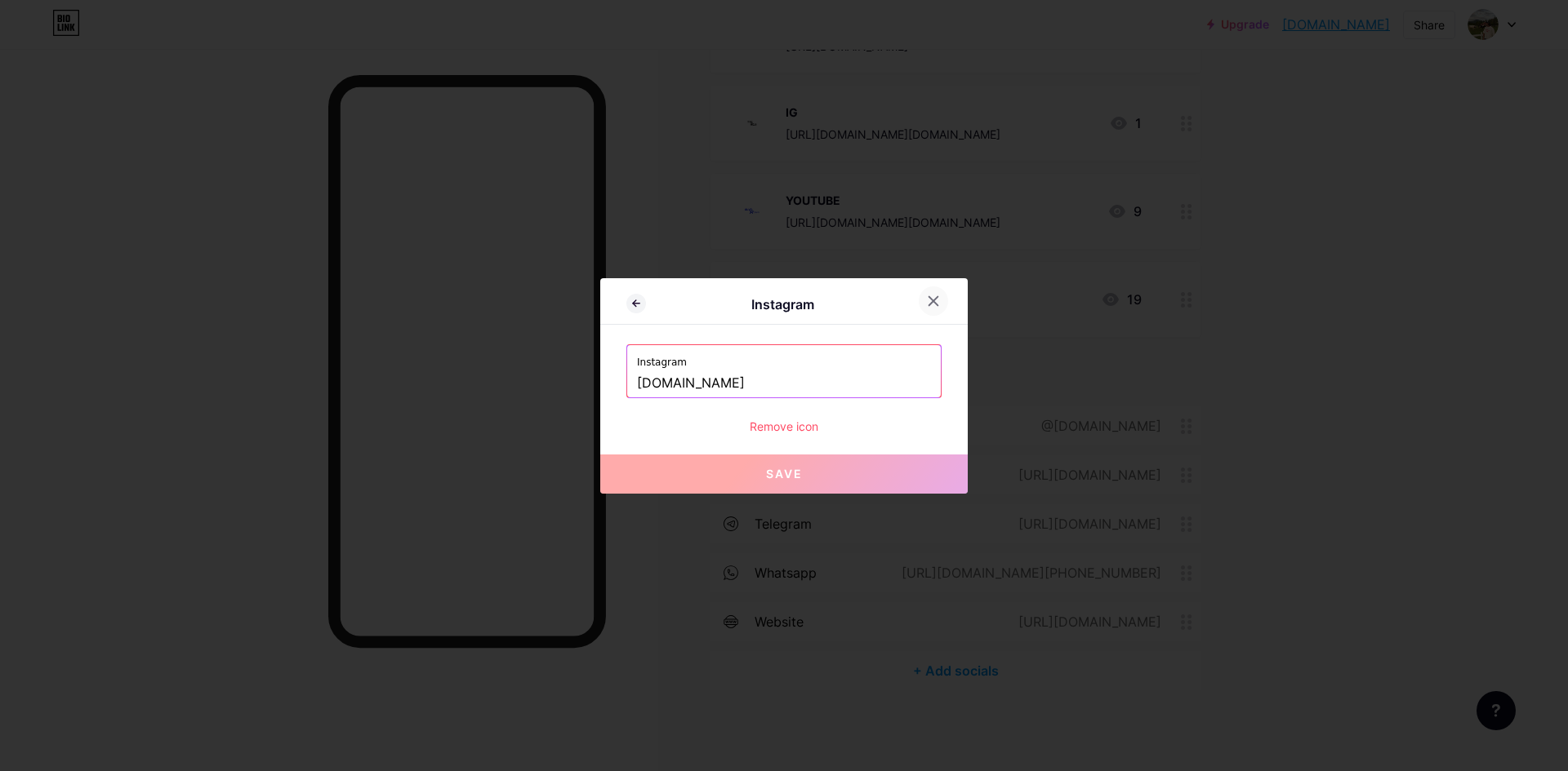
click at [927, 297] on icon at bounding box center [933, 302] width 13 height 13
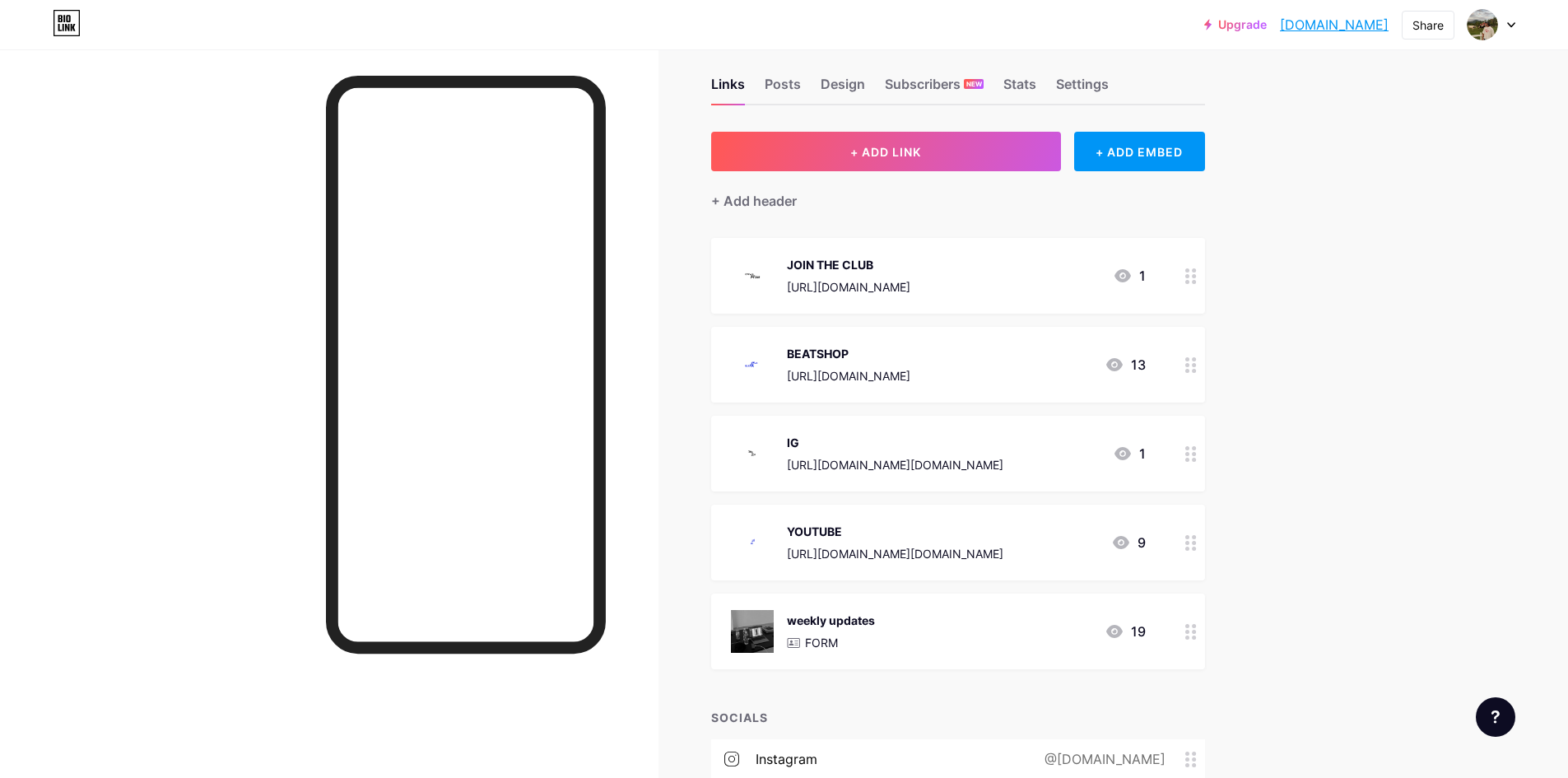
scroll to position [0, 0]
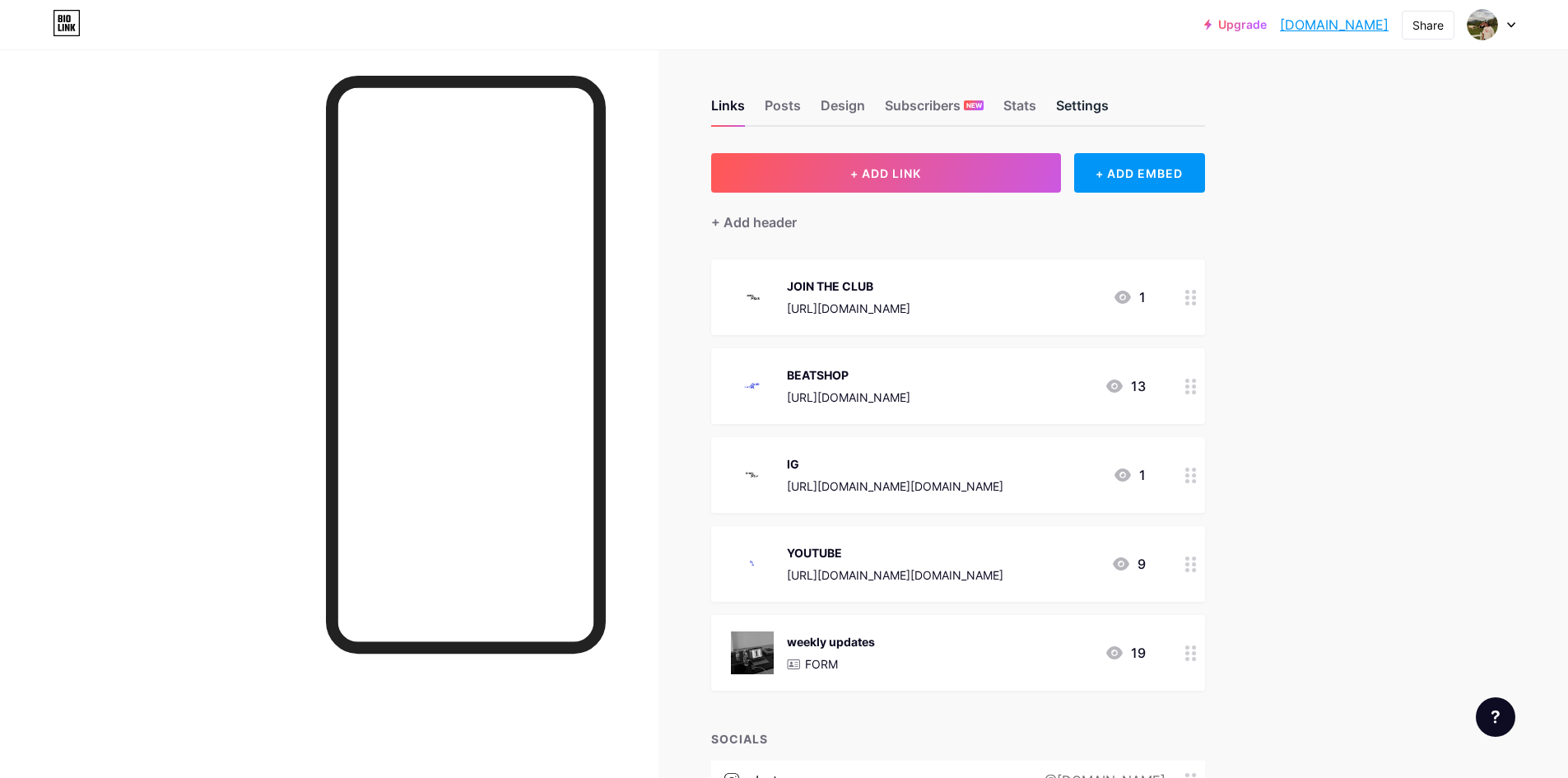
click at [1069, 112] on div "Settings" at bounding box center [1083, 110] width 52 height 30
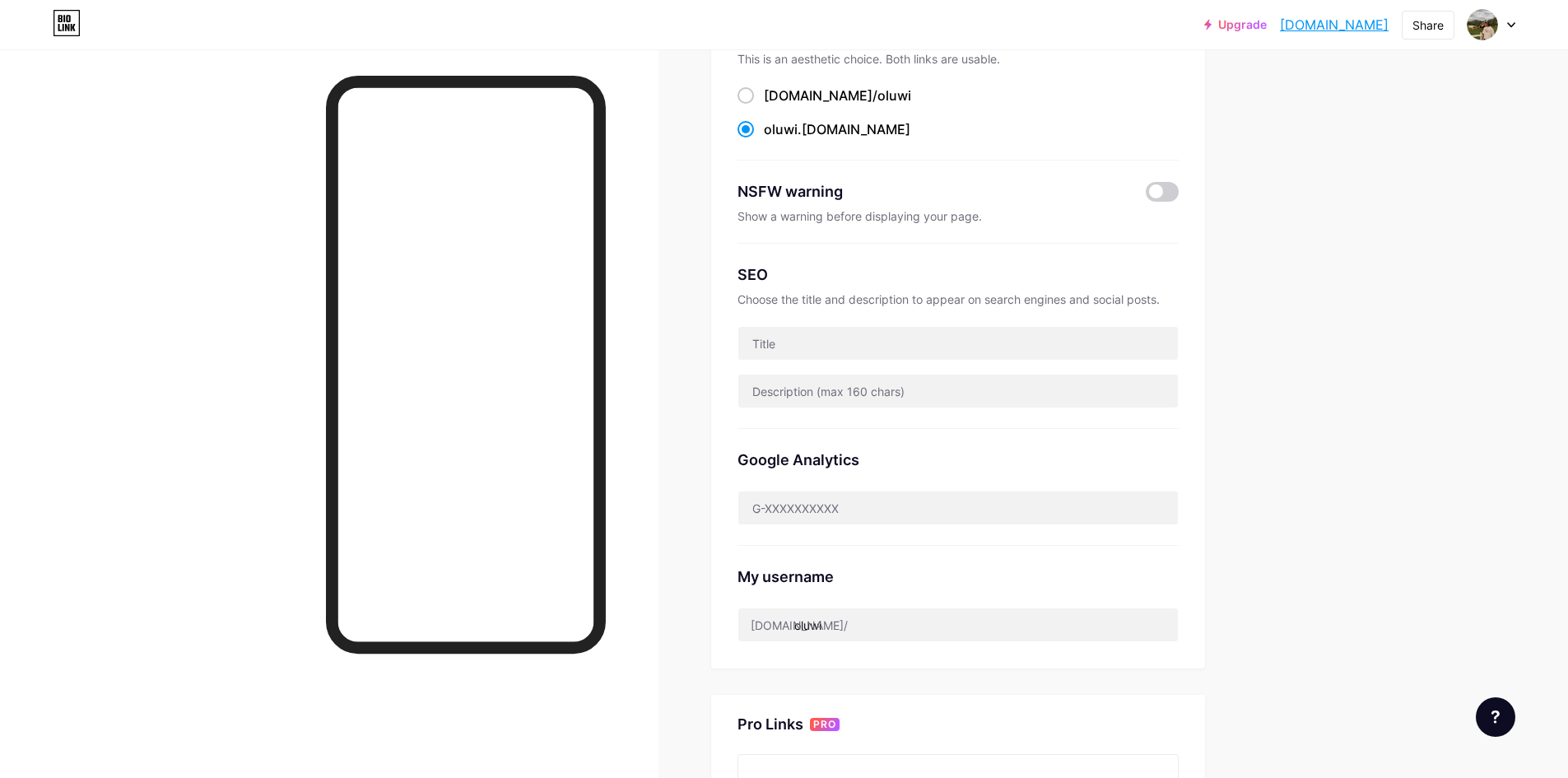
scroll to position [165, 0]
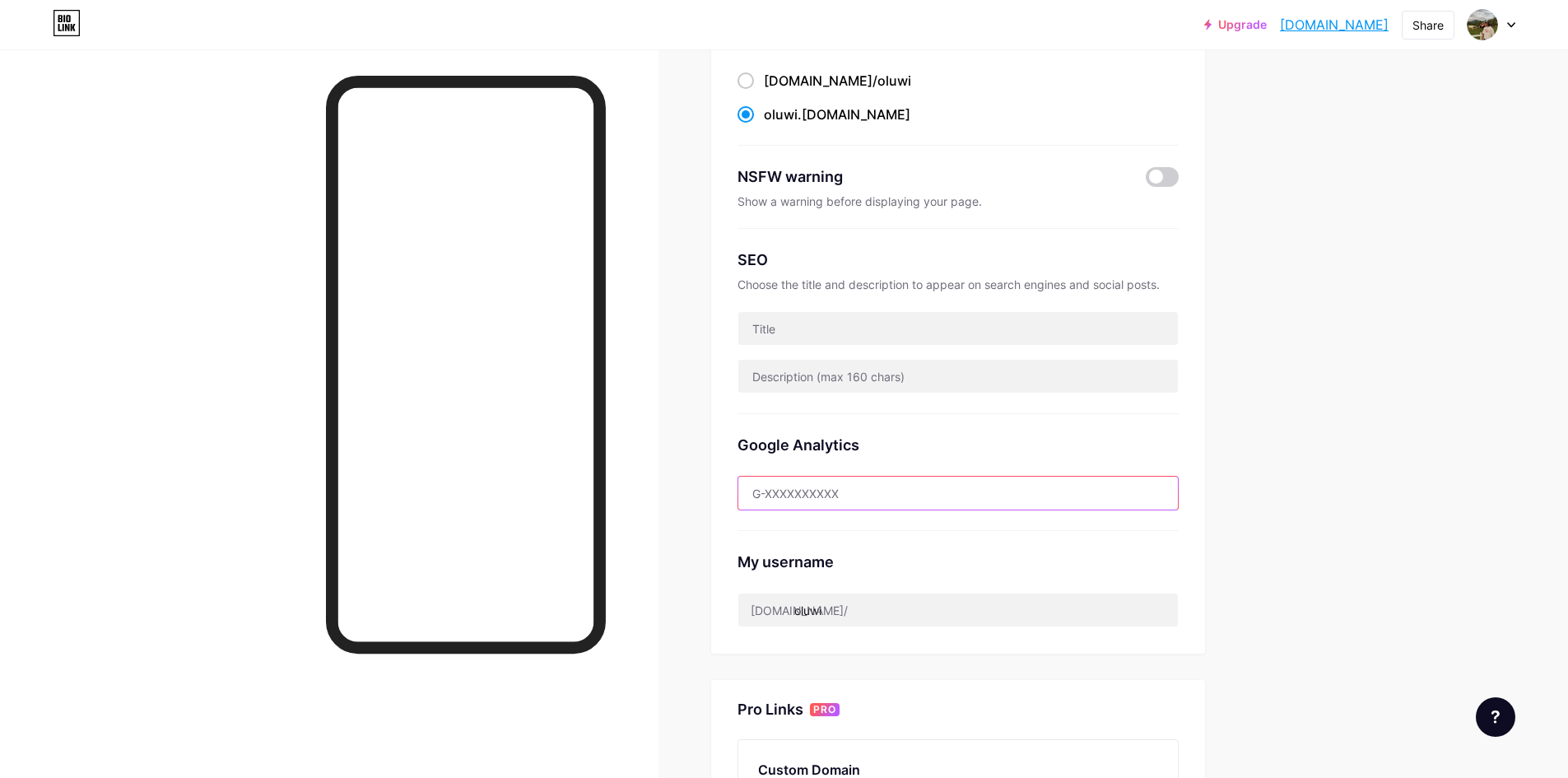
click at [865, 496] on input "text" at bounding box center [959, 493] width 440 height 33
paste input "G-TWZ0HC21S6"
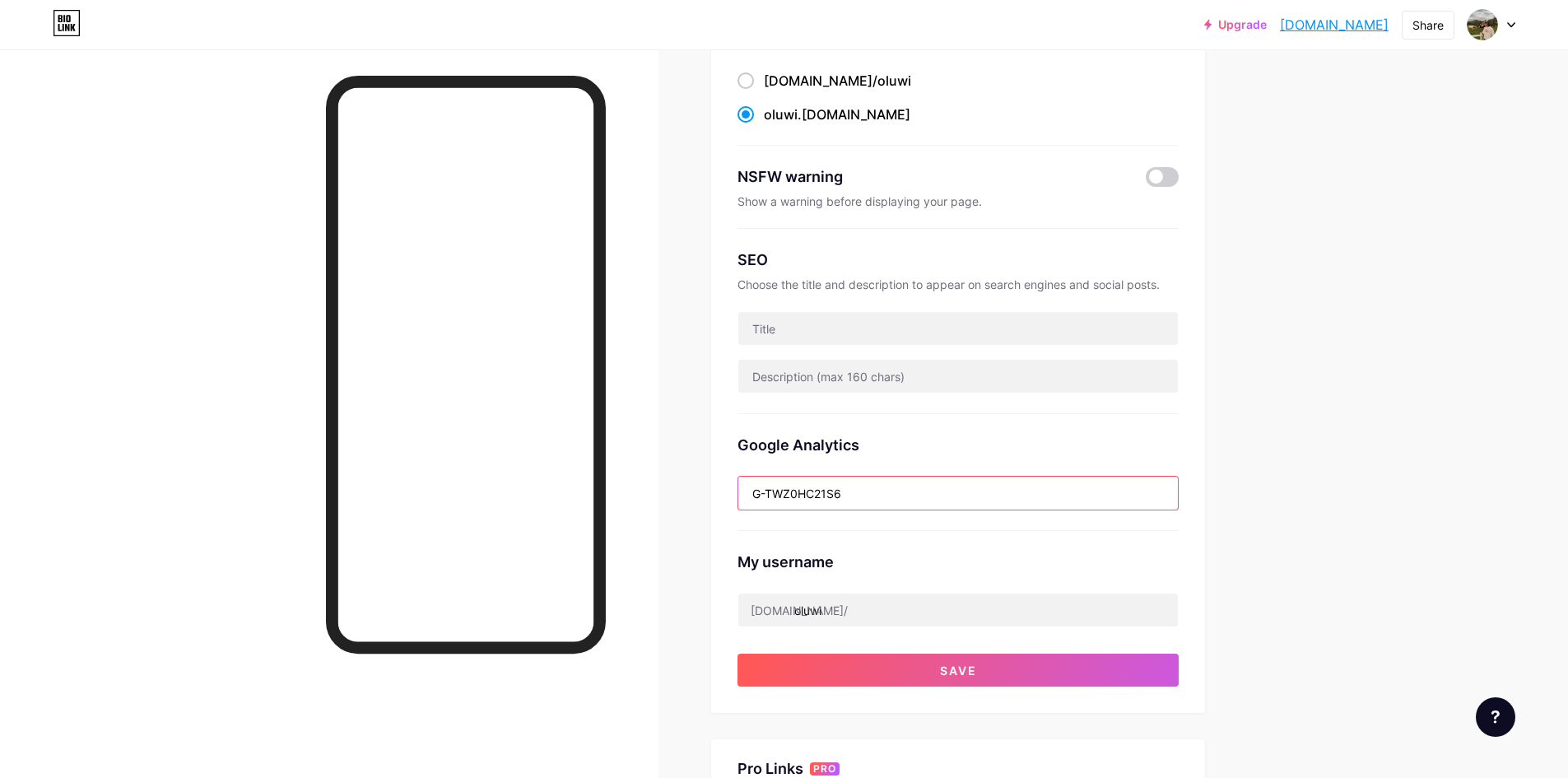
type input "G-TWZ0HC21S6"
click at [1280, 452] on div "Upgrade [DOMAIN_NAME] [DOMAIN_NAME] Share Switch accounts ☆[DOMAIN_NAME]☆ [DOMA…" at bounding box center [784, 509] width 1568 height 1349
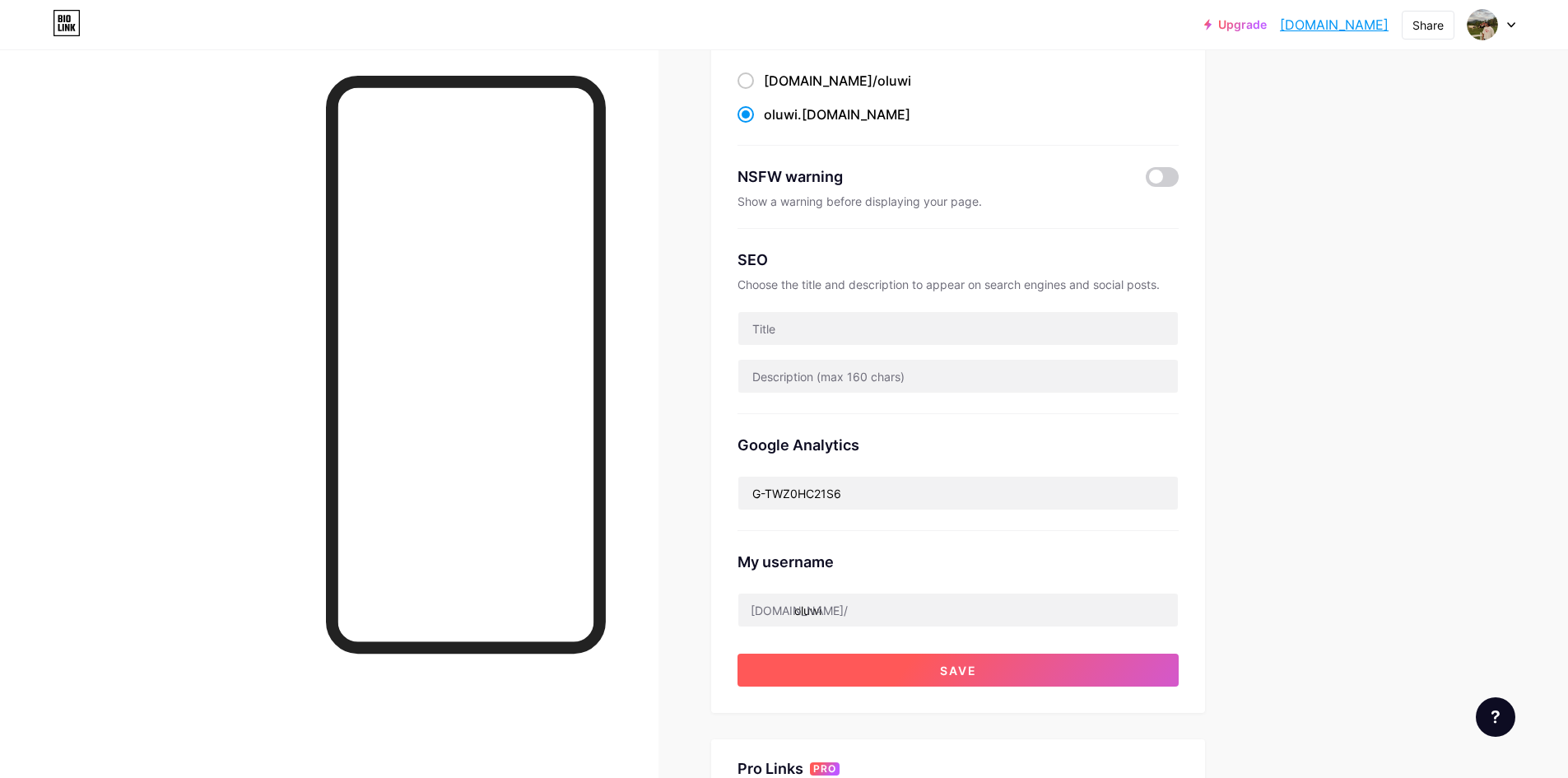
click at [1002, 671] on button "Save" at bounding box center [959, 670] width 441 height 33
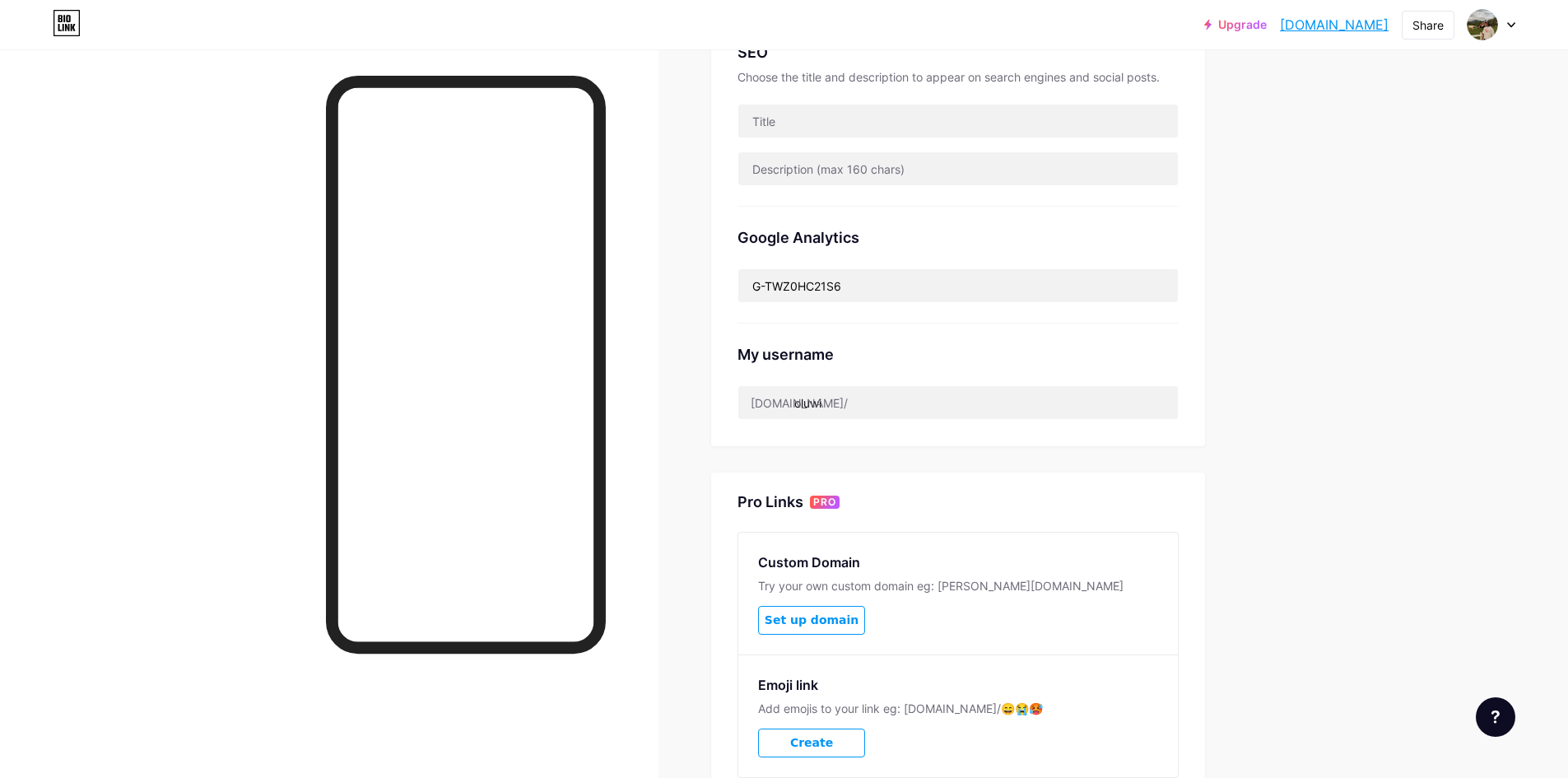
scroll to position [510, 0]
